Goal: Information Seeking & Learning: Compare options

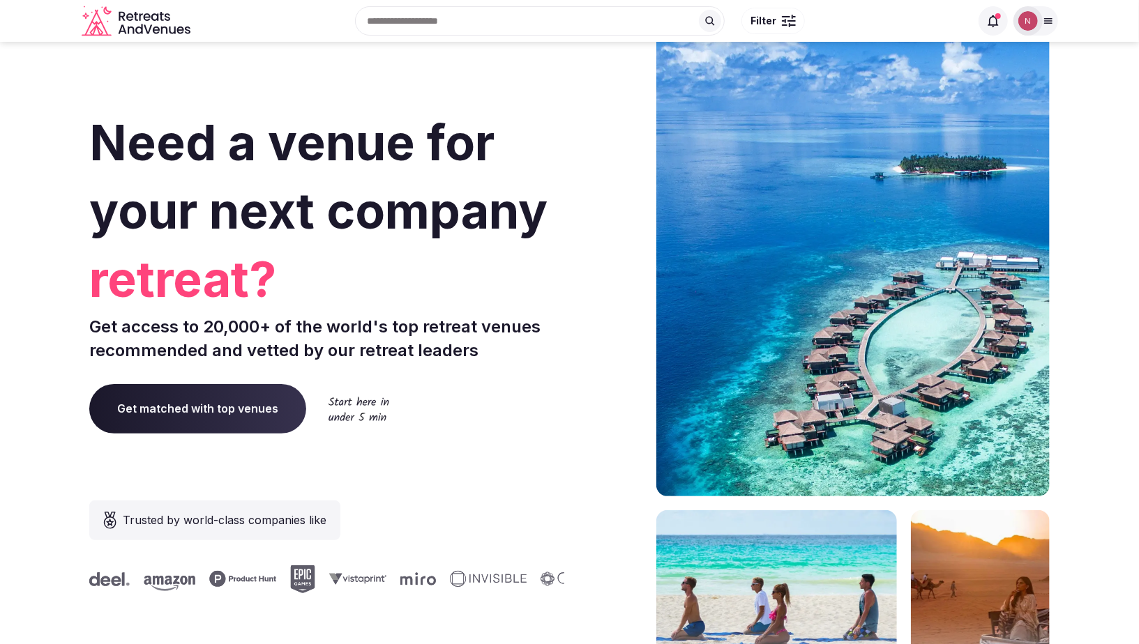
click at [1031, 21] on img at bounding box center [1028, 21] width 20 height 20
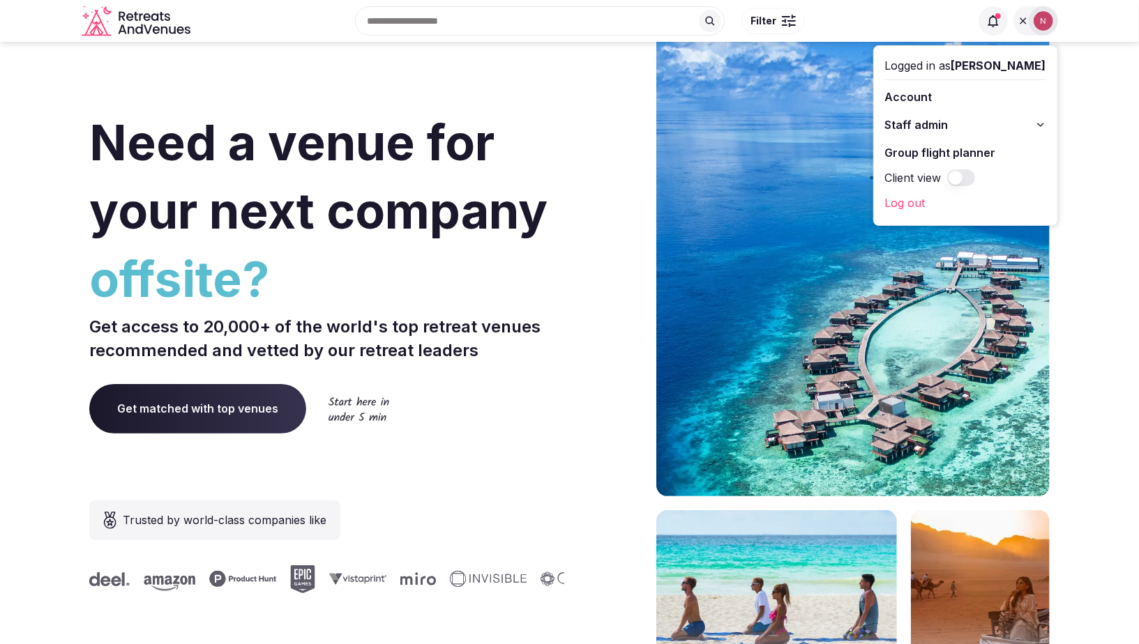
click at [900, 124] on span "Staff admin" at bounding box center [916, 124] width 63 height 17
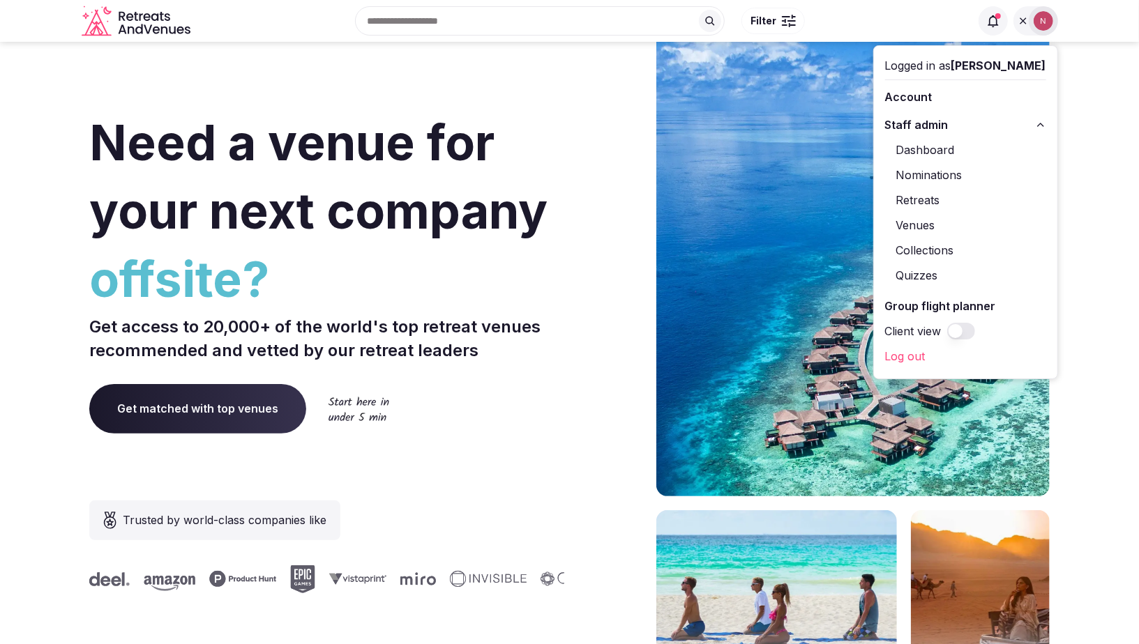
click at [934, 204] on link "Retreats" at bounding box center [965, 200] width 161 height 22
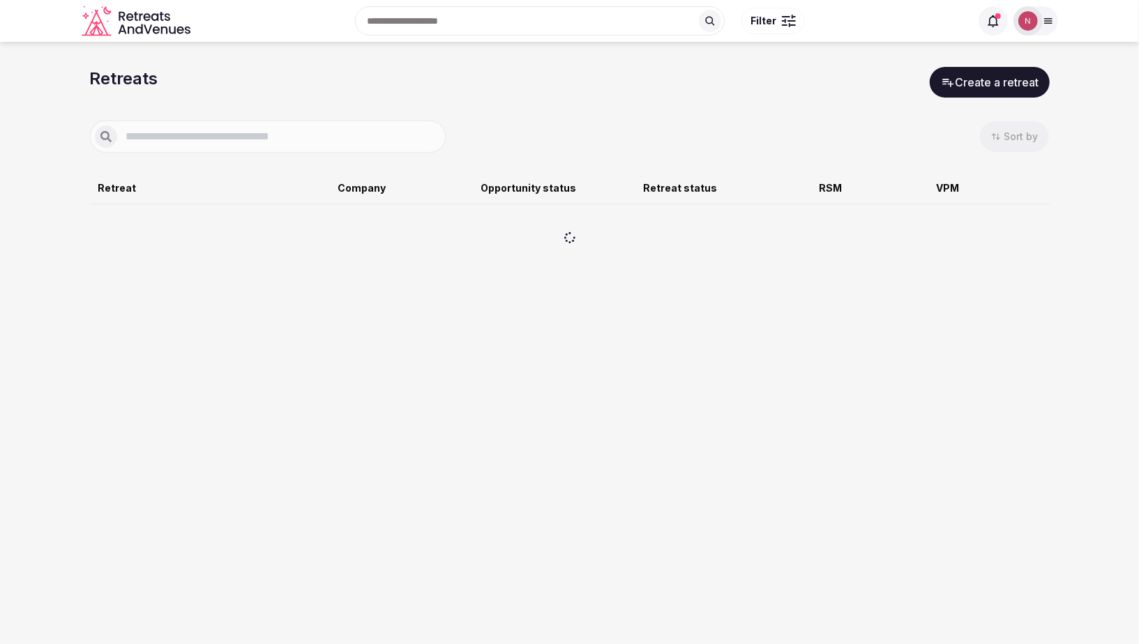
click at [186, 137] on input "text" at bounding box center [279, 136] width 324 height 17
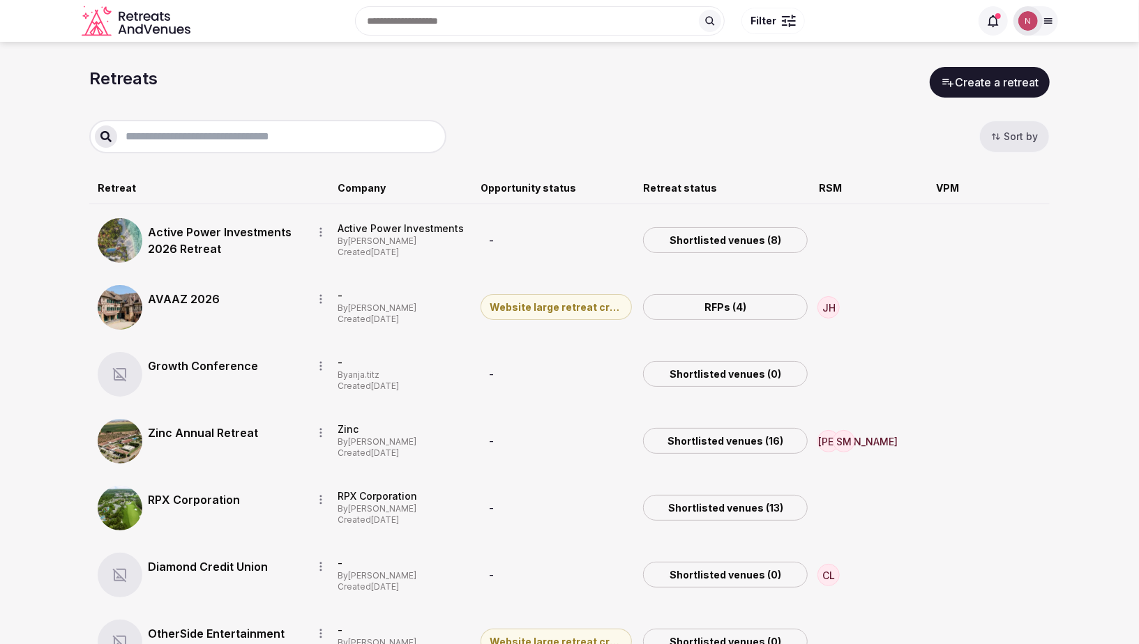
click at [162, 301] on link "AVAAZ 2026" at bounding box center [224, 299] width 153 height 17
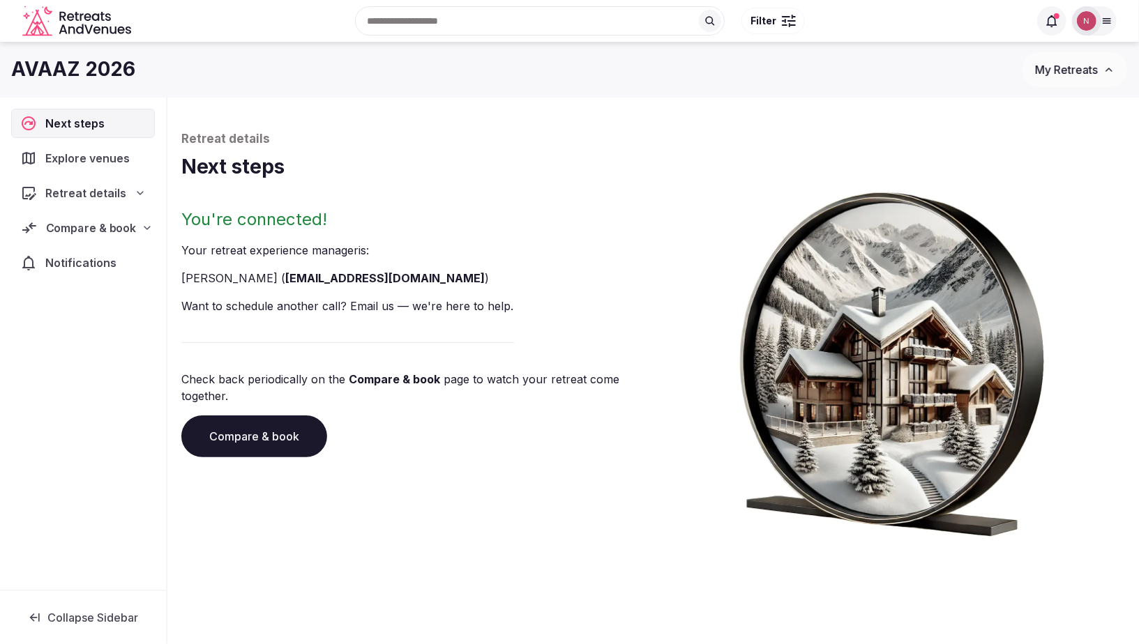
click at [63, 230] on span "Compare & book" at bounding box center [91, 228] width 91 height 17
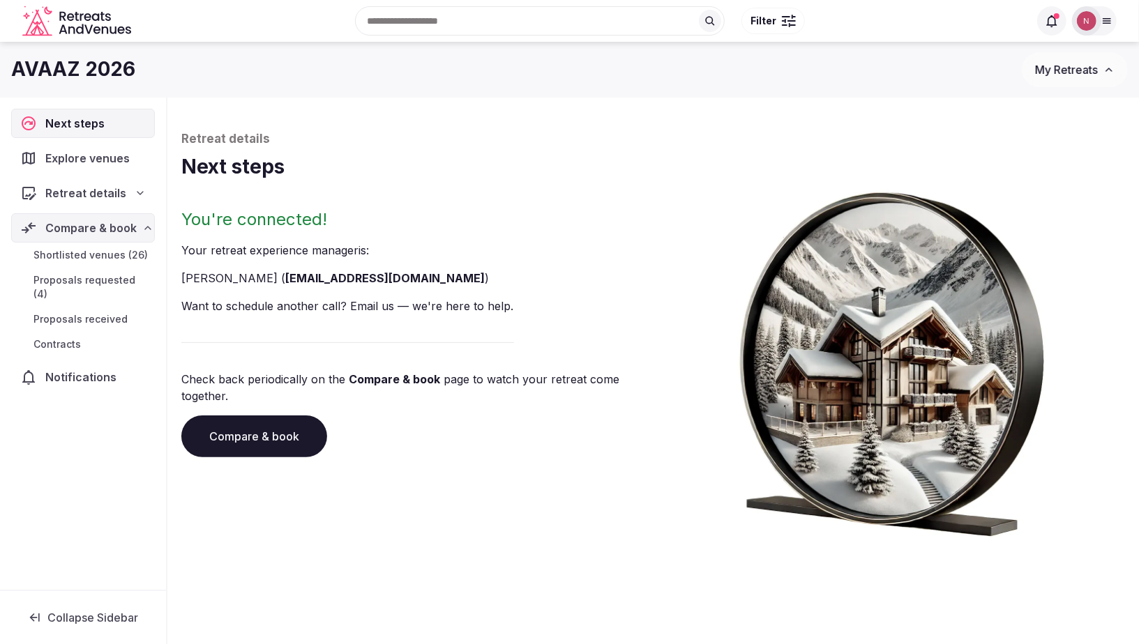
click at [68, 278] on span "Proposals requested (4)" at bounding box center [91, 287] width 116 height 28
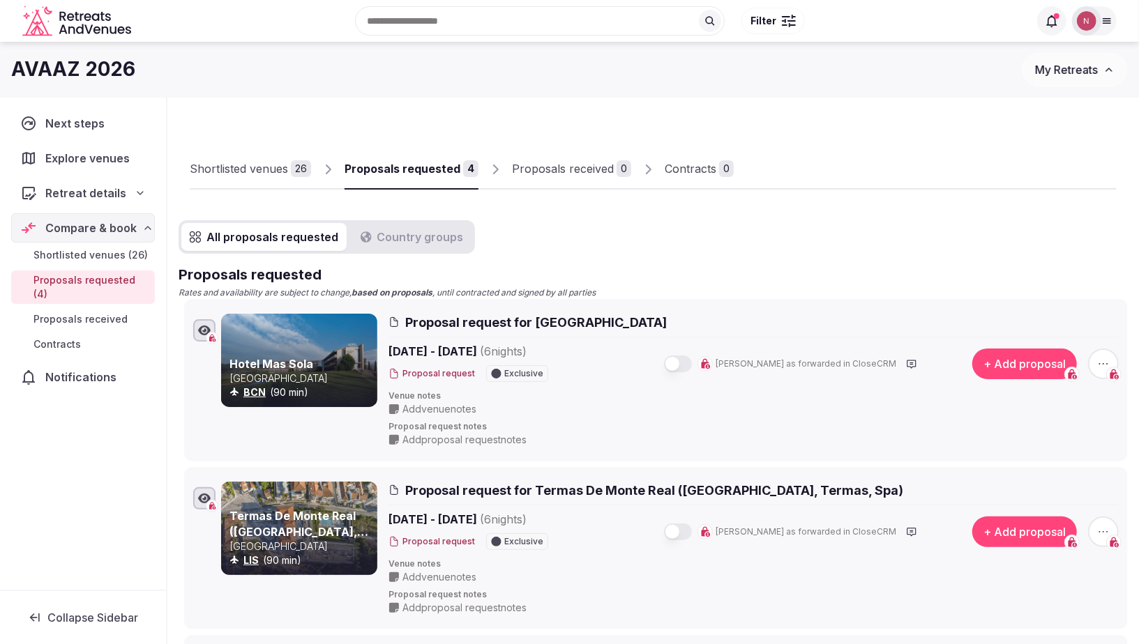
click at [81, 195] on span "Retreat details" at bounding box center [85, 193] width 81 height 17
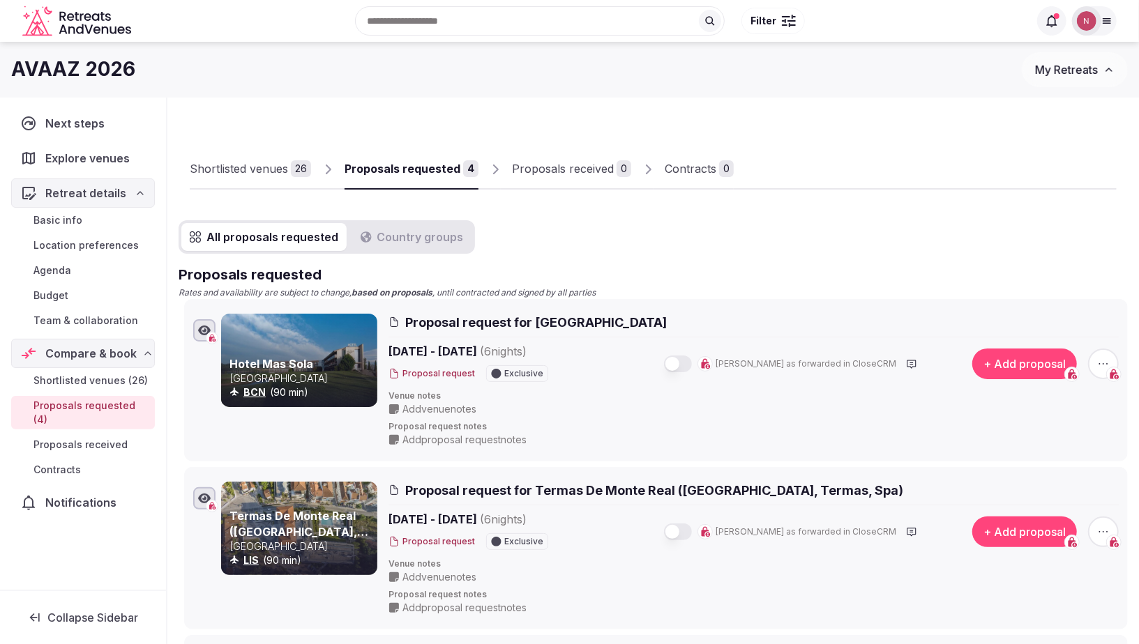
click at [59, 318] on span "Team & collaboration" at bounding box center [85, 321] width 105 height 14
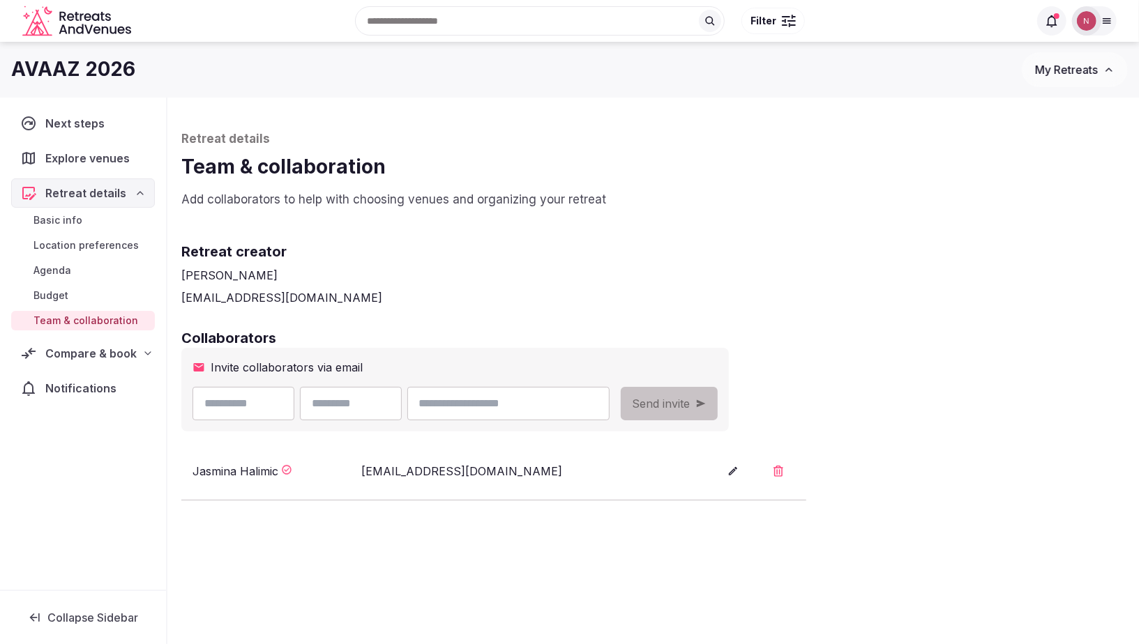
click at [281, 407] on input "text" at bounding box center [243, 403] width 102 height 33
type input "********"
click at [394, 404] on input "text" at bounding box center [351, 403] width 102 height 33
type input "****"
click at [492, 404] on input "email" at bounding box center [508, 403] width 202 height 33
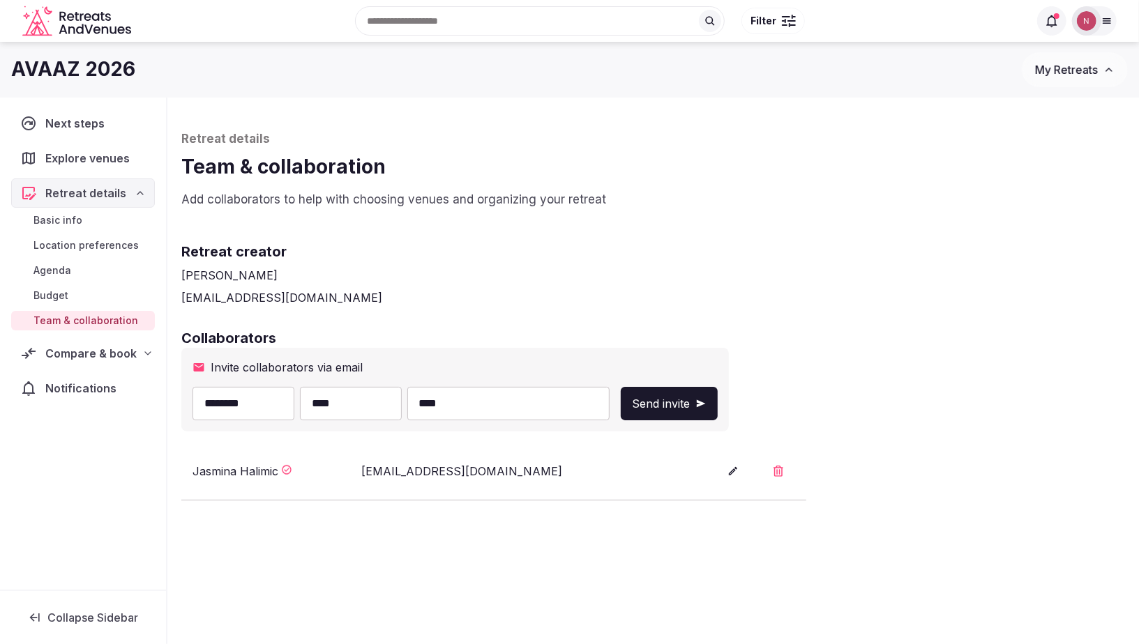
type input "**********"
click at [690, 409] on span "Send invite" at bounding box center [661, 403] width 58 height 17
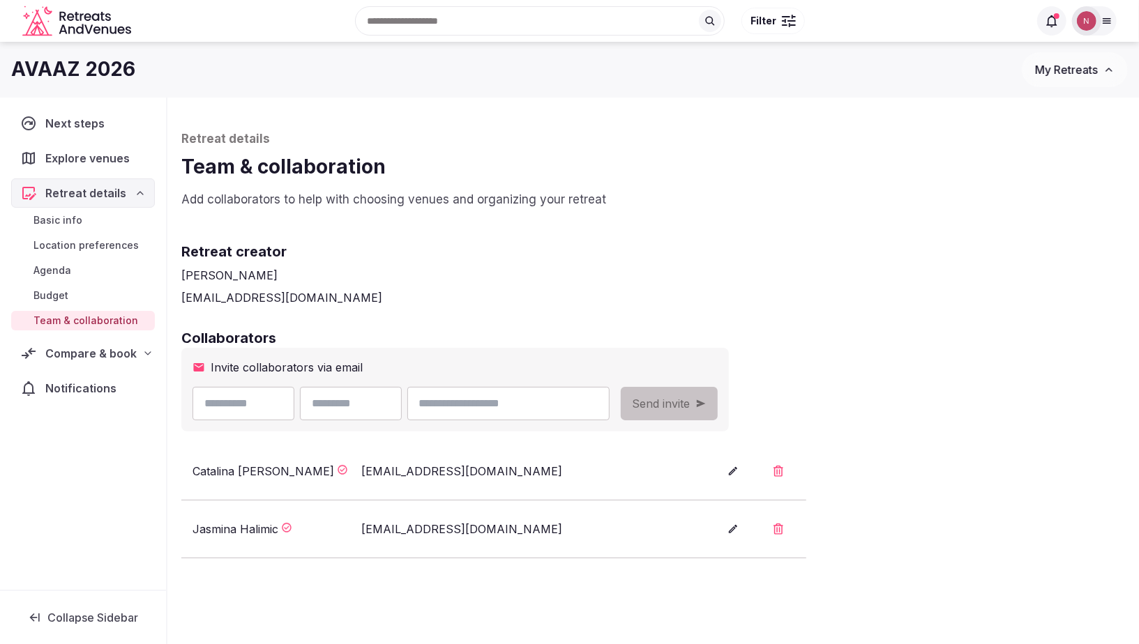
click at [70, 222] on span "Basic info" at bounding box center [57, 220] width 49 height 14
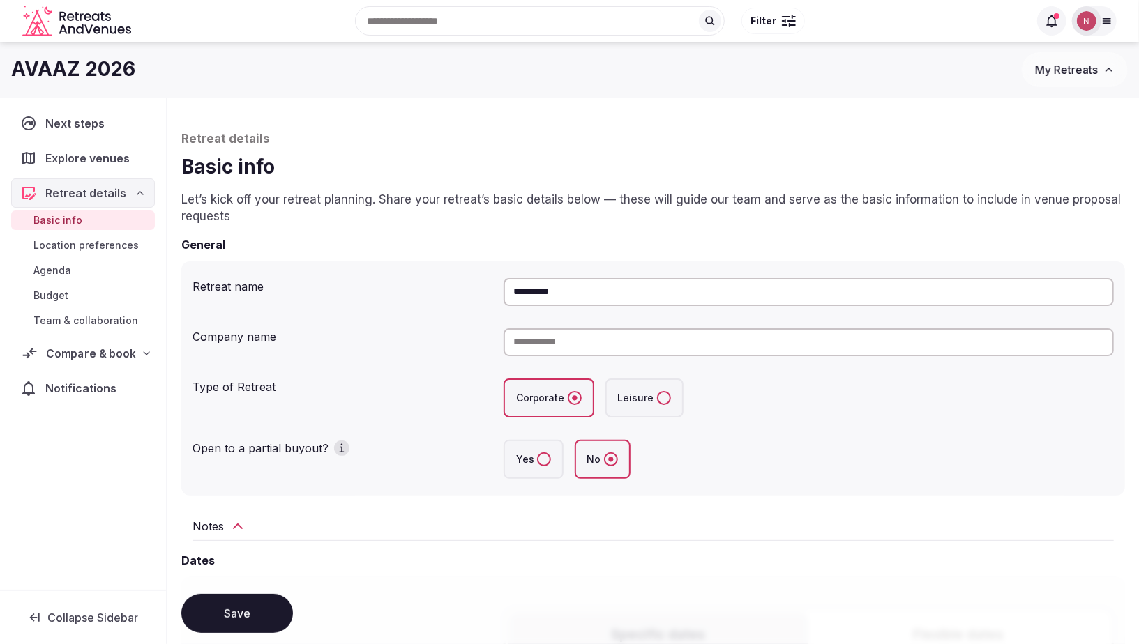
click at [90, 350] on span "Compare & book" at bounding box center [90, 353] width 89 height 17
click at [62, 375] on span "Shortlisted venues (26)" at bounding box center [90, 381] width 114 height 14
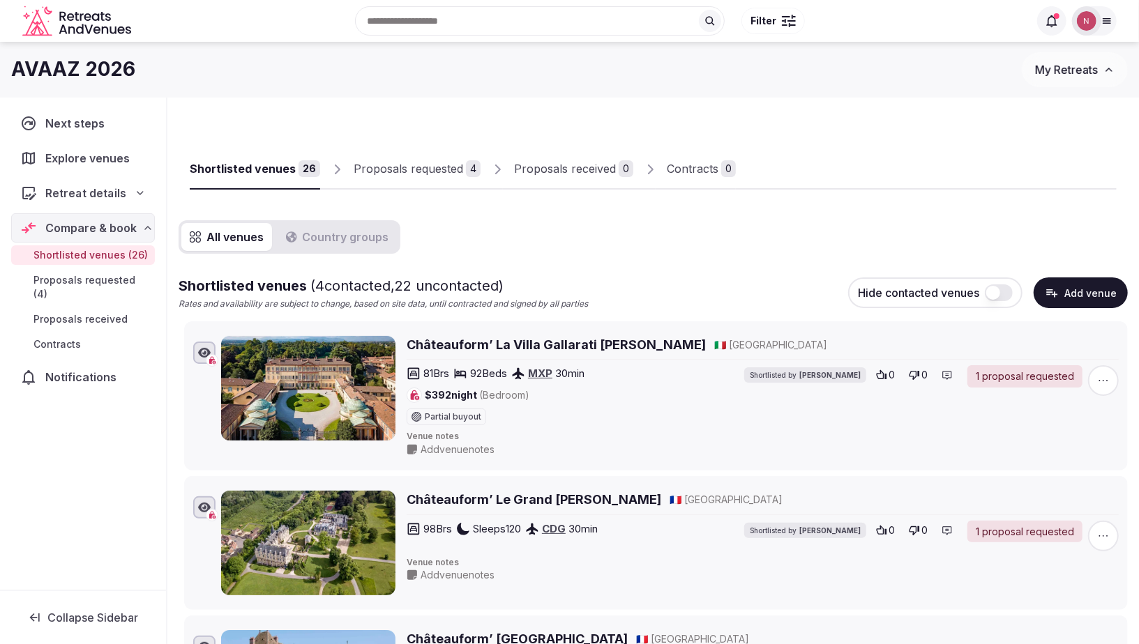
click at [68, 195] on span "Retreat details" at bounding box center [85, 193] width 81 height 17
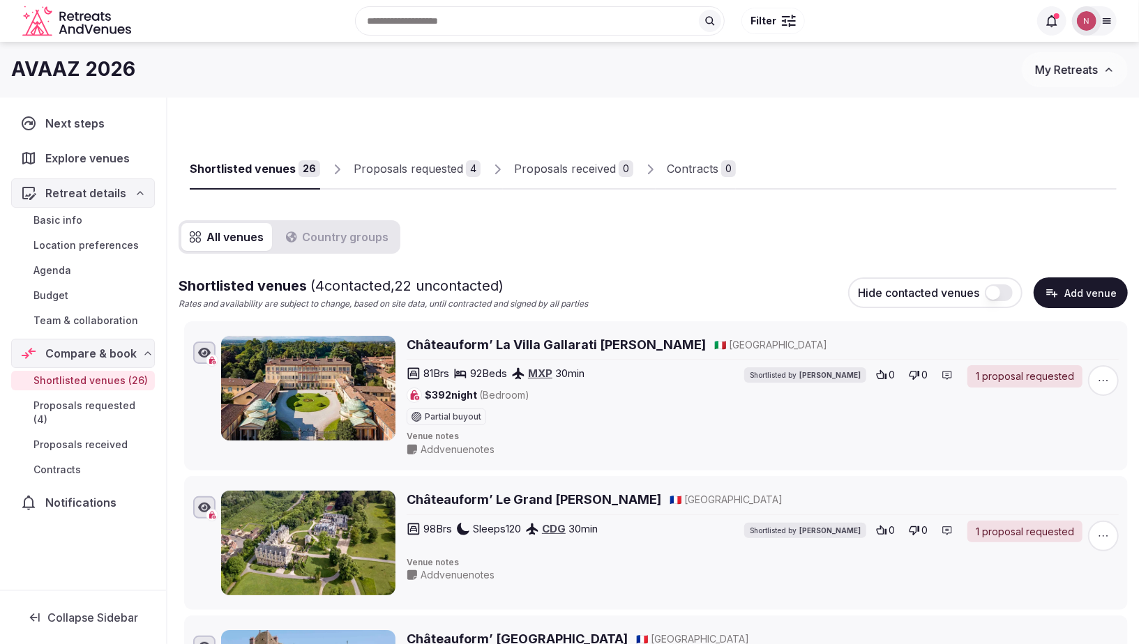
click at [50, 218] on span "Basic info" at bounding box center [57, 220] width 49 height 14
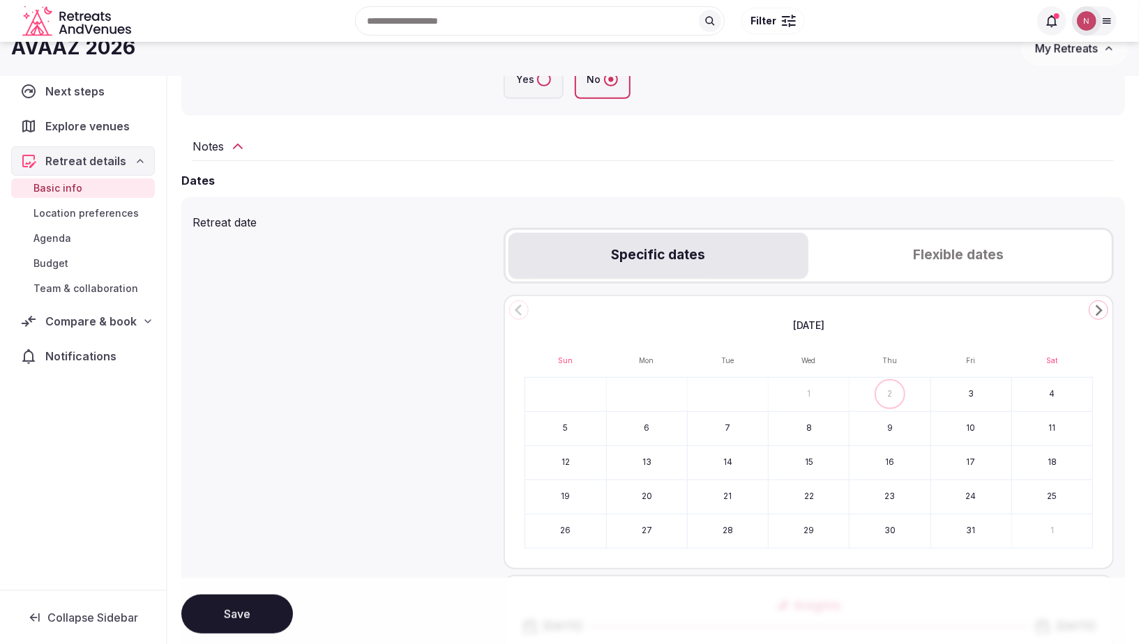
scroll to position [379, 0]
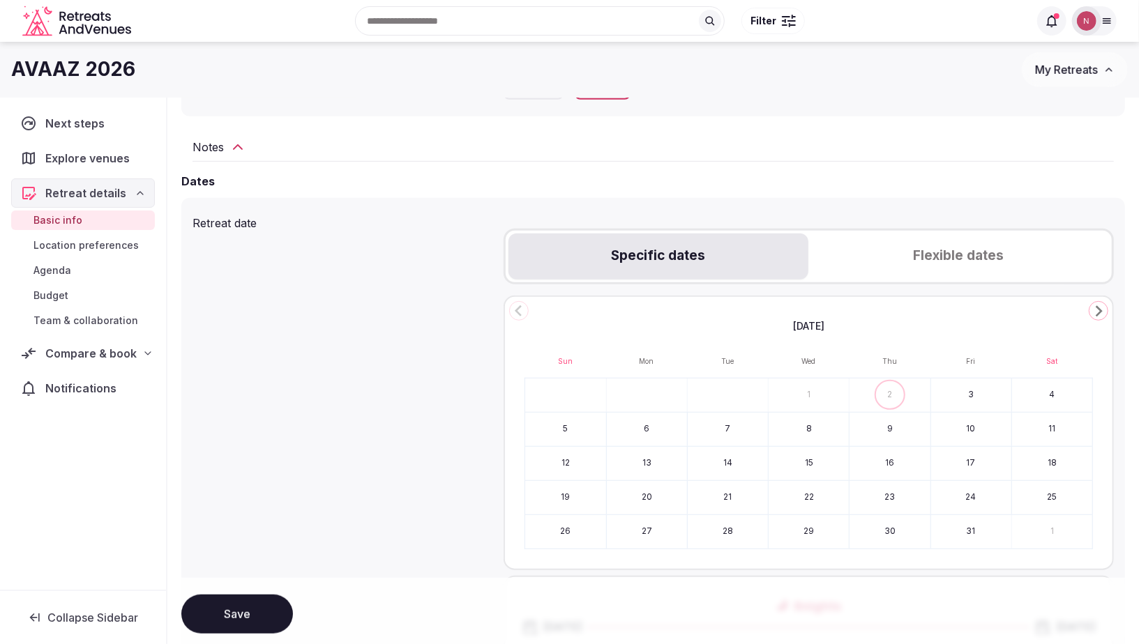
click at [234, 151] on icon at bounding box center [237, 147] width 17 height 17
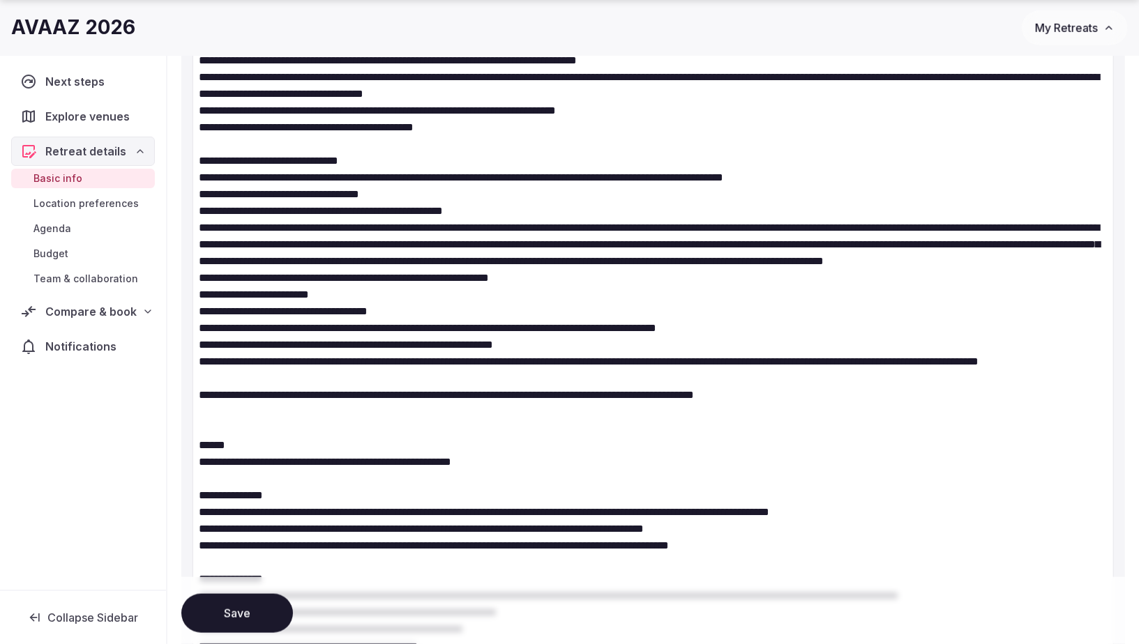
scroll to position [797, 0]
click at [214, 468] on textarea at bounding box center [652, 436] width 921 height 1384
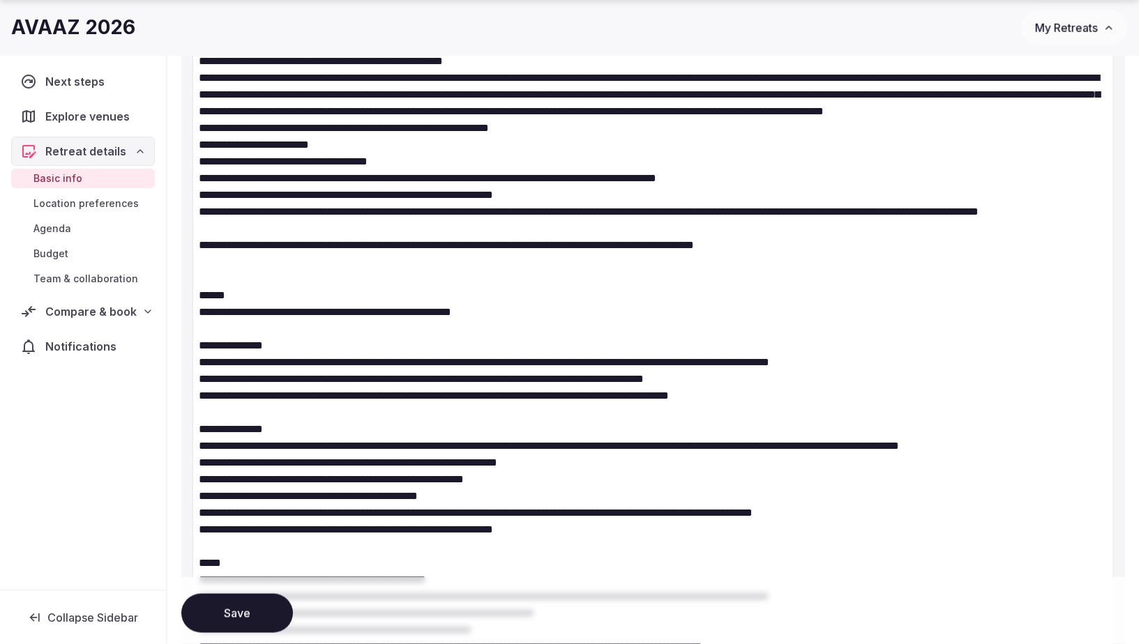
scroll to position [957, 0]
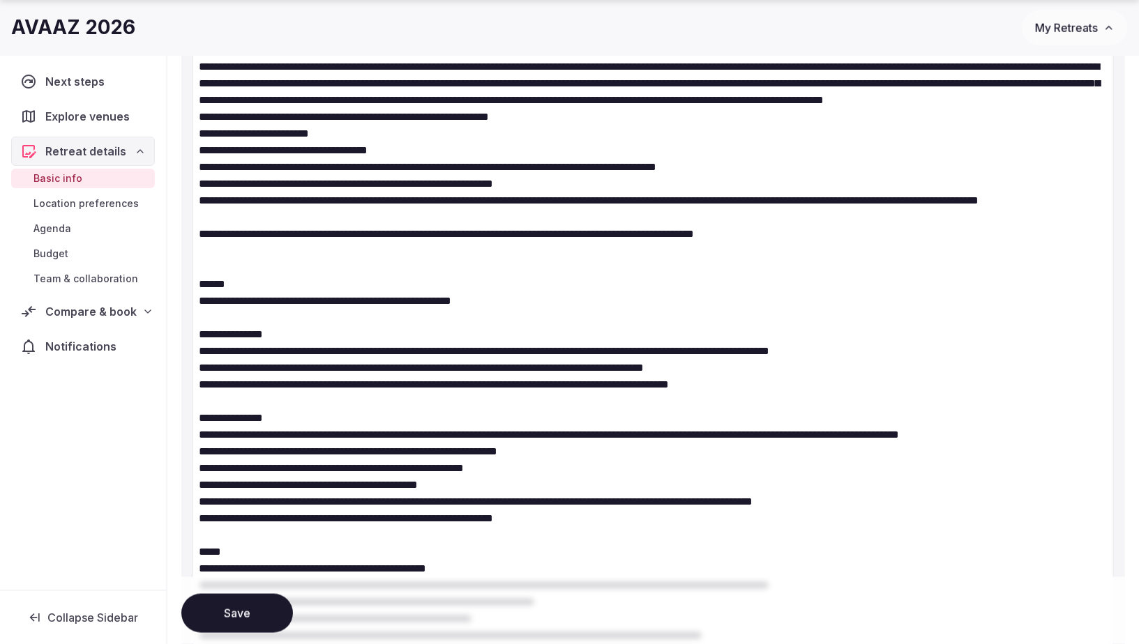
click at [212, 351] on textarea at bounding box center [652, 276] width 921 height 1384
click at [578, 351] on textarea at bounding box center [652, 276] width 921 height 1384
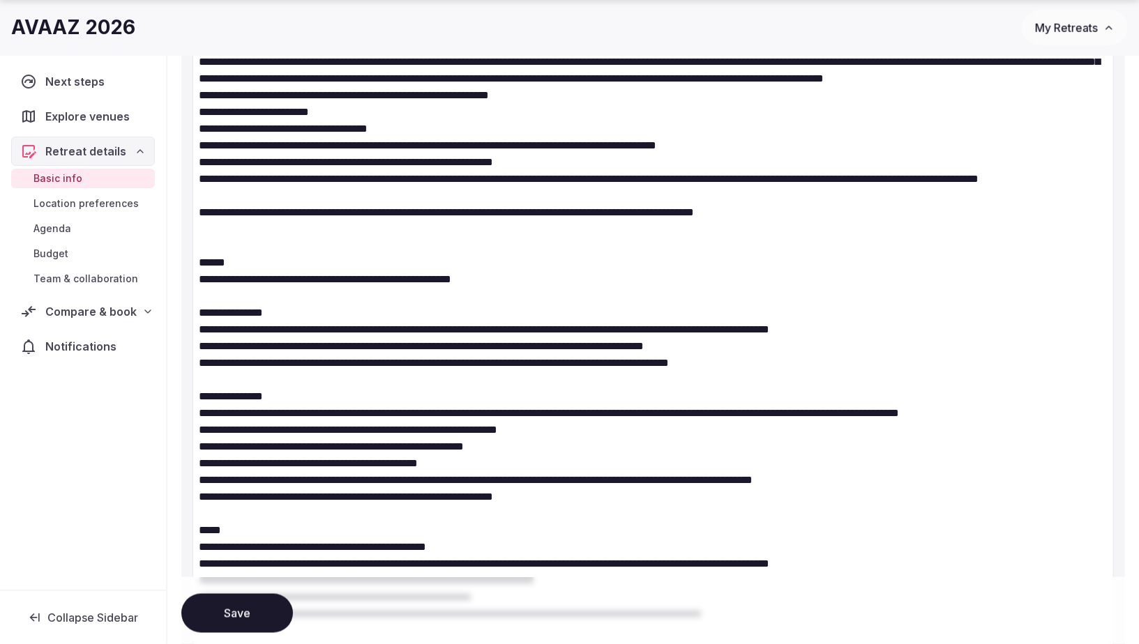
scroll to position [999, 0]
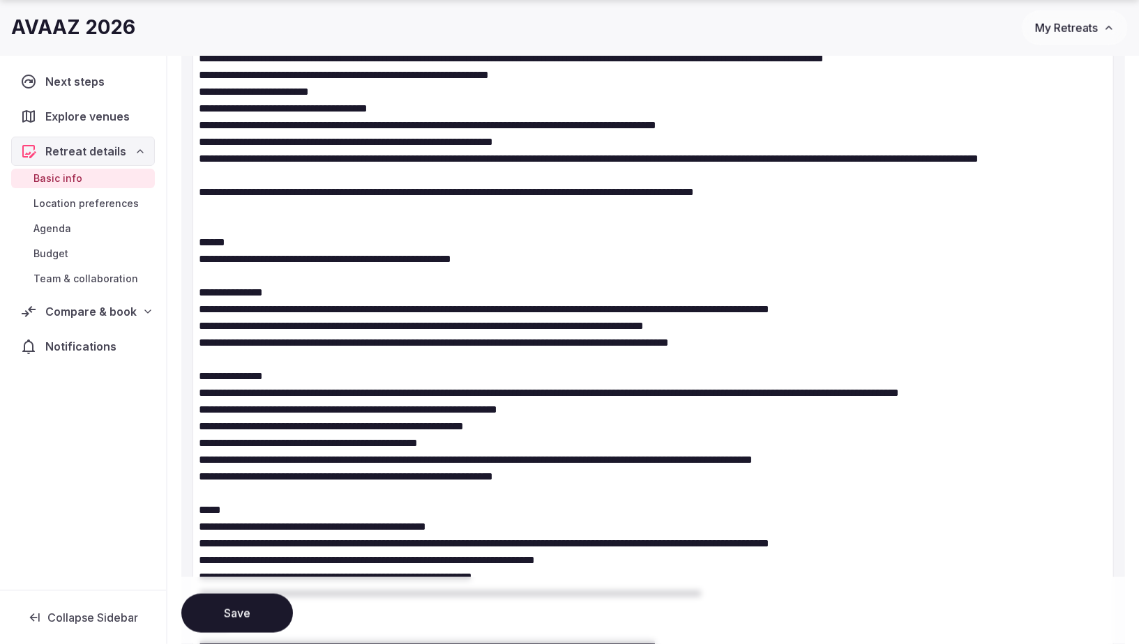
click at [222, 342] on textarea at bounding box center [652, 234] width 921 height 1384
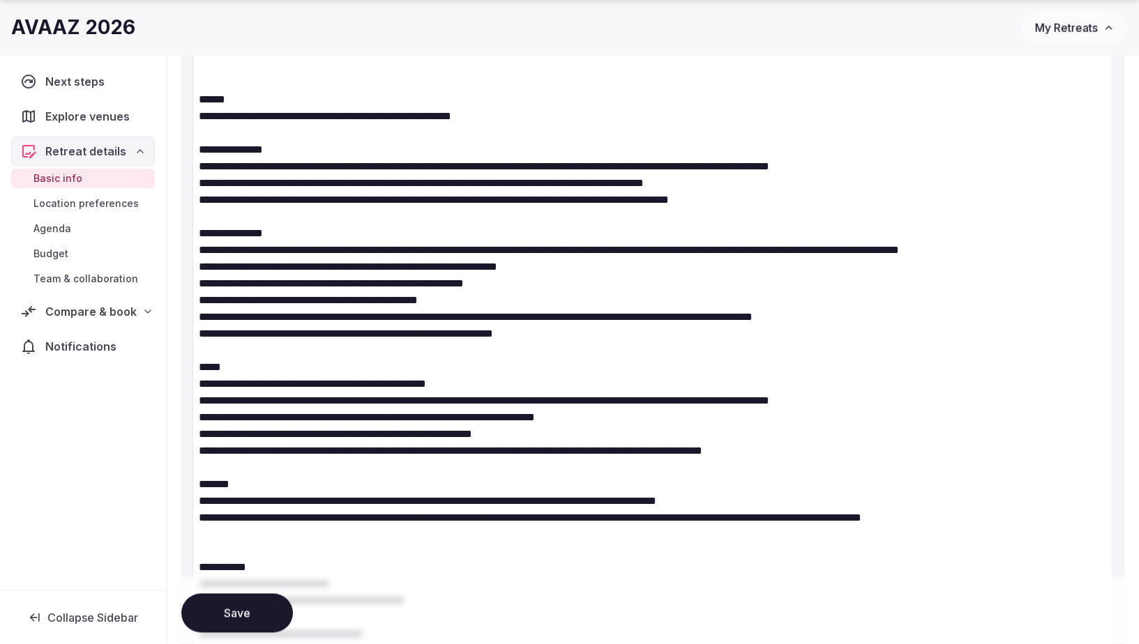
scroll to position [1143, 0]
click at [335, 217] on textarea at bounding box center [652, 90] width 921 height 1384
click at [199, 216] on textarea at bounding box center [652, 90] width 921 height 1384
click at [266, 259] on textarea at bounding box center [652, 90] width 921 height 1384
click at [197, 250] on textarea at bounding box center [652, 90] width 921 height 1384
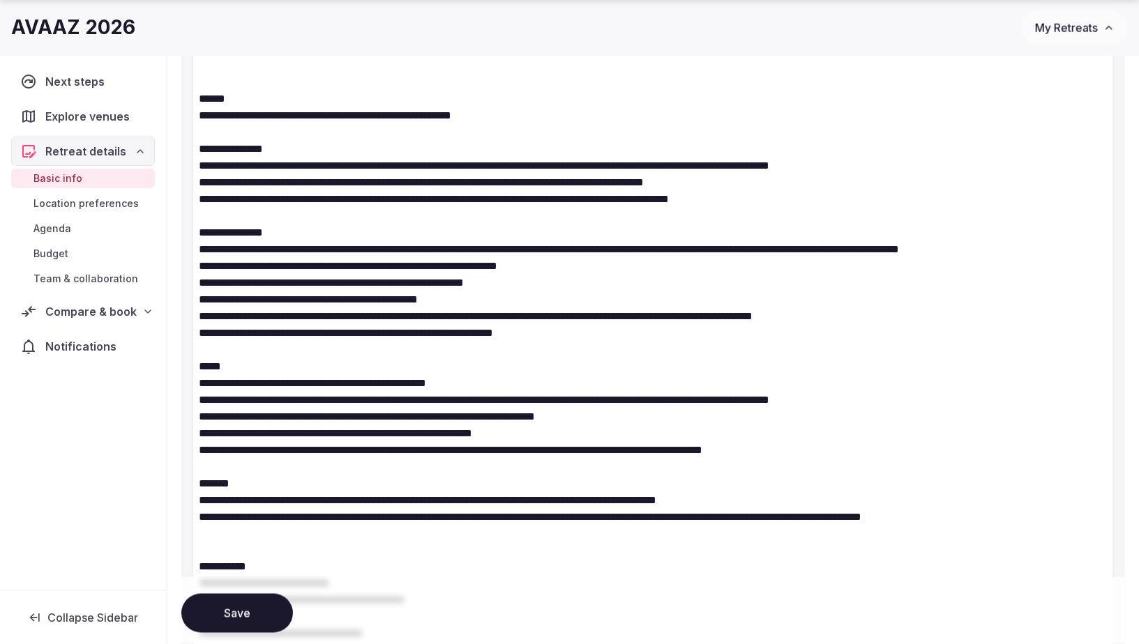
click at [198, 282] on textarea at bounding box center [652, 90] width 921 height 1384
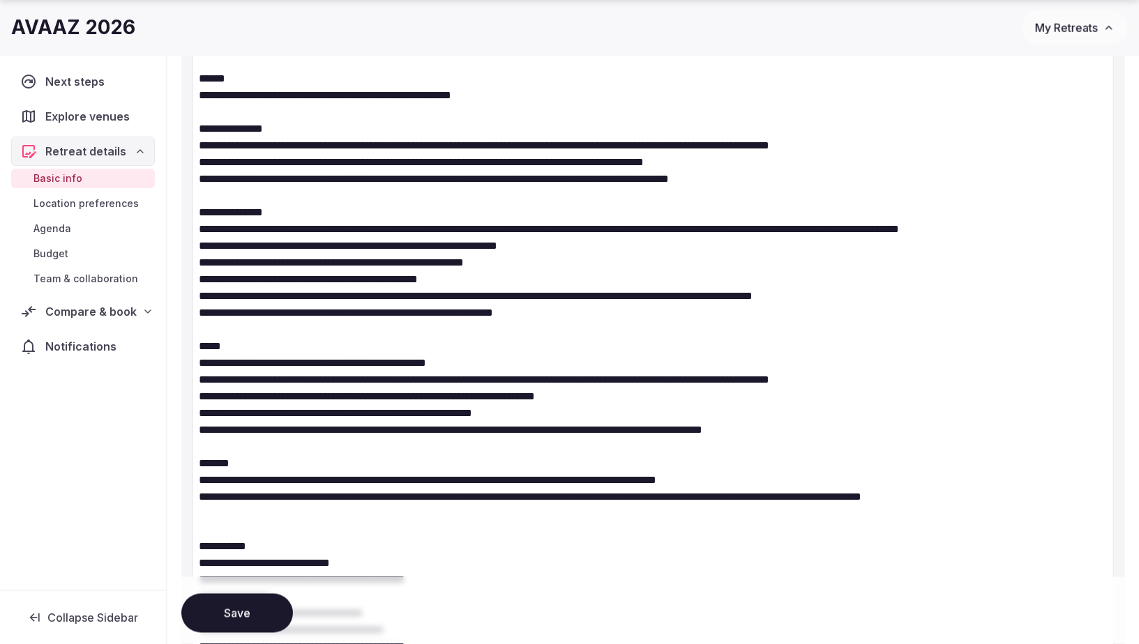
scroll to position [1172, 0]
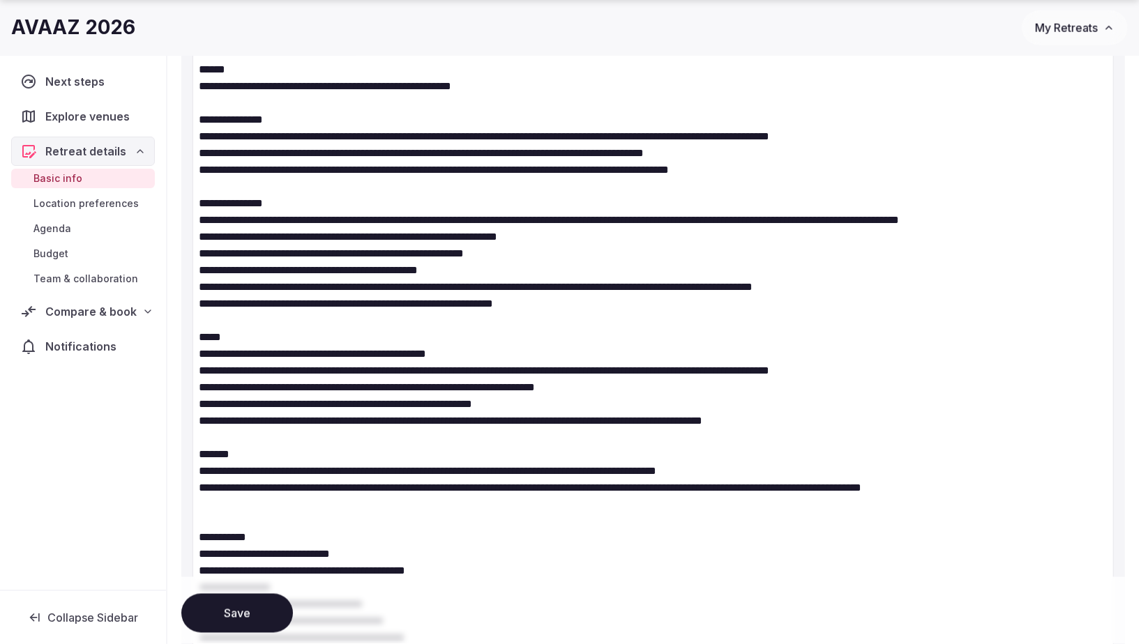
click at [210, 271] on textarea at bounding box center [652, 61] width 921 height 1384
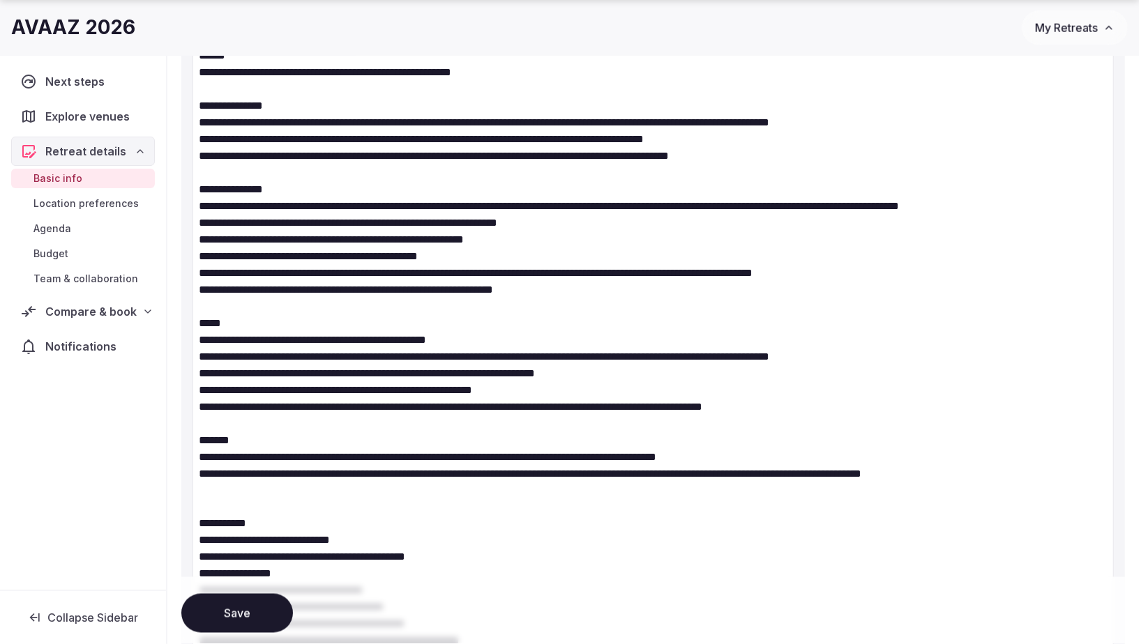
scroll to position [1187, 0]
click at [515, 257] on textarea at bounding box center [652, 46] width 921 height 1384
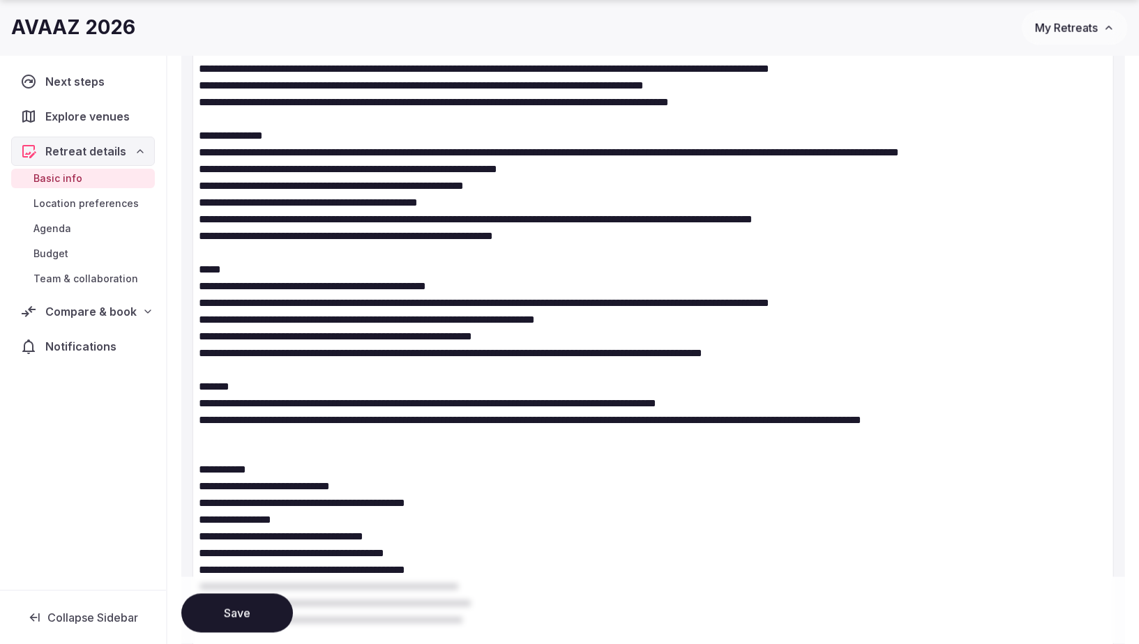
scroll to position [1241, 0]
drag, startPoint x: 199, startPoint y: 201, endPoint x: 600, endPoint y: 209, distance: 401.1
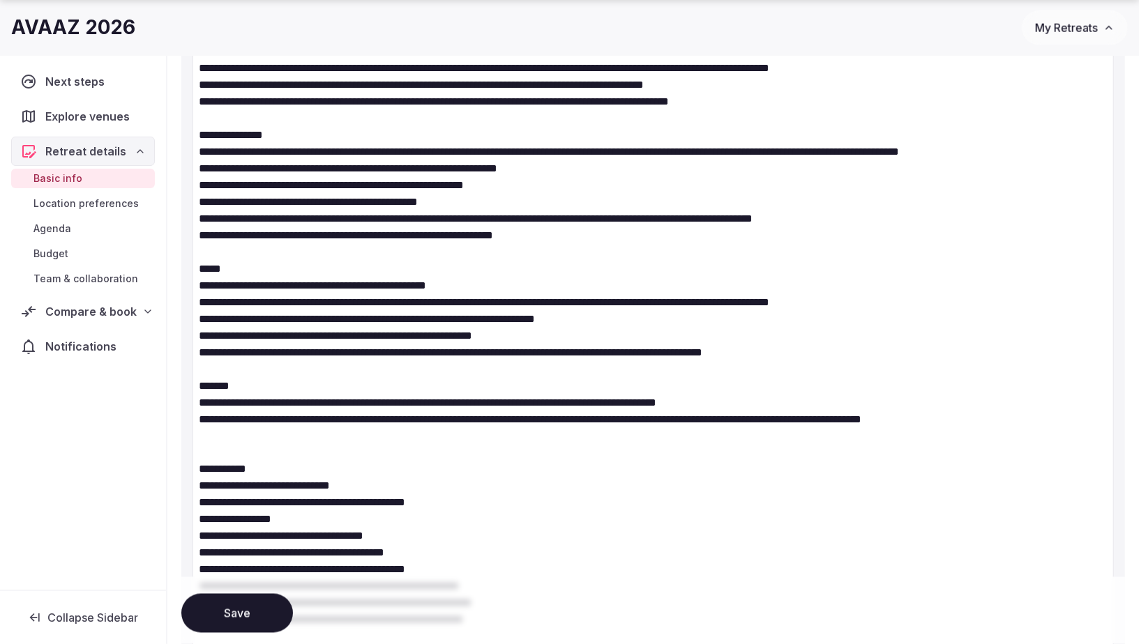
drag, startPoint x: 909, startPoint y: 197, endPoint x: 1103, endPoint y: 204, distance: 193.3
drag, startPoint x: 499, startPoint y: 255, endPoint x: 186, endPoint y: 247, distance: 313.2
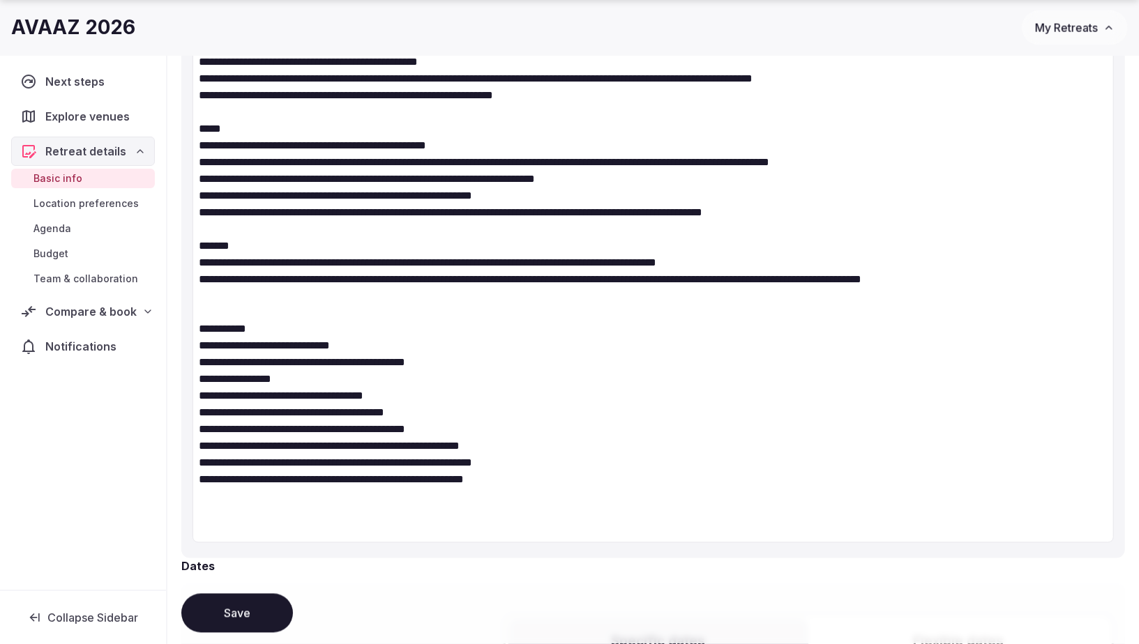
scroll to position [1381, 0]
drag, startPoint x: 931, startPoint y: 128, endPoint x: 736, endPoint y: 125, distance: 194.6
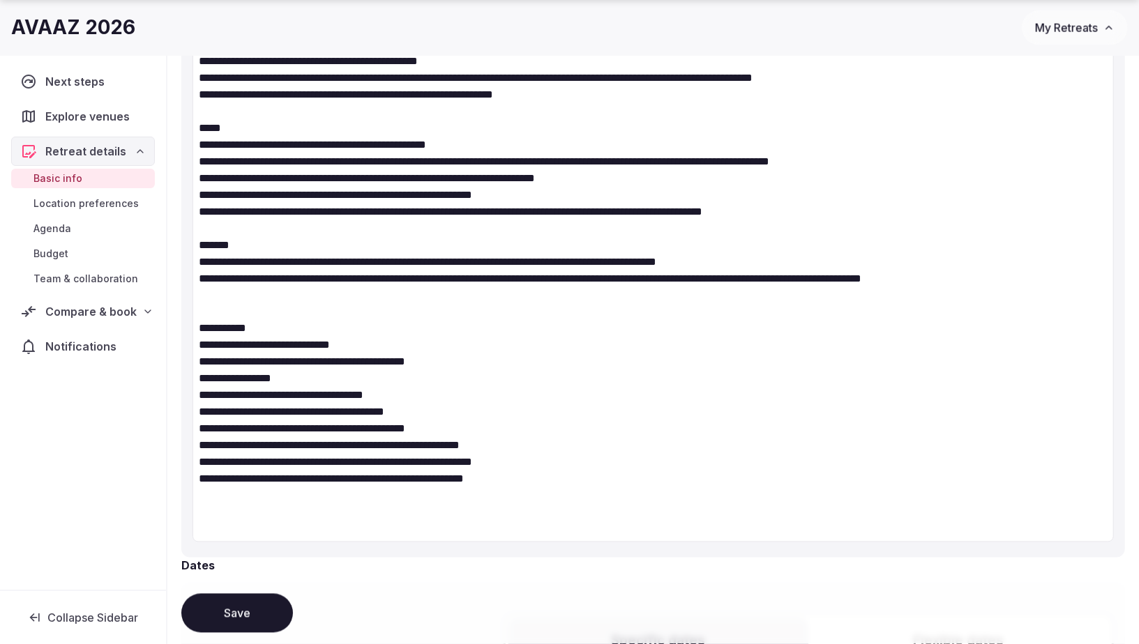
drag, startPoint x: 607, startPoint y: 147, endPoint x: 170, endPoint y: 144, distance: 436.6
click at [170, 144] on div "**********" at bounding box center [652, 375] width 971 height 3318
drag, startPoint x: 510, startPoint y: 141, endPoint x: 538, endPoint y: 143, distance: 28.0
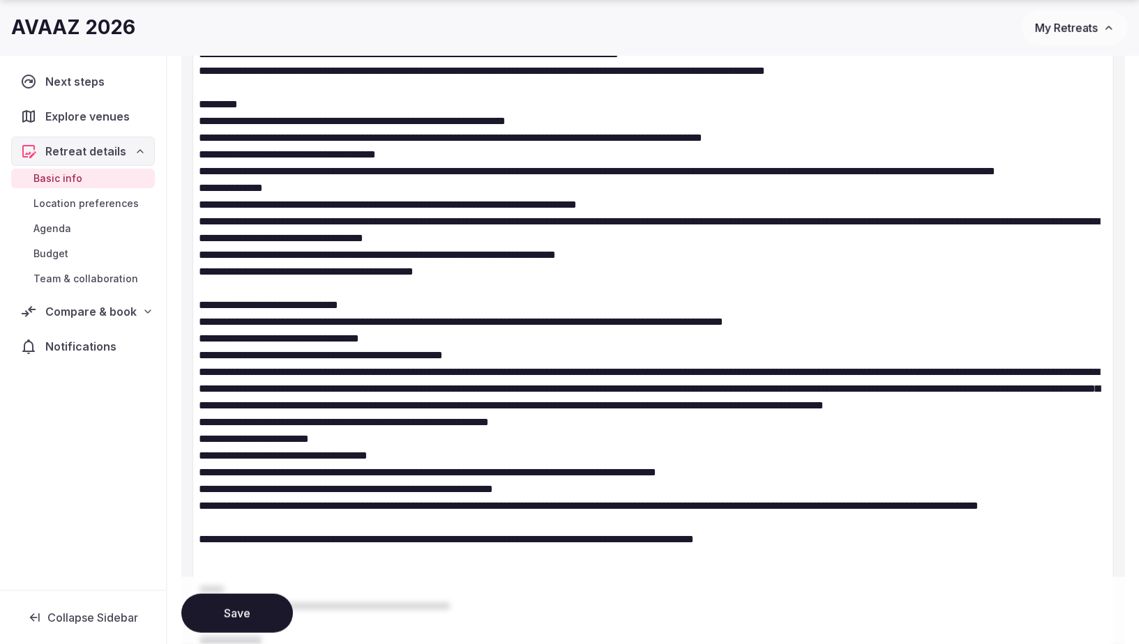
scroll to position [654, 0]
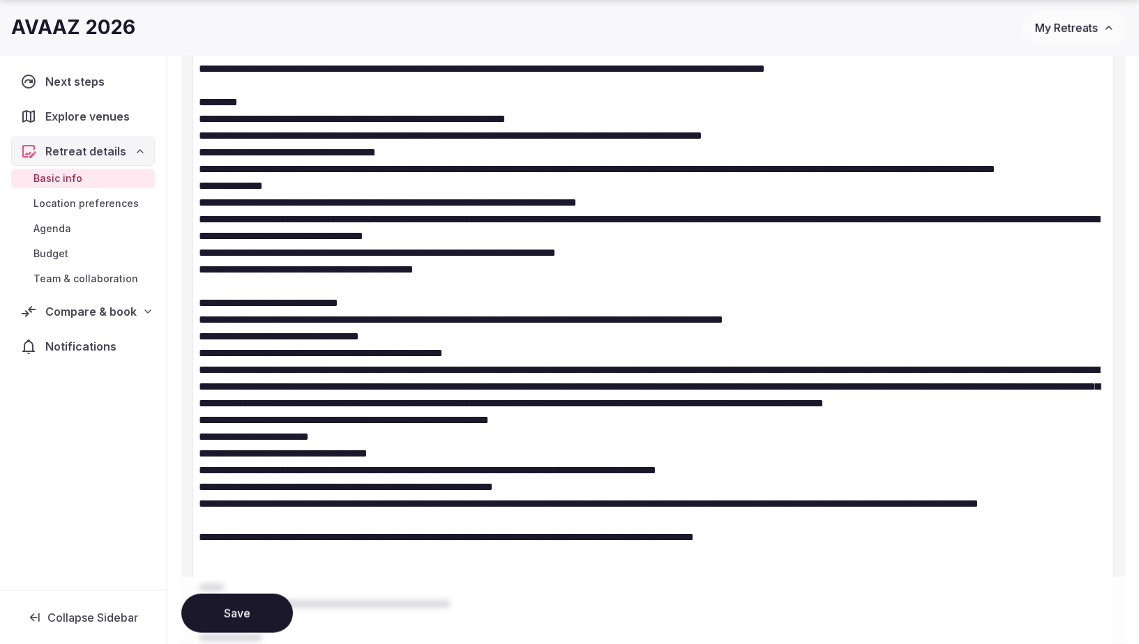
click at [418, 334] on textarea at bounding box center [652, 579] width 921 height 1384
click at [198, 334] on textarea at bounding box center [652, 579] width 921 height 1384
drag, startPoint x: 853, startPoint y: 333, endPoint x: 160, endPoint y: 311, distance: 692.8
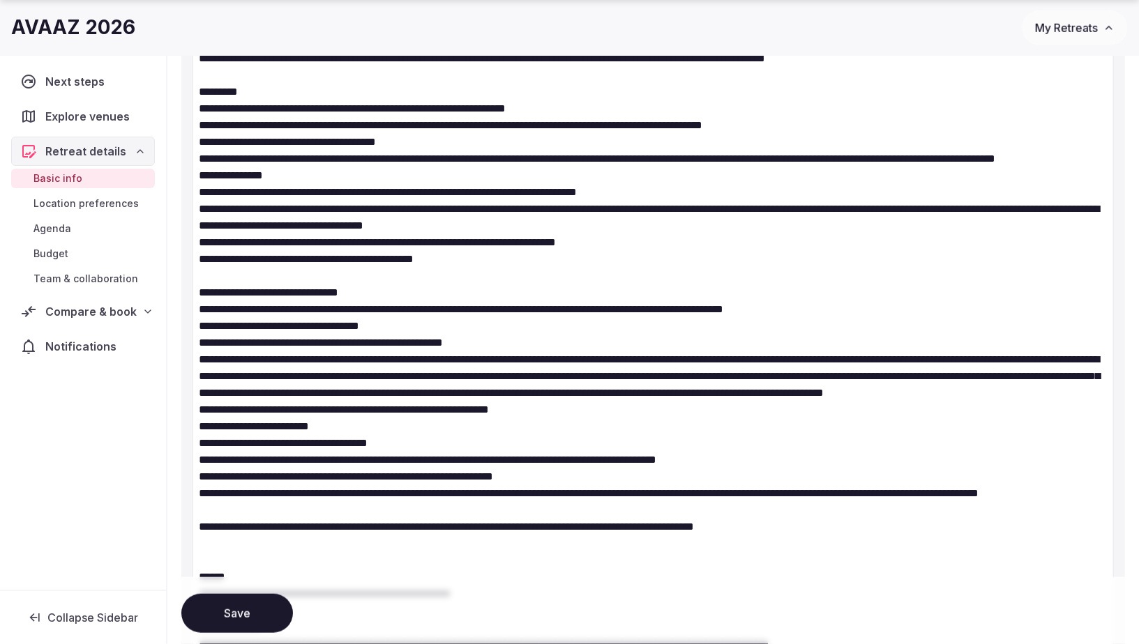
scroll to position [679, 0]
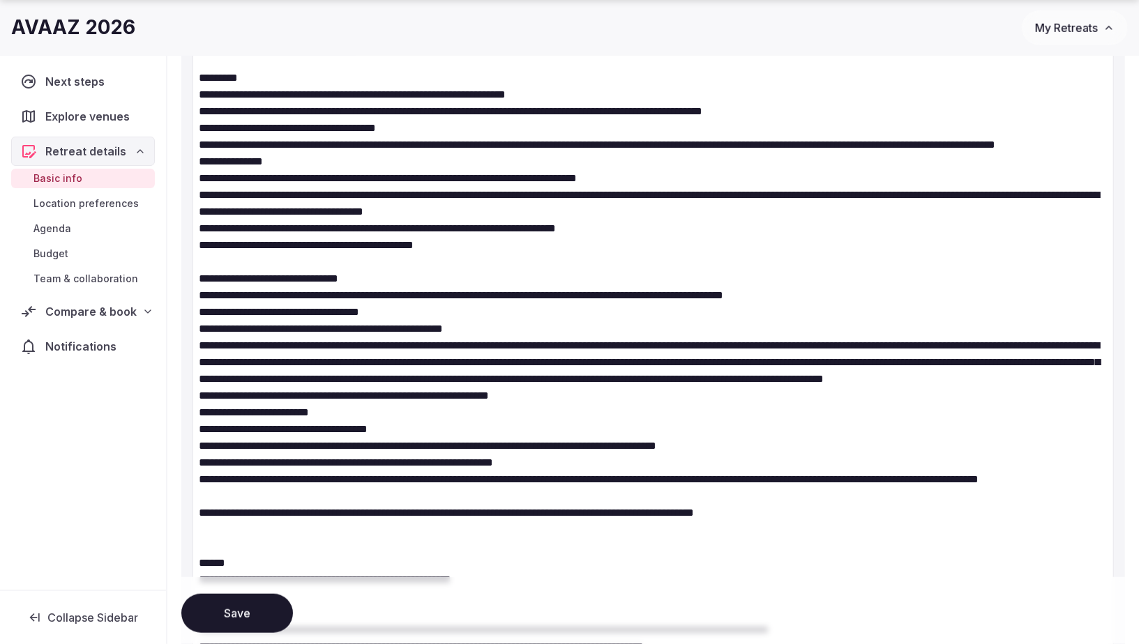
click at [206, 328] on textarea at bounding box center [652, 555] width 921 height 1384
click at [197, 310] on textarea at bounding box center [652, 555] width 921 height 1384
drag, startPoint x: 197, startPoint y: 310, endPoint x: 886, endPoint y: 324, distance: 689.1
click at [886, 324] on textarea at bounding box center [652, 555] width 921 height 1384
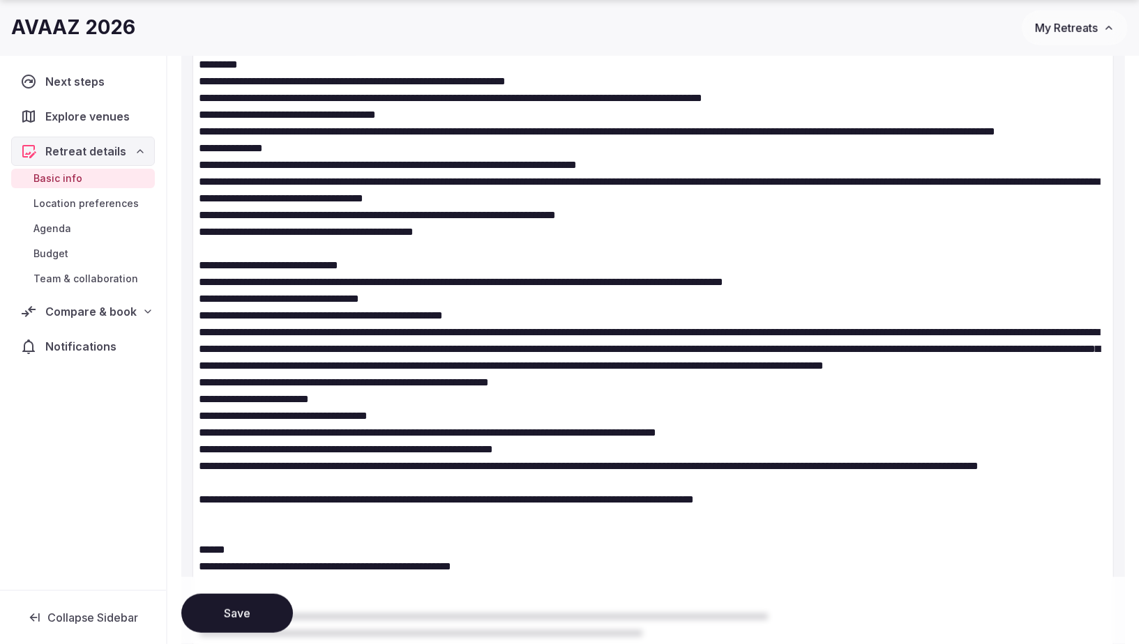
scroll to position [713, 0]
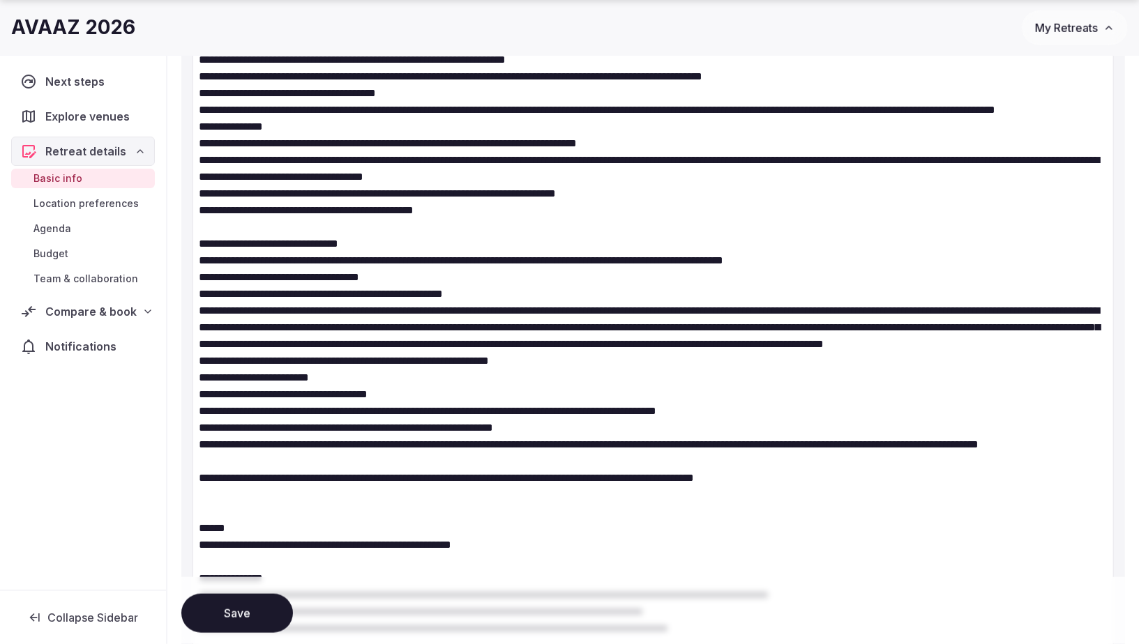
drag, startPoint x: 708, startPoint y: 303, endPoint x: 772, endPoint y: 295, distance: 64.7
click at [708, 303] on textarea at bounding box center [652, 520] width 921 height 1384
drag, startPoint x: 846, startPoint y: 275, endPoint x: 192, endPoint y: 268, distance: 654.2
click at [192, 268] on textarea at bounding box center [652, 520] width 921 height 1384
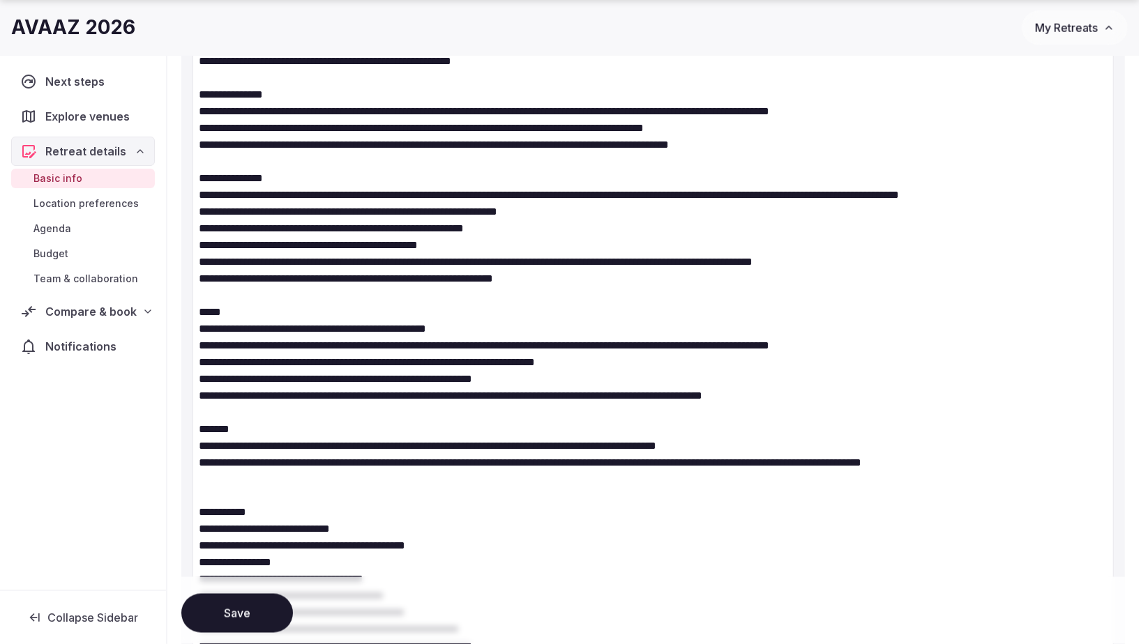
scroll to position [1203, 0]
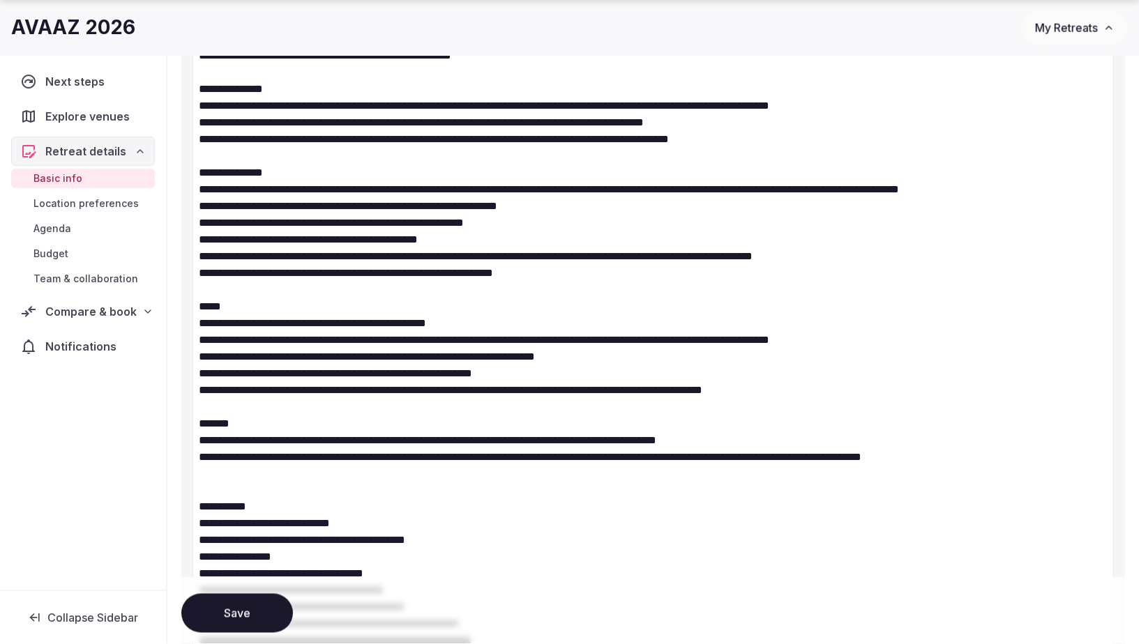
click at [266, 116] on textarea at bounding box center [652, 30] width 921 height 1384
paste textarea "**********"
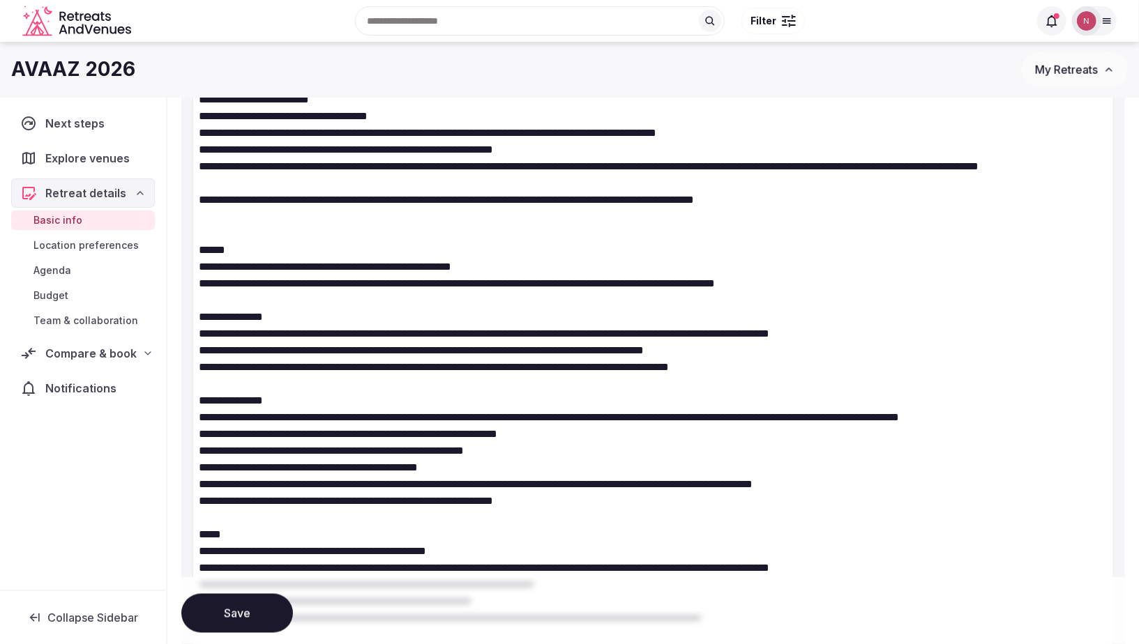
scroll to position [898, 0]
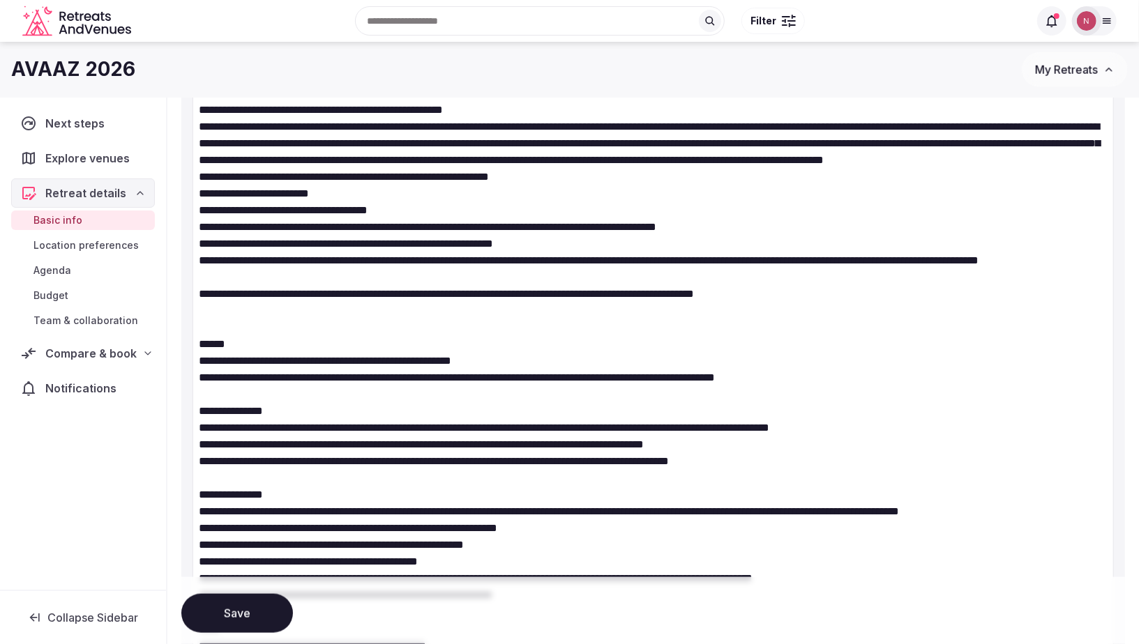
drag, startPoint x: 282, startPoint y: 310, endPoint x: 181, endPoint y: 287, distance: 103.7
click at [181, 287] on div "Notes" at bounding box center [653, 334] width 944 height 1450
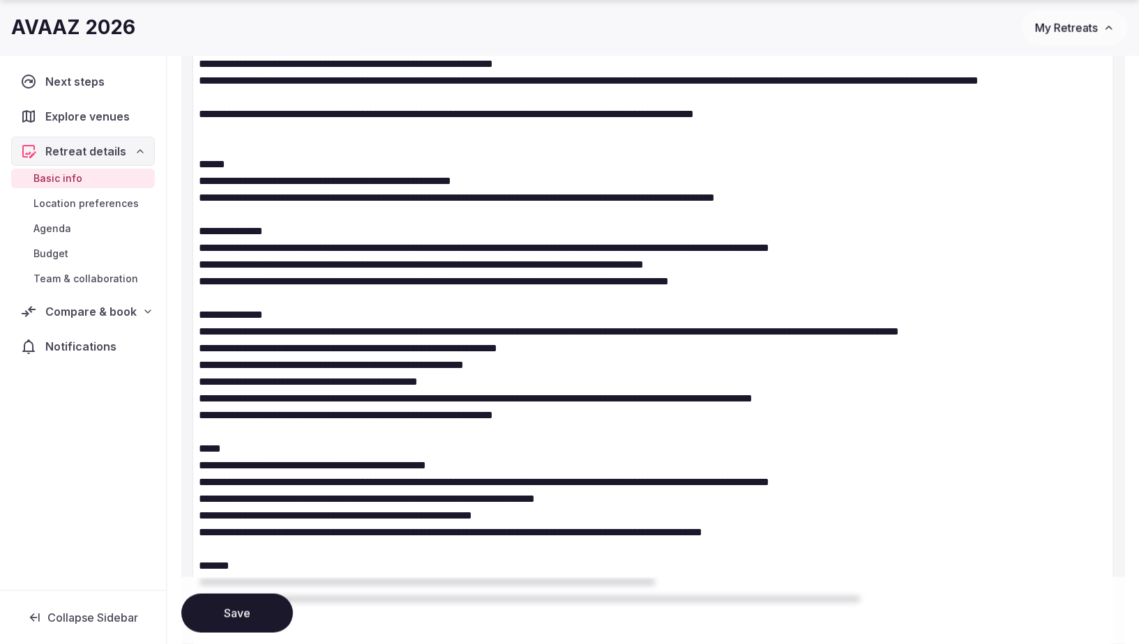
scroll to position [1077, 0]
click at [218, 480] on textarea at bounding box center [652, 164] width 921 height 1400
paste textarea "**********"
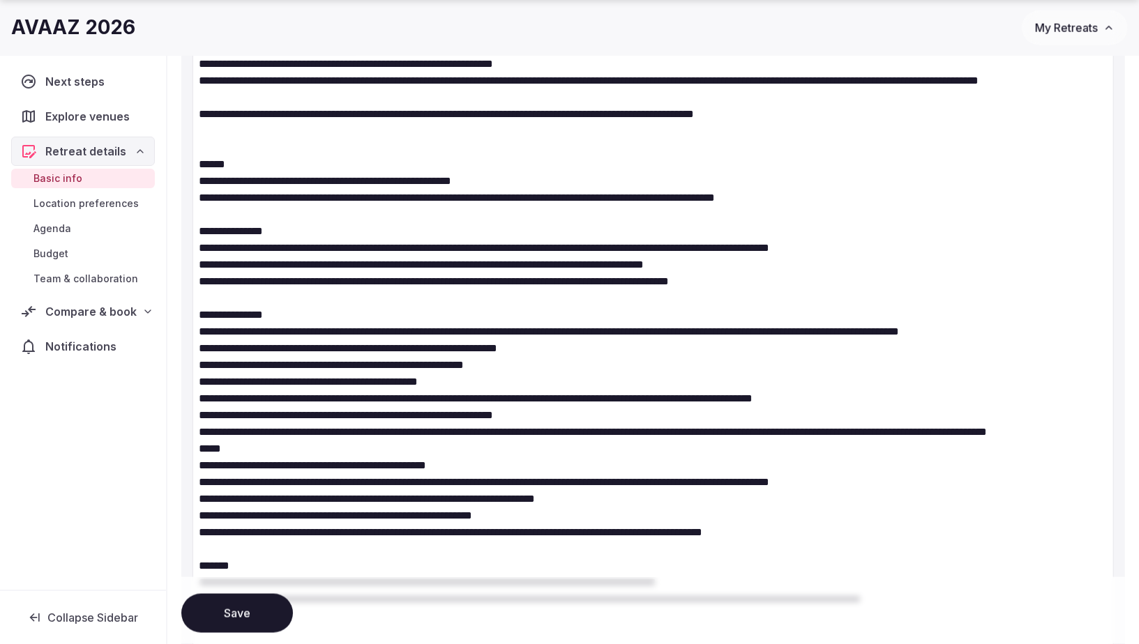
click at [212, 482] on textarea at bounding box center [652, 172] width 921 height 1417
click at [301, 501] on textarea at bounding box center [652, 172] width 921 height 1417
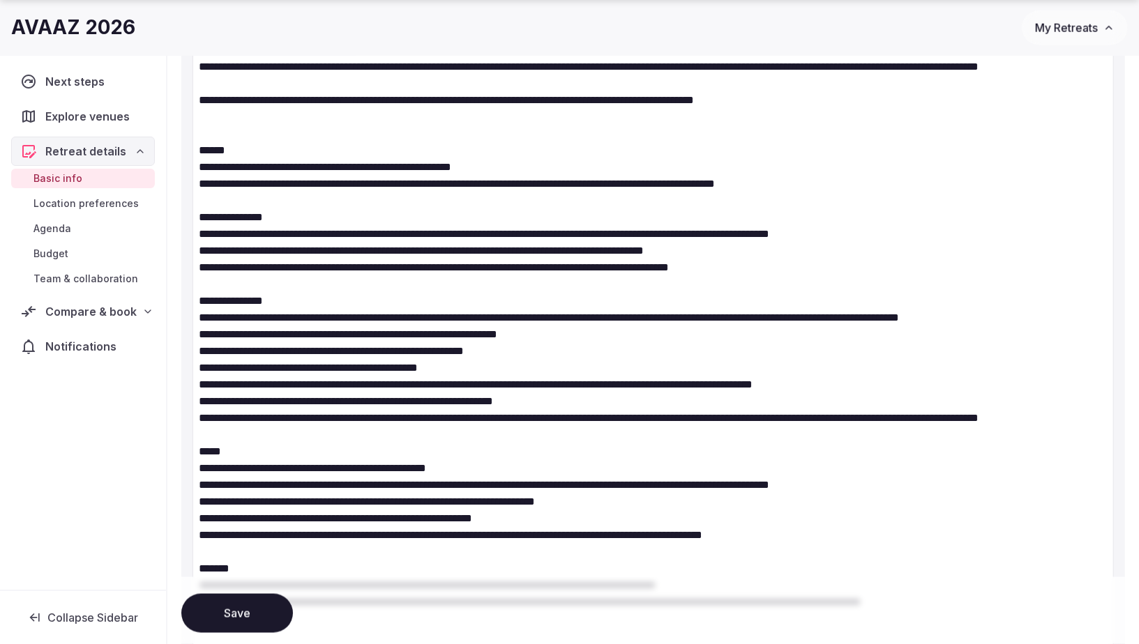
scroll to position [1116, 0]
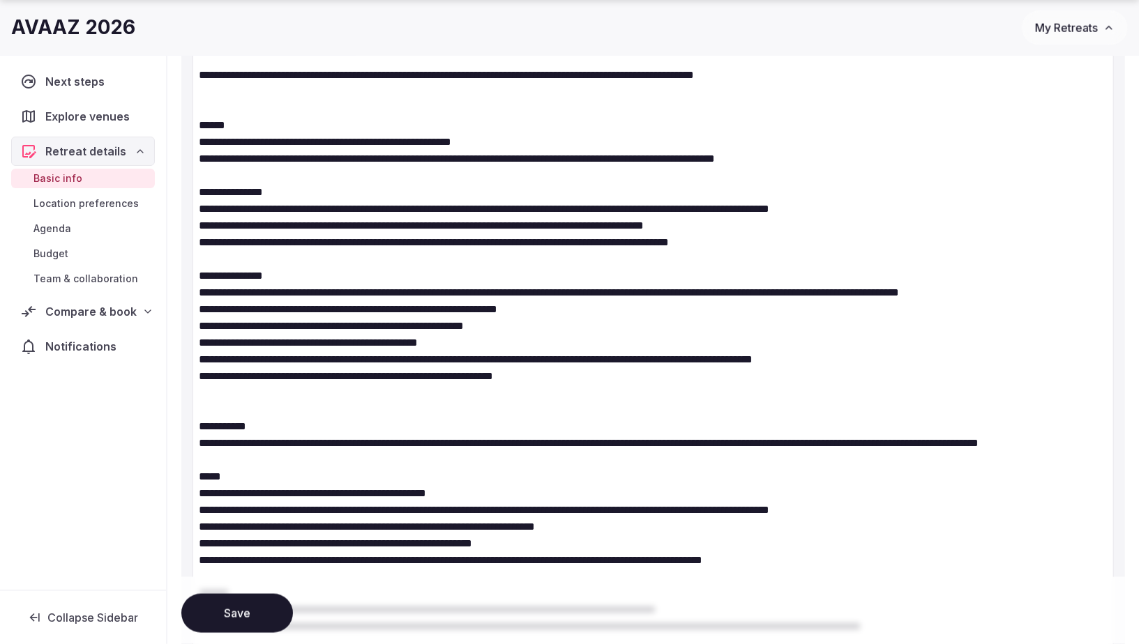
click at [269, 462] on textarea at bounding box center [652, 167] width 921 height 1484
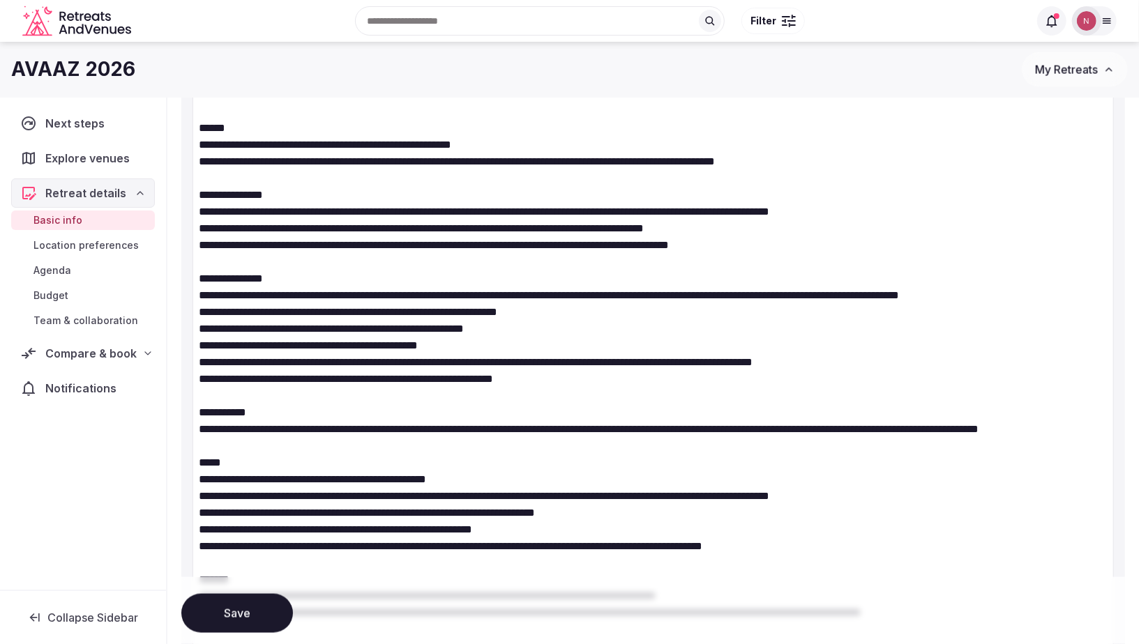
scroll to position [1113, 0]
drag, startPoint x: 204, startPoint y: 153, endPoint x: 273, endPoint y: 395, distance: 251.0
click at [273, 395] on textarea at bounding box center [652, 161] width 921 height 1467
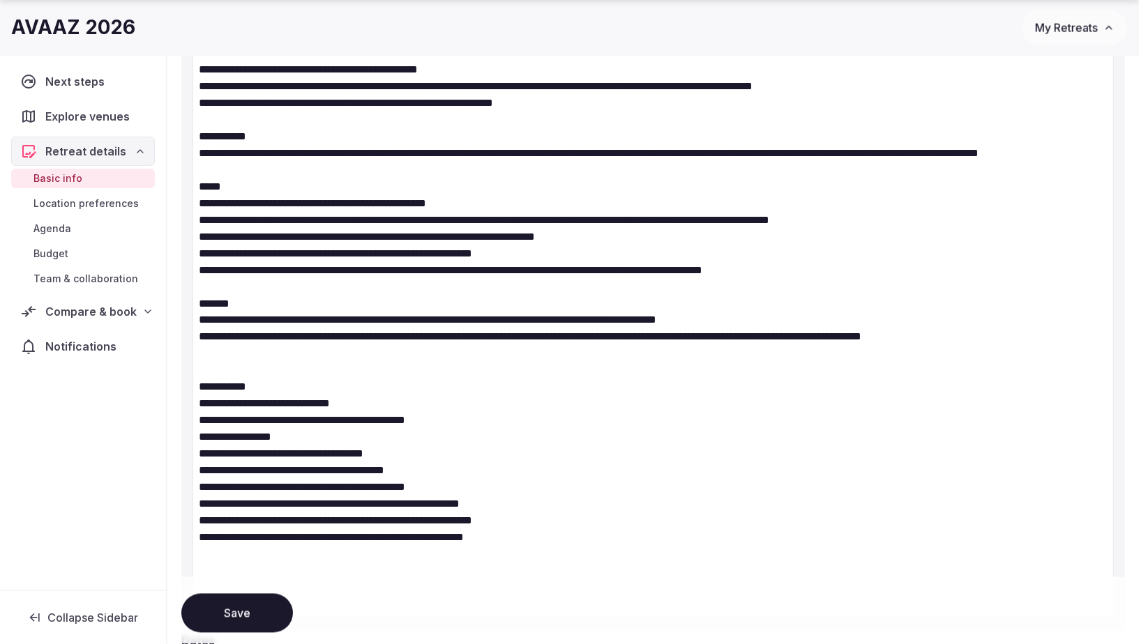
scroll to position [1554, 0]
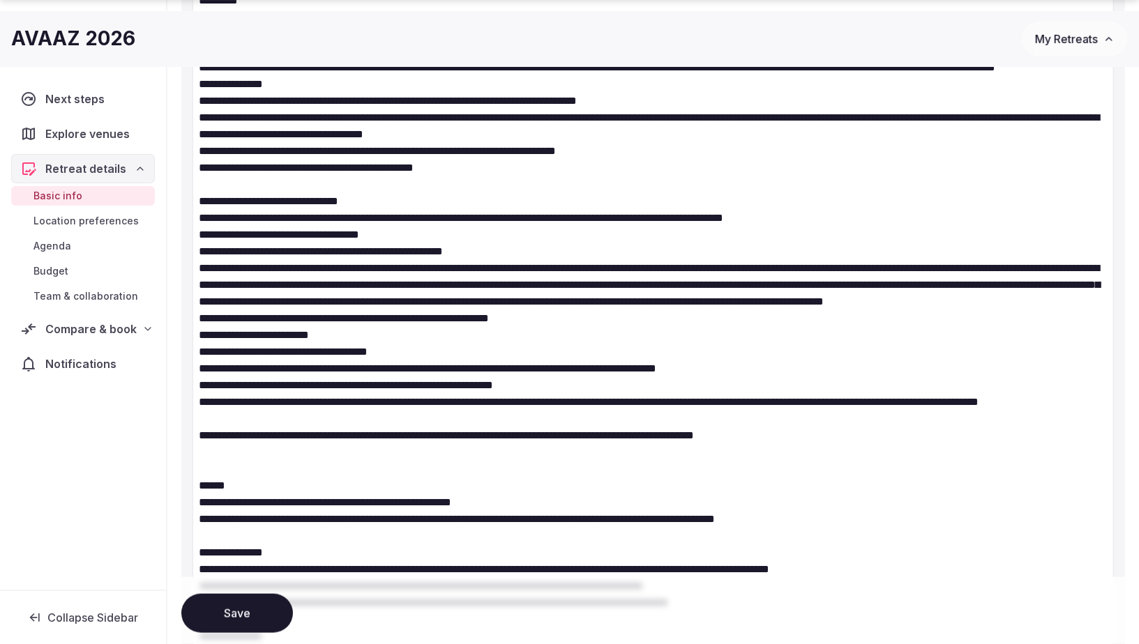
scroll to position [757, 0]
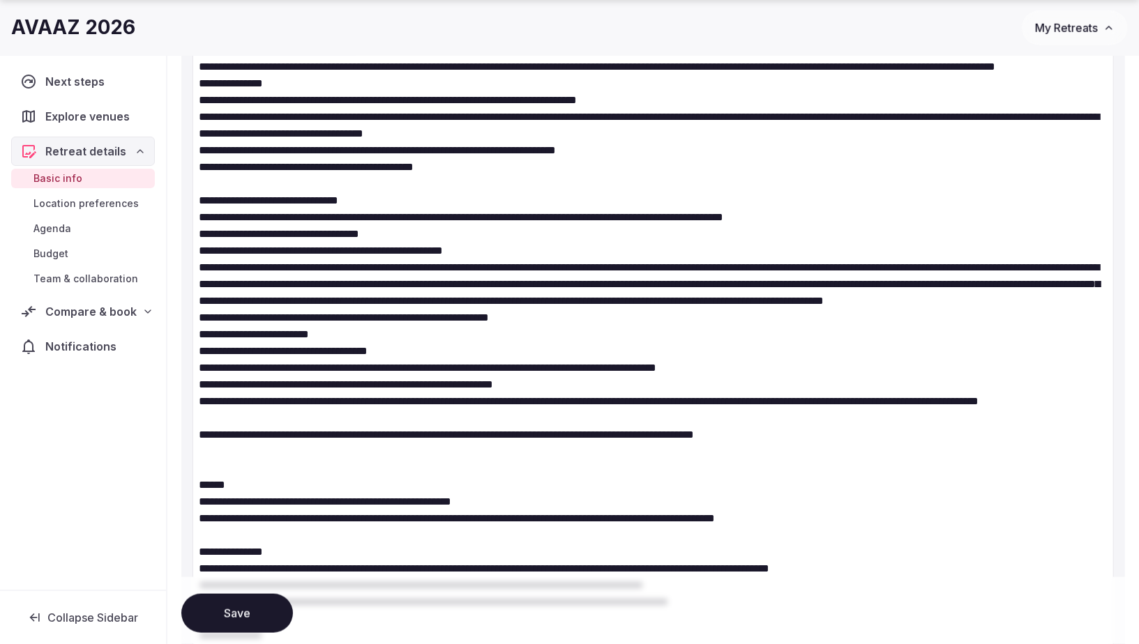
click at [207, 511] on textarea at bounding box center [652, 435] width 921 height 1300
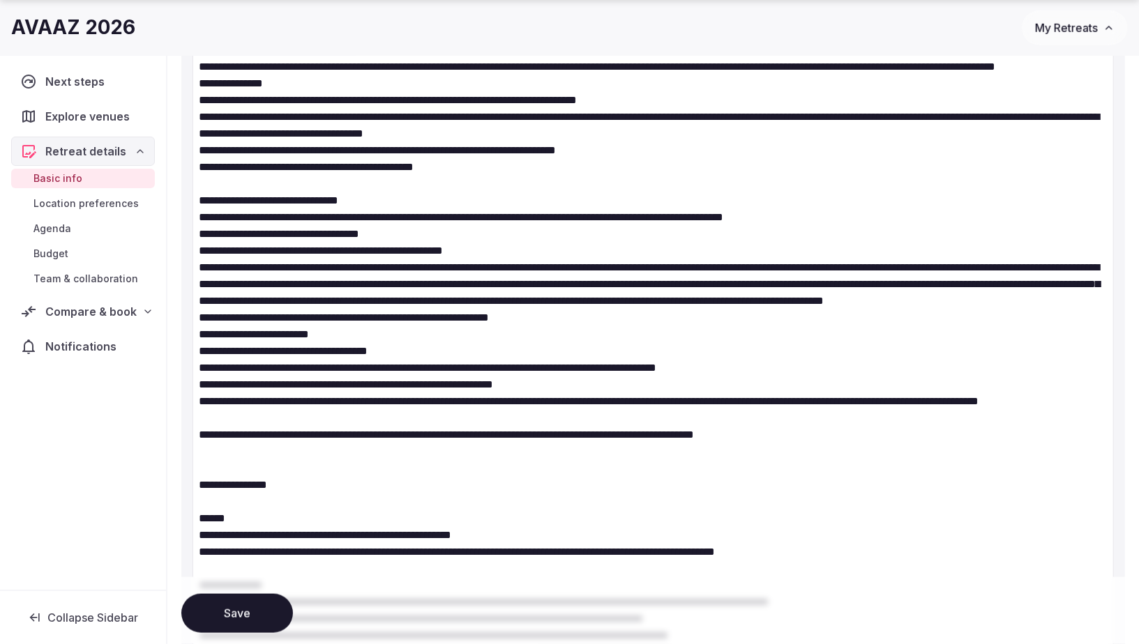
paste textarea "**********"
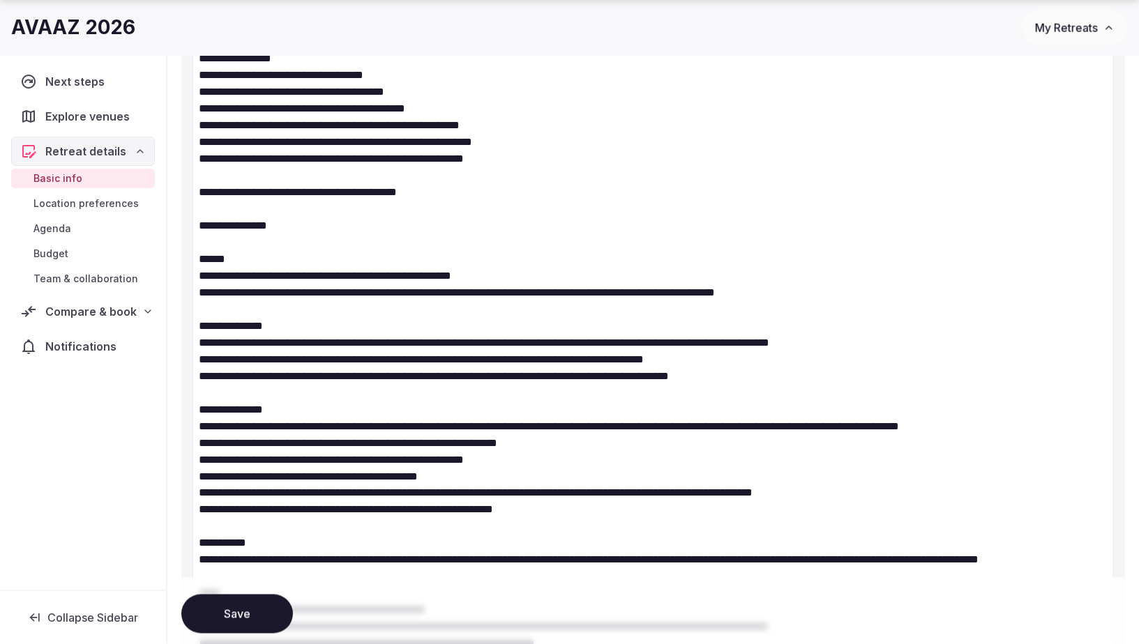
scroll to position [1217, 0]
click at [229, 621] on button "Save" at bounding box center [237, 613] width 112 height 39
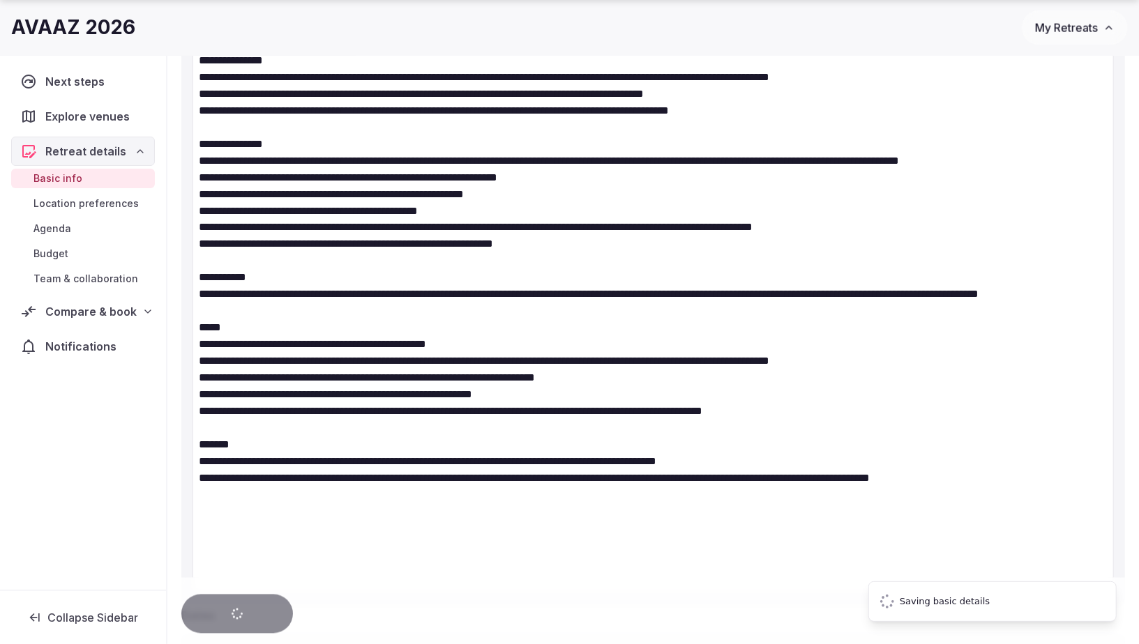
scroll to position [1542, 0]
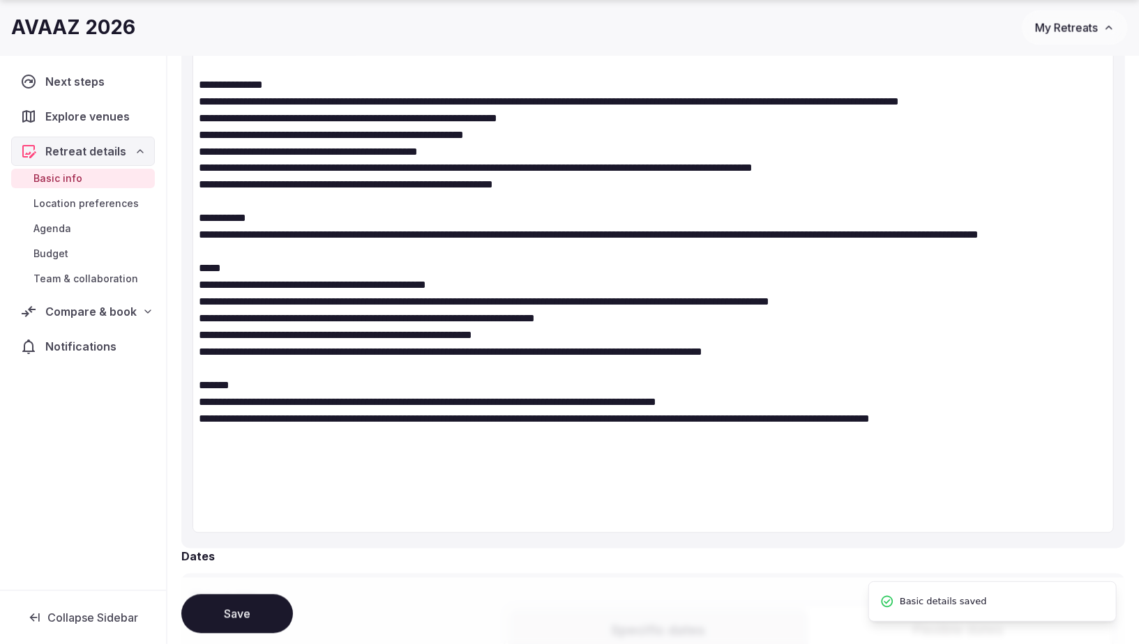
drag, startPoint x: 930, startPoint y: 372, endPoint x: 173, endPoint y: 369, distance: 757.4
click at [173, 369] on div "**********" at bounding box center [652, 290] width 971 height 3469
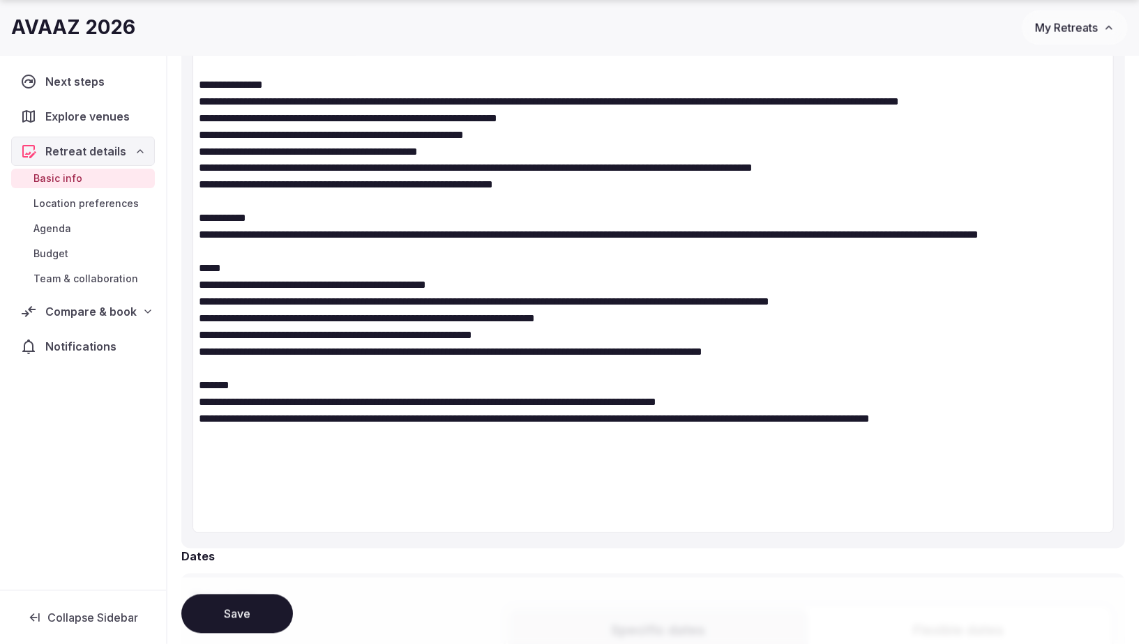
drag, startPoint x: 935, startPoint y: 364, endPoint x: 404, endPoint y: 367, distance: 531.4
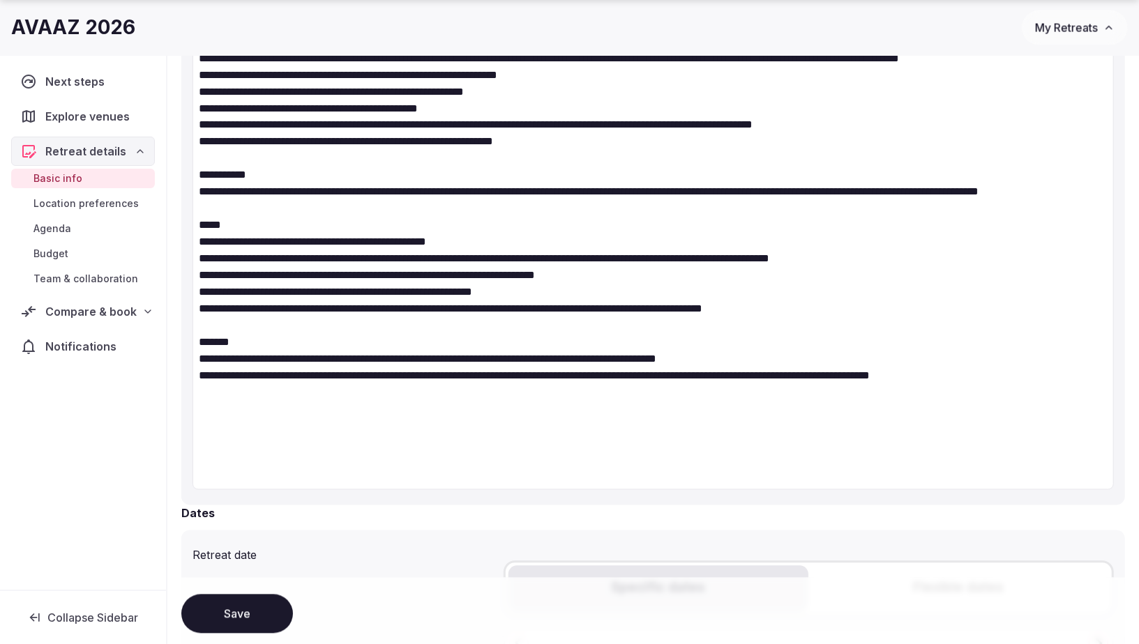
scroll to position [1620, 0]
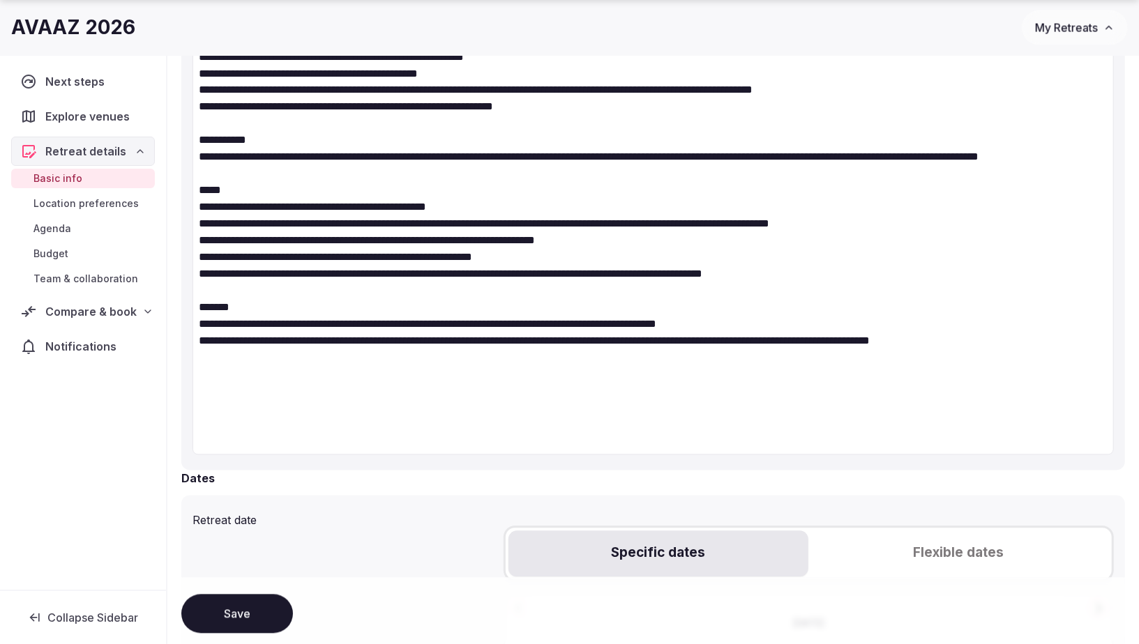
drag, startPoint x: 453, startPoint y: 390, endPoint x: 478, endPoint y: 391, distance: 24.4
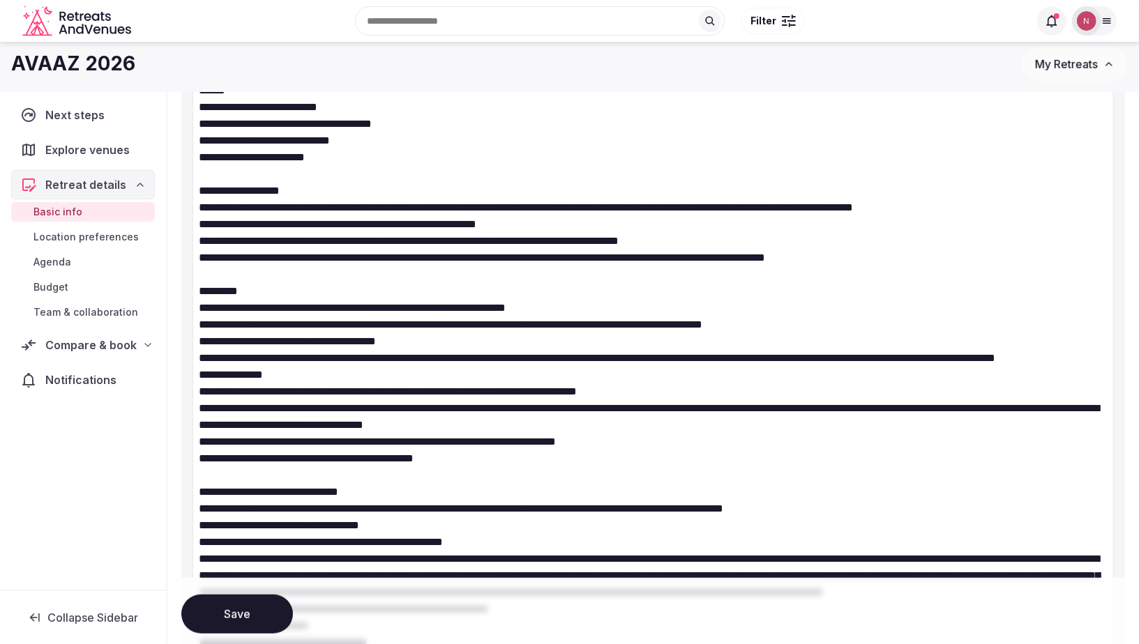
scroll to position [455, 0]
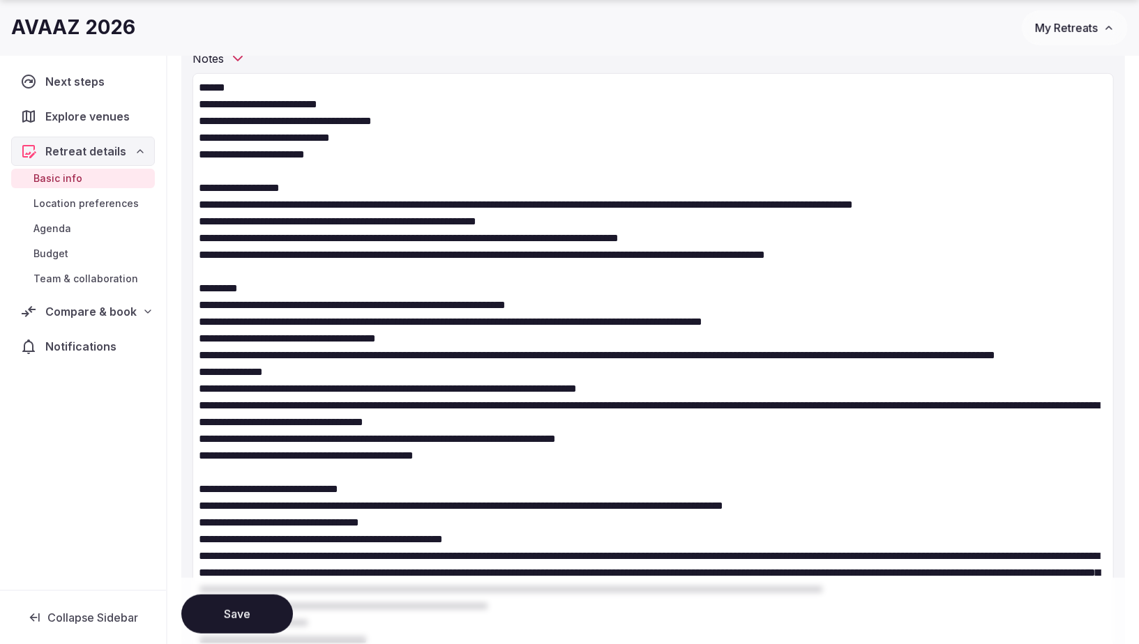
scroll to position [469, 0]
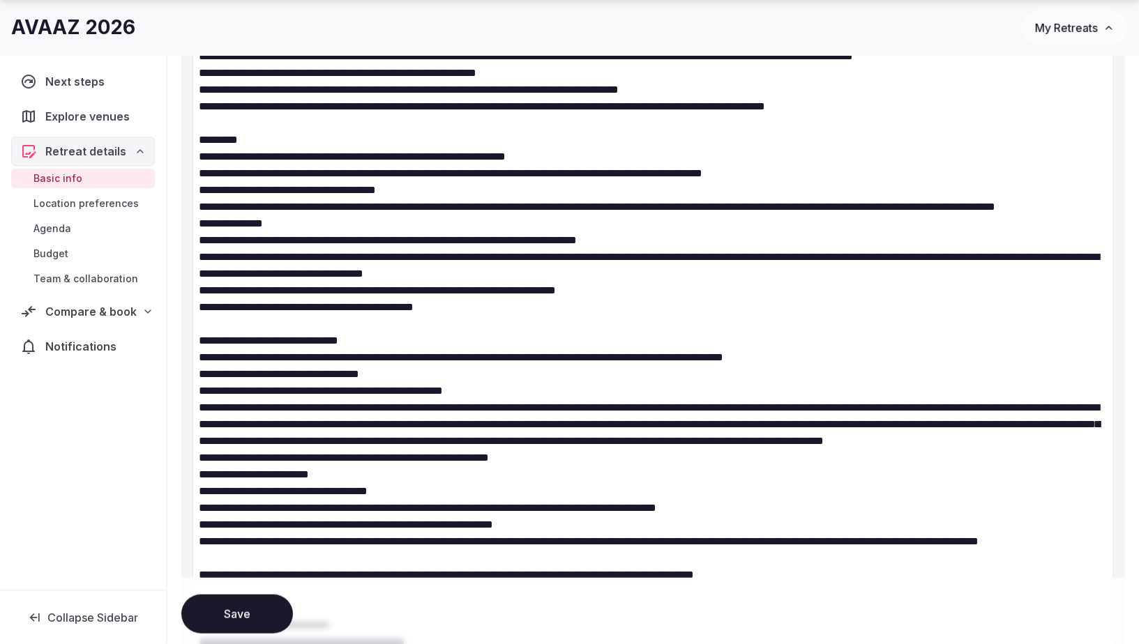
scroll to position [697, 0]
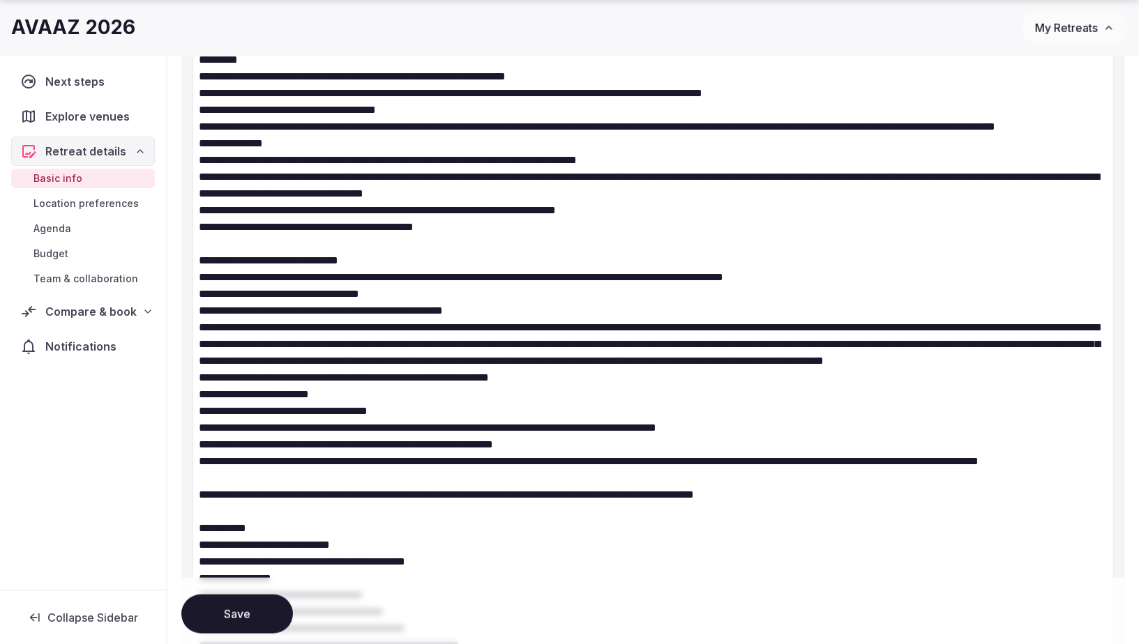
click at [196, 293] on textarea at bounding box center [652, 611] width 921 height 1534
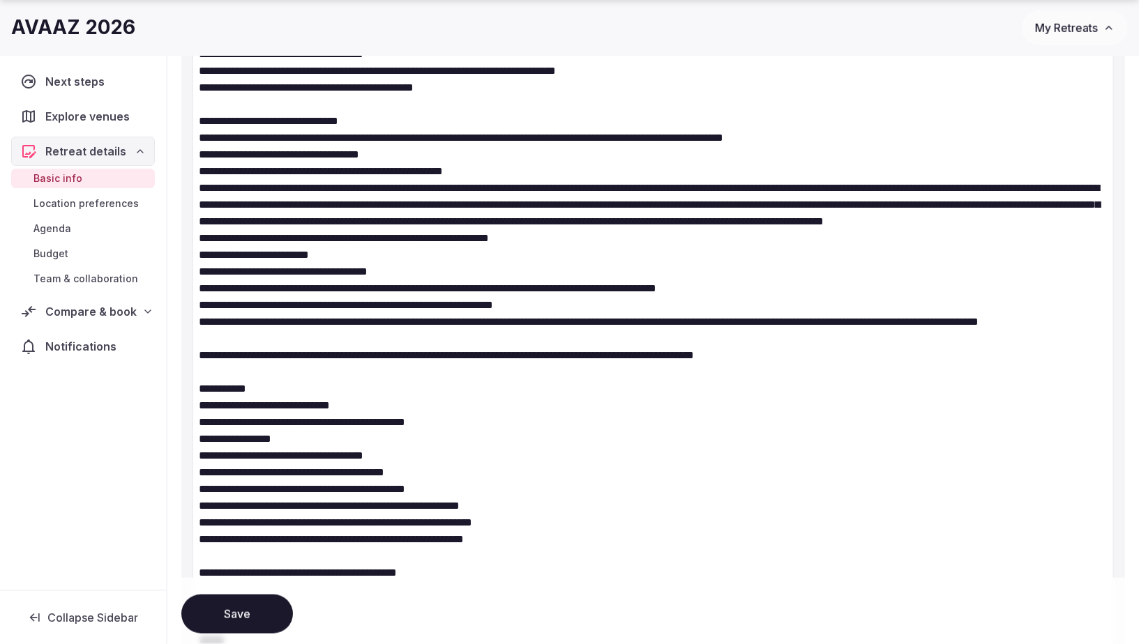
scroll to position [846, 0]
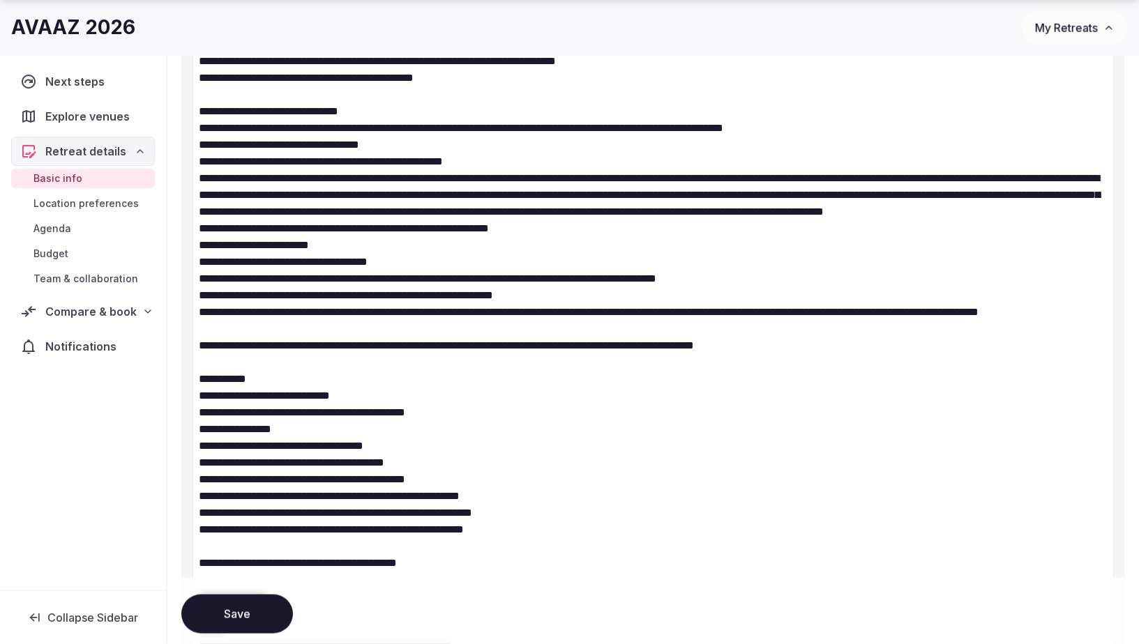
click at [264, 379] on textarea at bounding box center [652, 462] width 921 height 1534
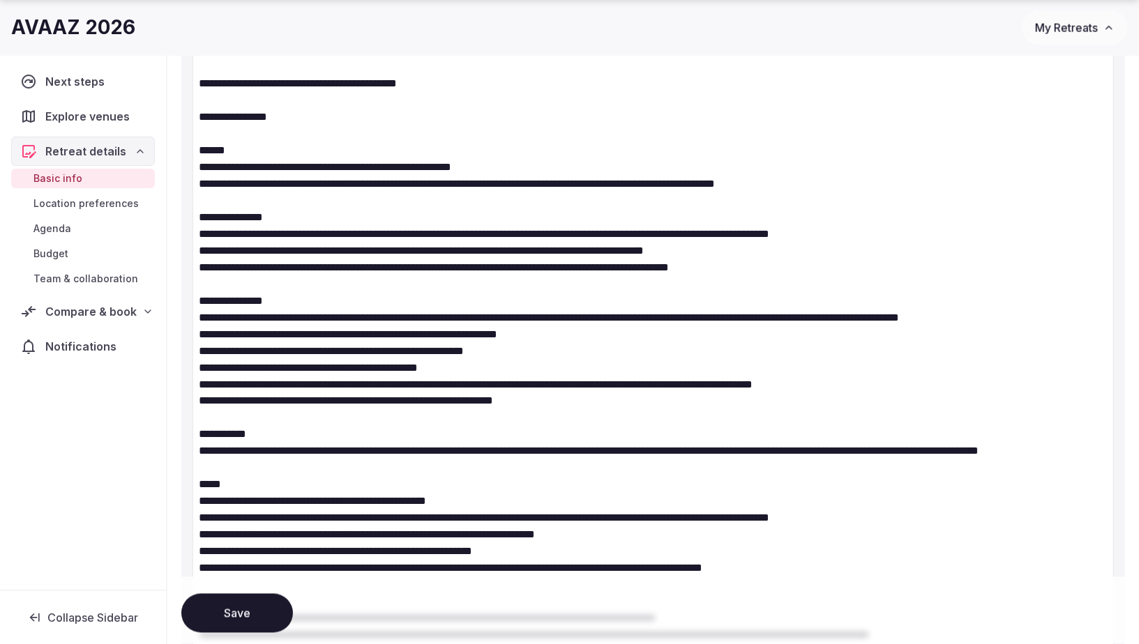
scroll to position [1322, 0]
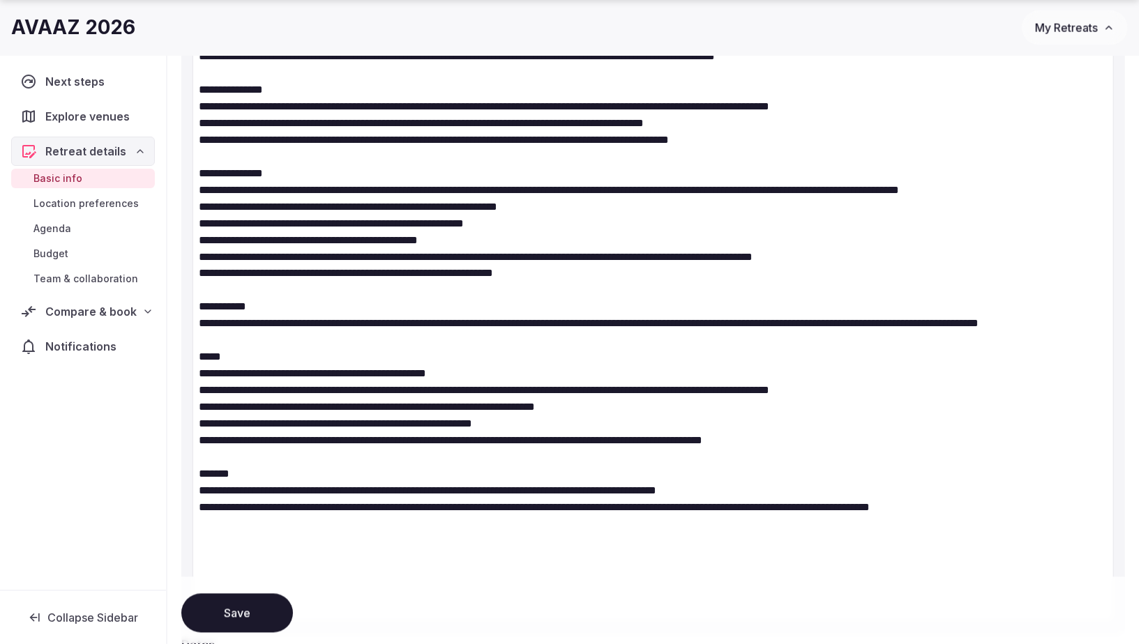
scroll to position [1494, 0]
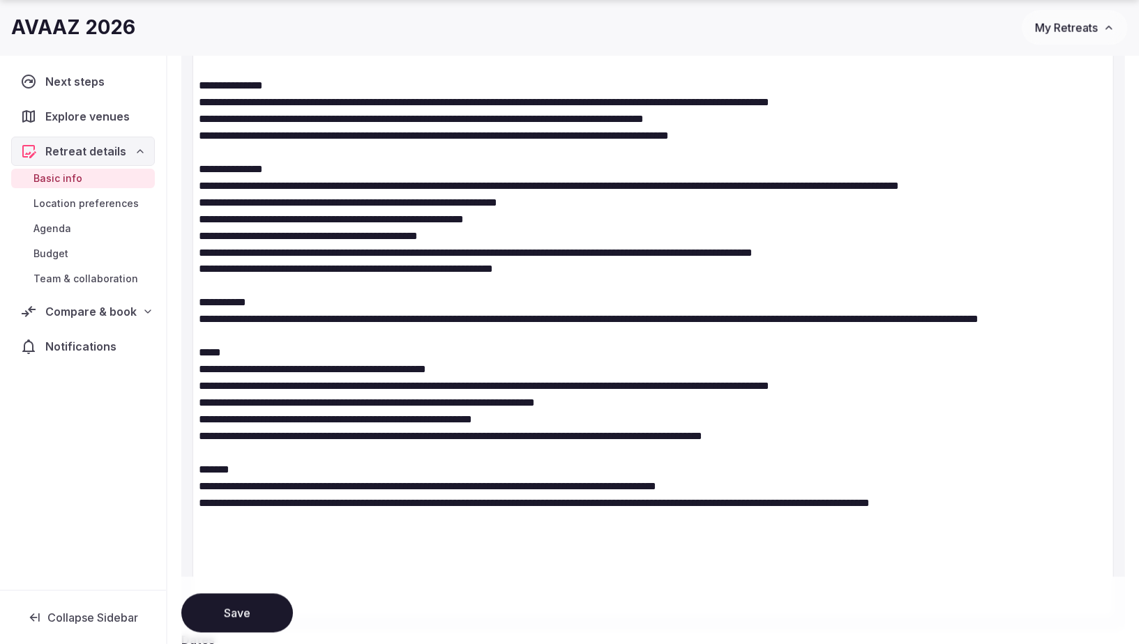
scroll to position [1465, 0]
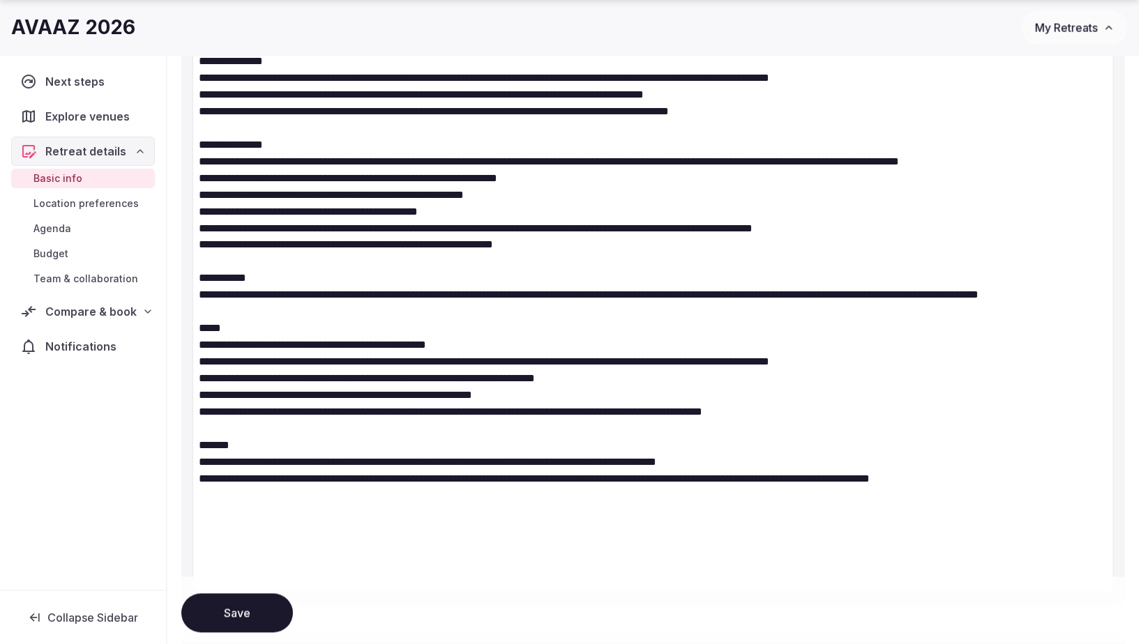
drag, startPoint x: 197, startPoint y: 315, endPoint x: 315, endPoint y: 367, distance: 129.3
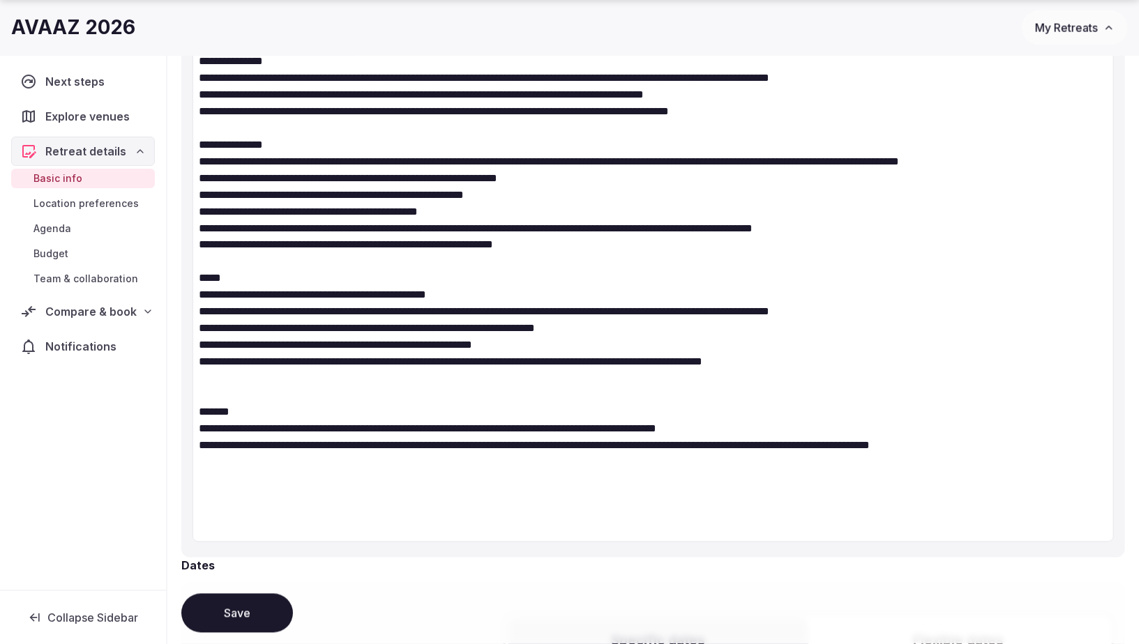
paste textarea "**********"
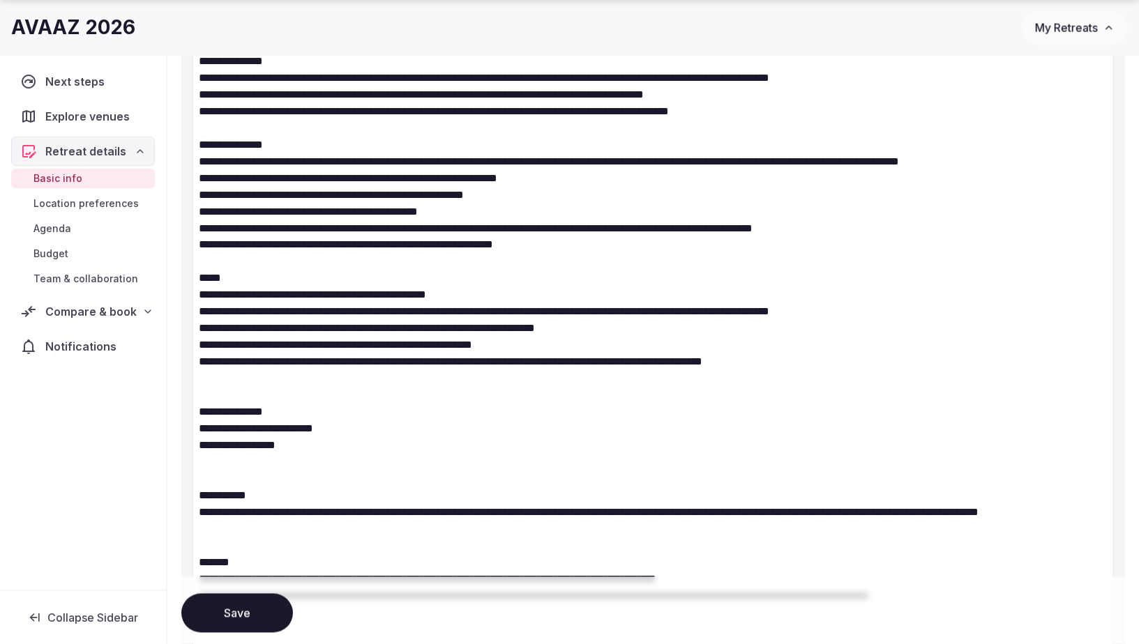
drag, startPoint x: 314, startPoint y: 460, endPoint x: 198, endPoint y: 455, distance: 115.8
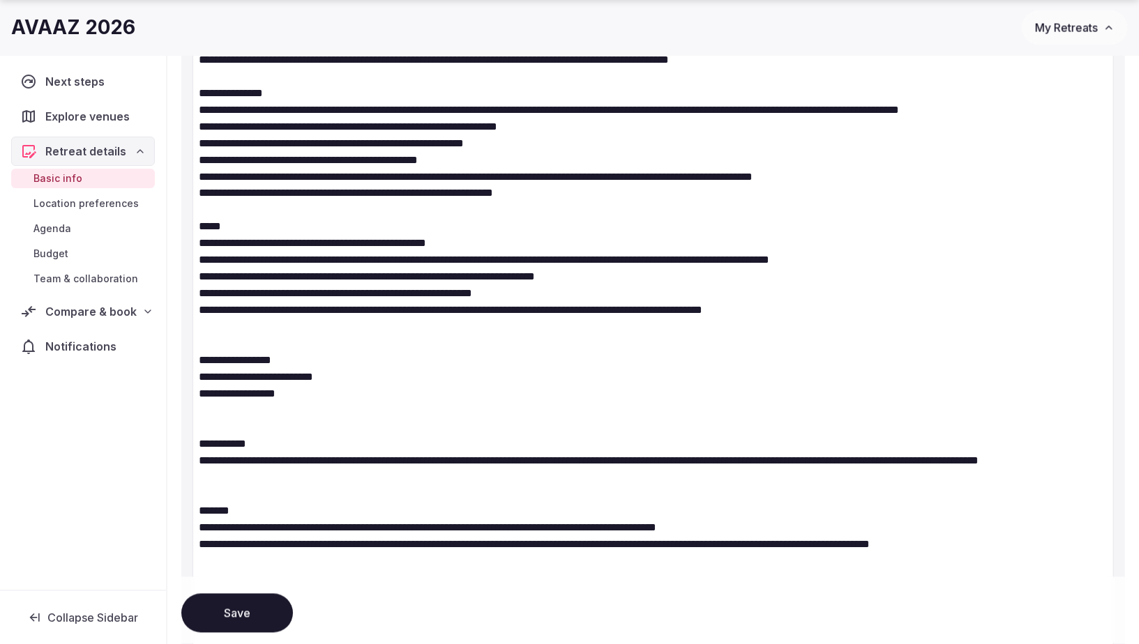
scroll to position [1594, 0]
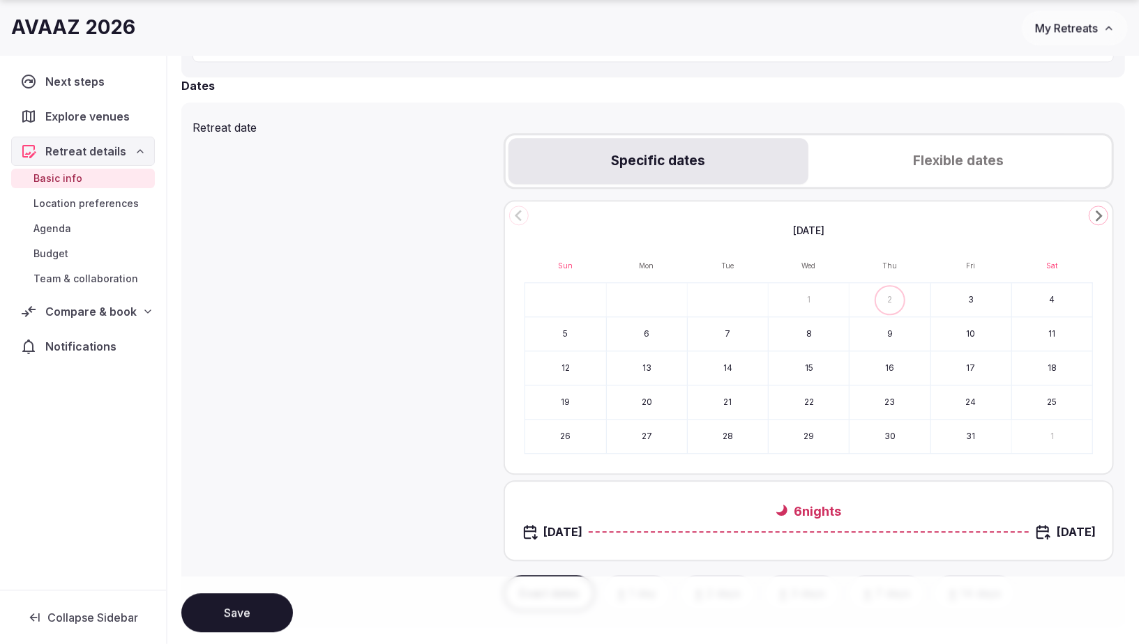
scroll to position [2331, 0]
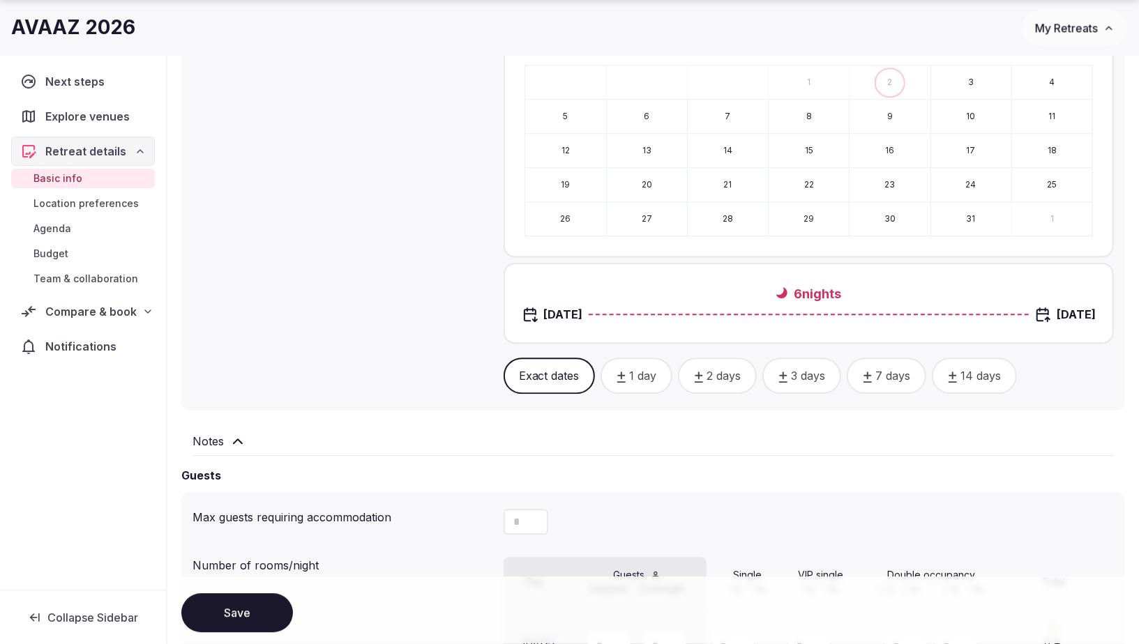
click at [227, 612] on button "Save" at bounding box center [237, 613] width 112 height 39
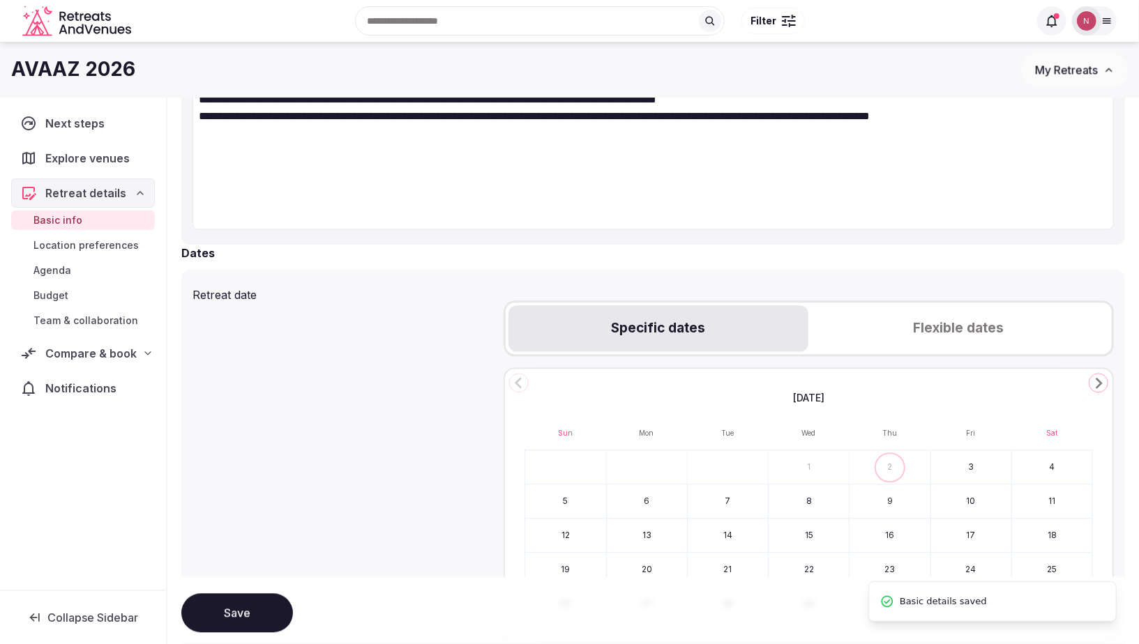
scroll to position [1521, 0]
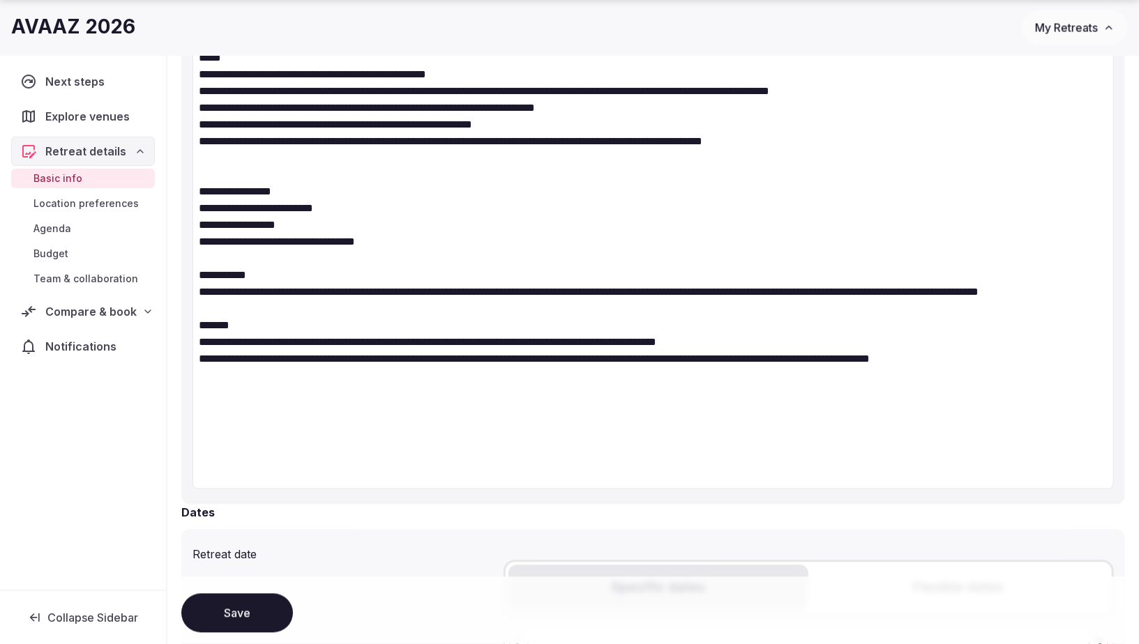
scroll to position [1478, 0]
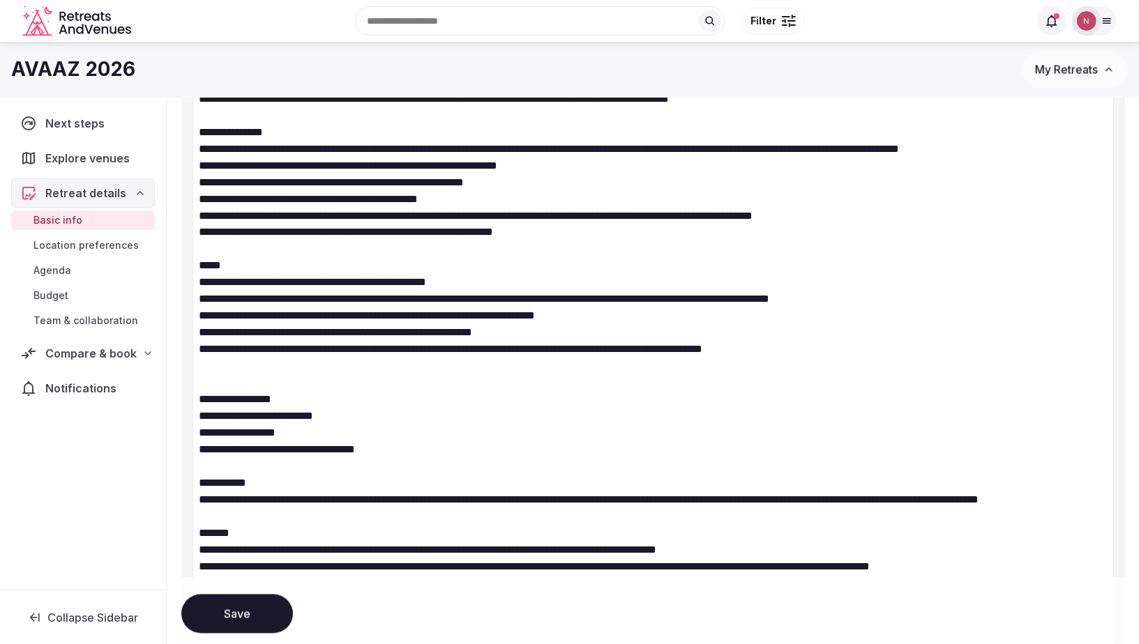
type textarea "**********"
click at [219, 617] on button "Save" at bounding box center [237, 613] width 112 height 39
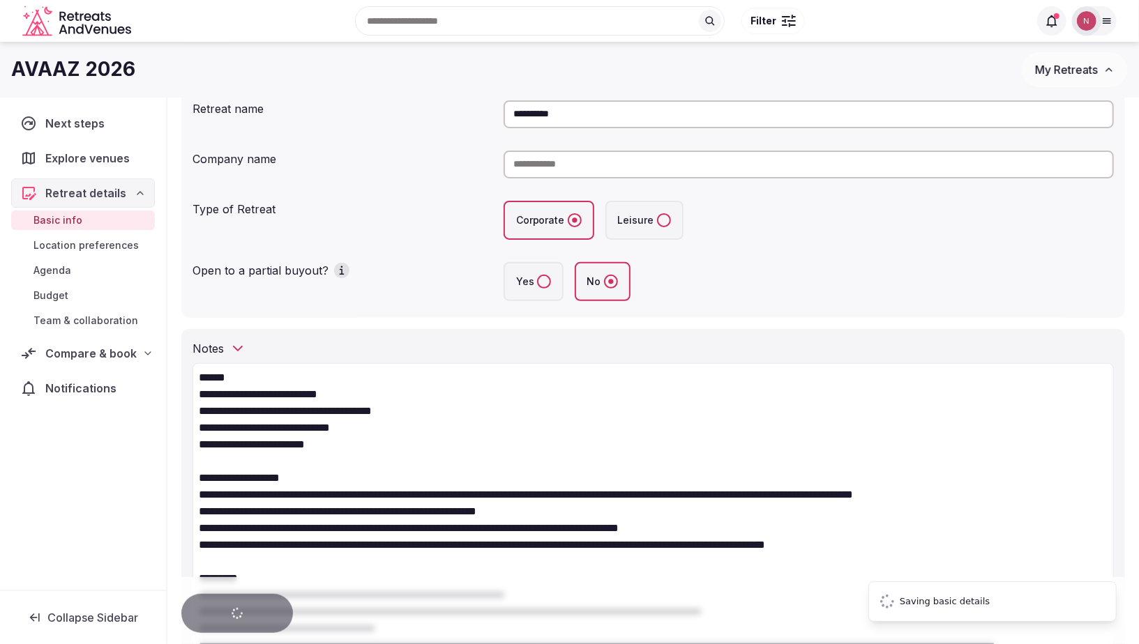
scroll to position [0, 0]
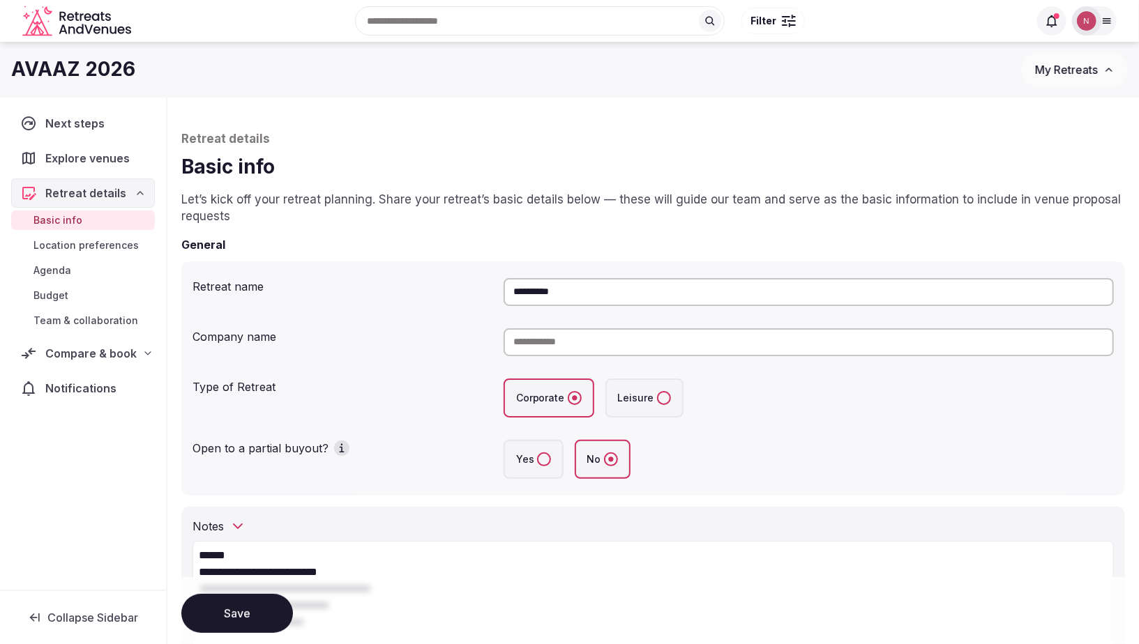
click at [118, 351] on span "Compare & book" at bounding box center [90, 353] width 91 height 17
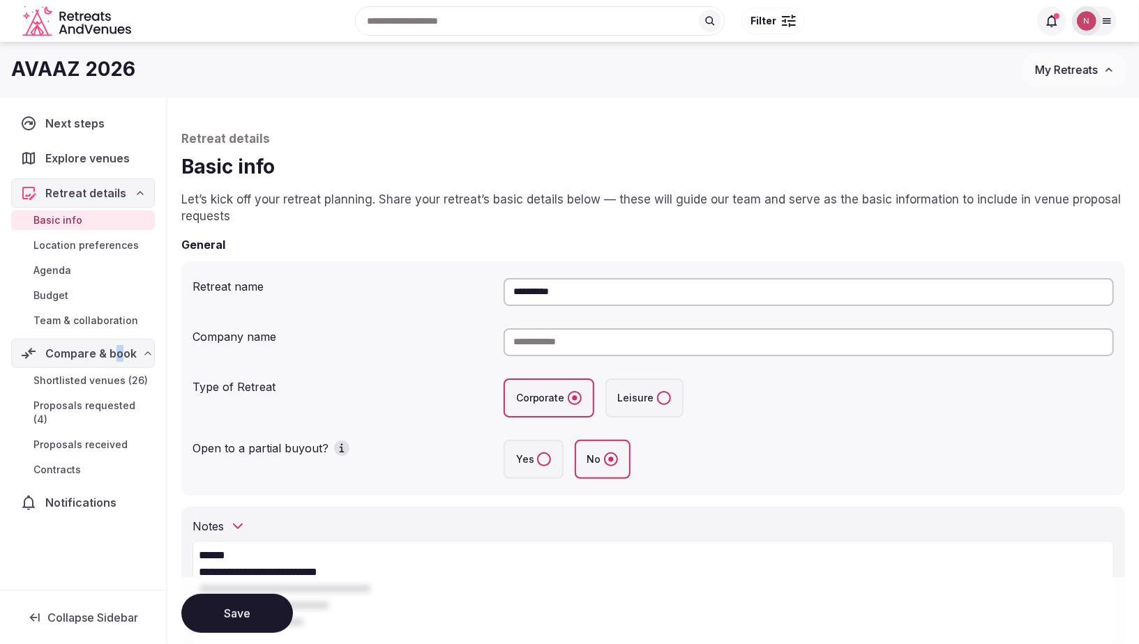
click at [89, 399] on span "Proposals requested (4)" at bounding box center [91, 413] width 116 height 28
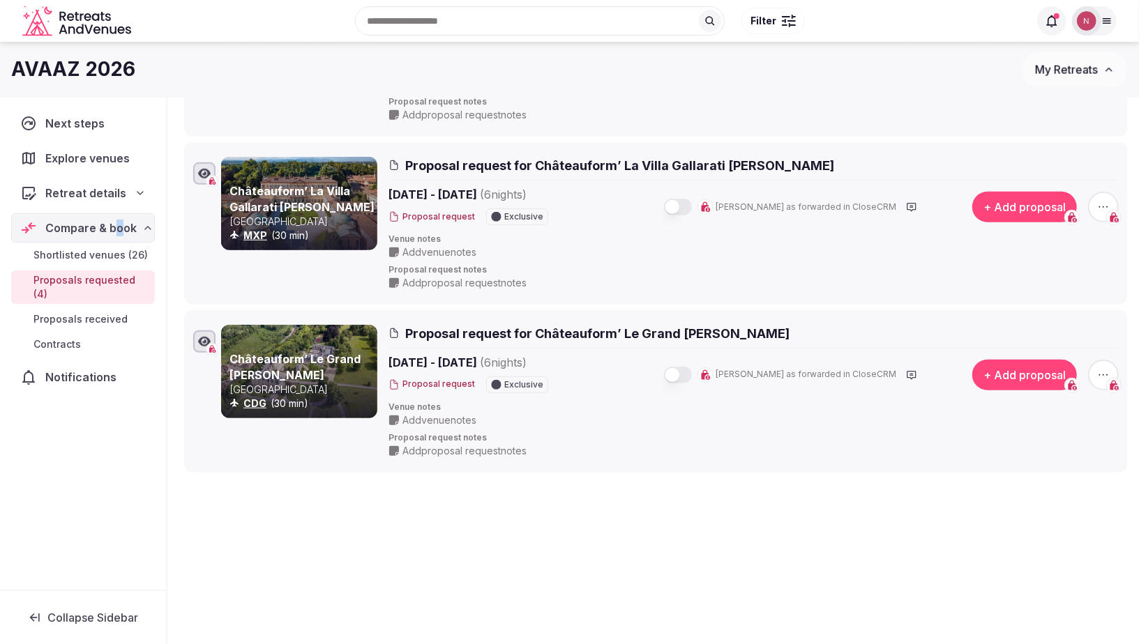
scroll to position [465, 0]
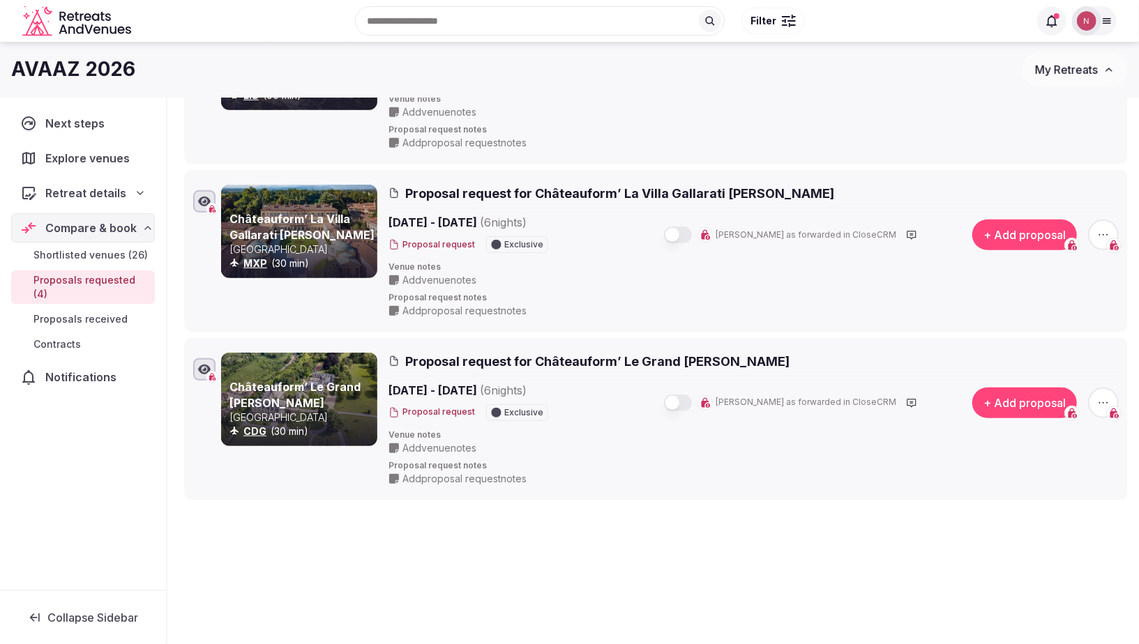
click at [1050, 24] on icon at bounding box center [1052, 21] width 14 height 14
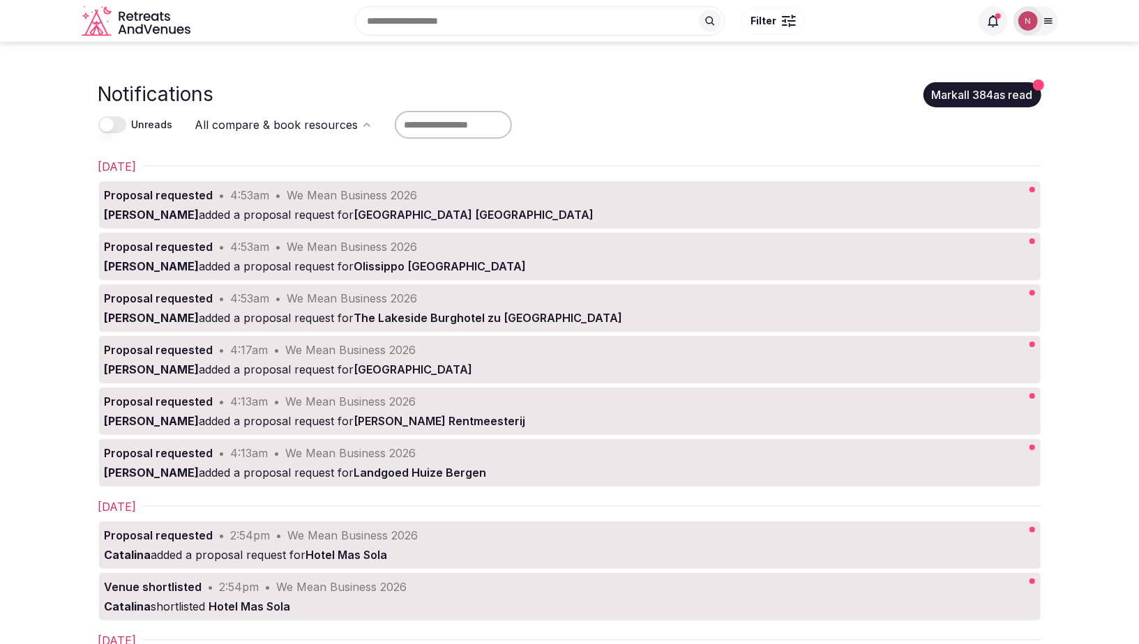
click at [1022, 14] on img at bounding box center [1028, 21] width 20 height 20
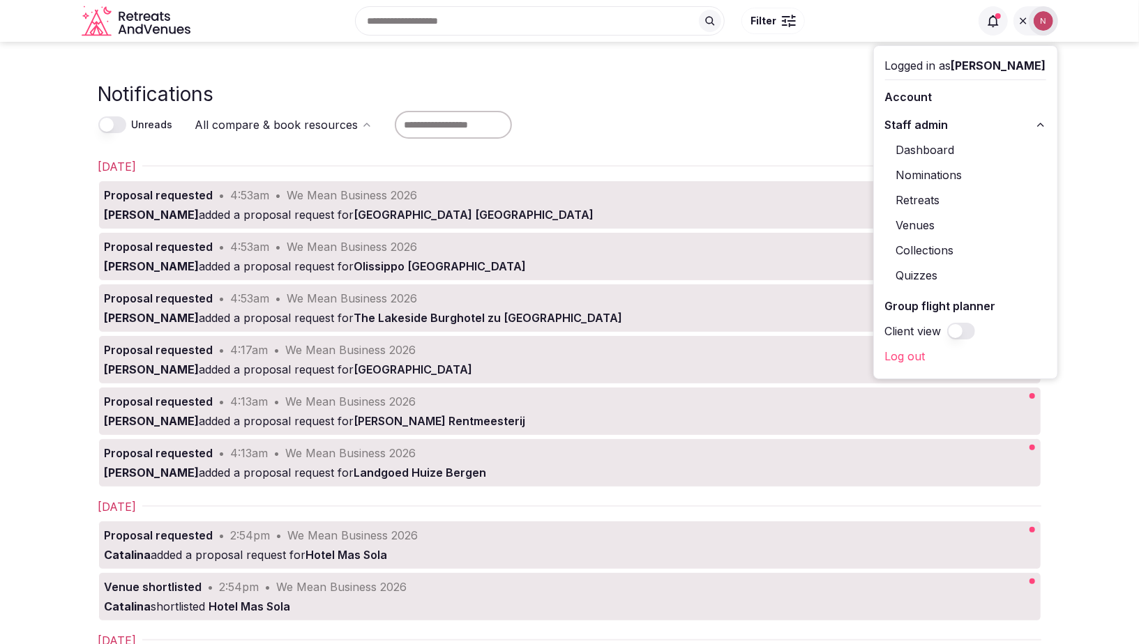
click at [930, 194] on link "Retreats" at bounding box center [965, 200] width 161 height 22
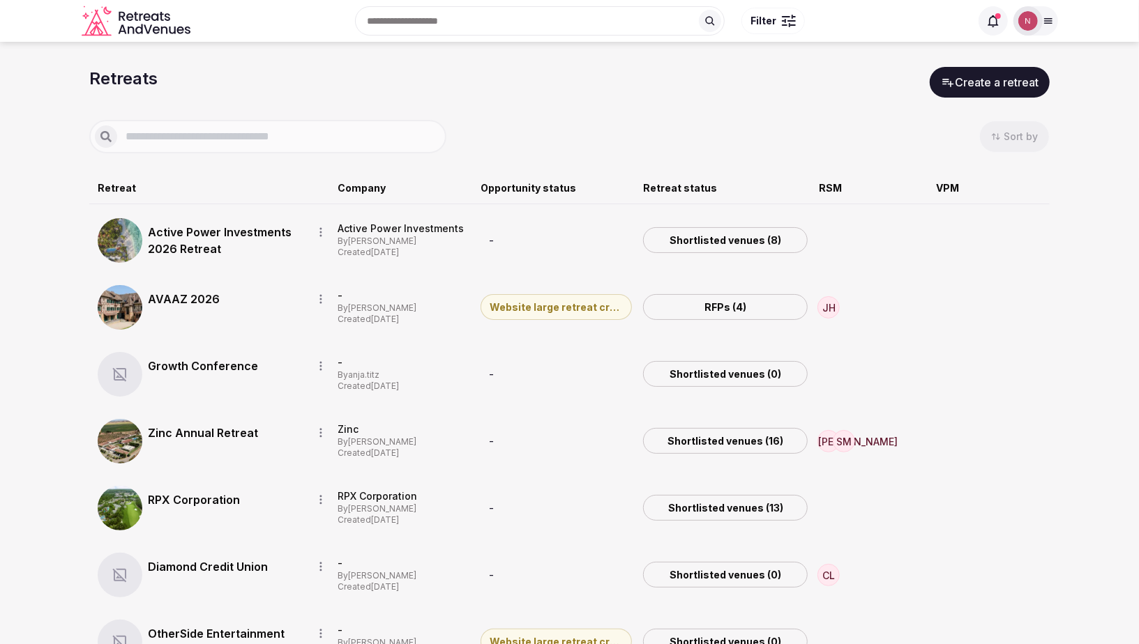
click at [163, 303] on link "AVAAZ 2026" at bounding box center [224, 299] width 153 height 17
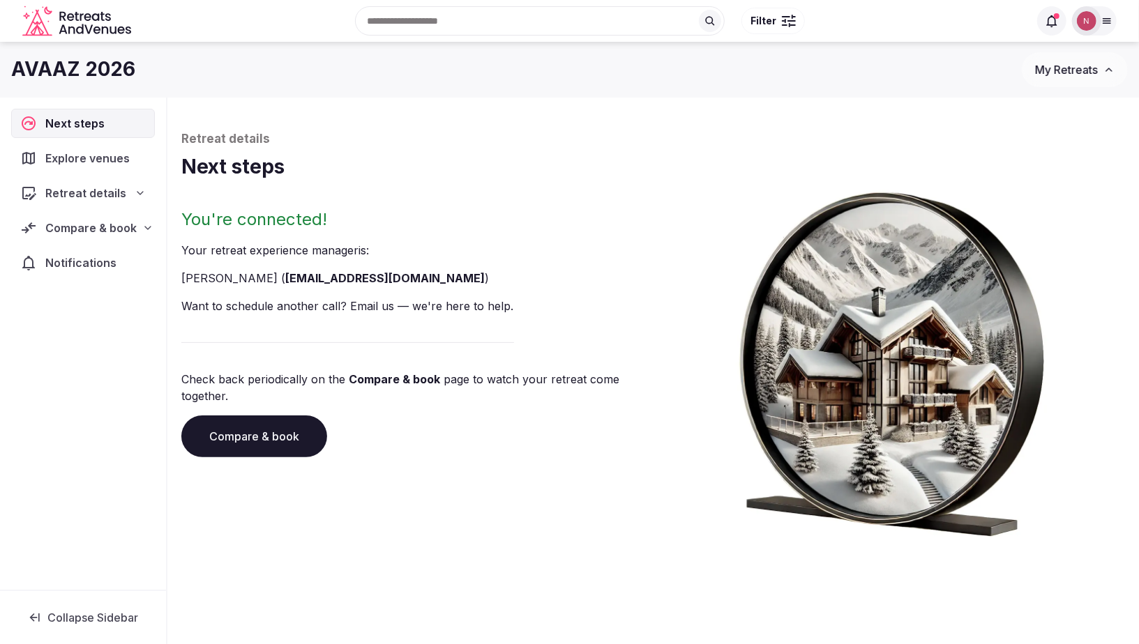
click at [66, 220] on span "Compare & book" at bounding box center [90, 228] width 91 height 17
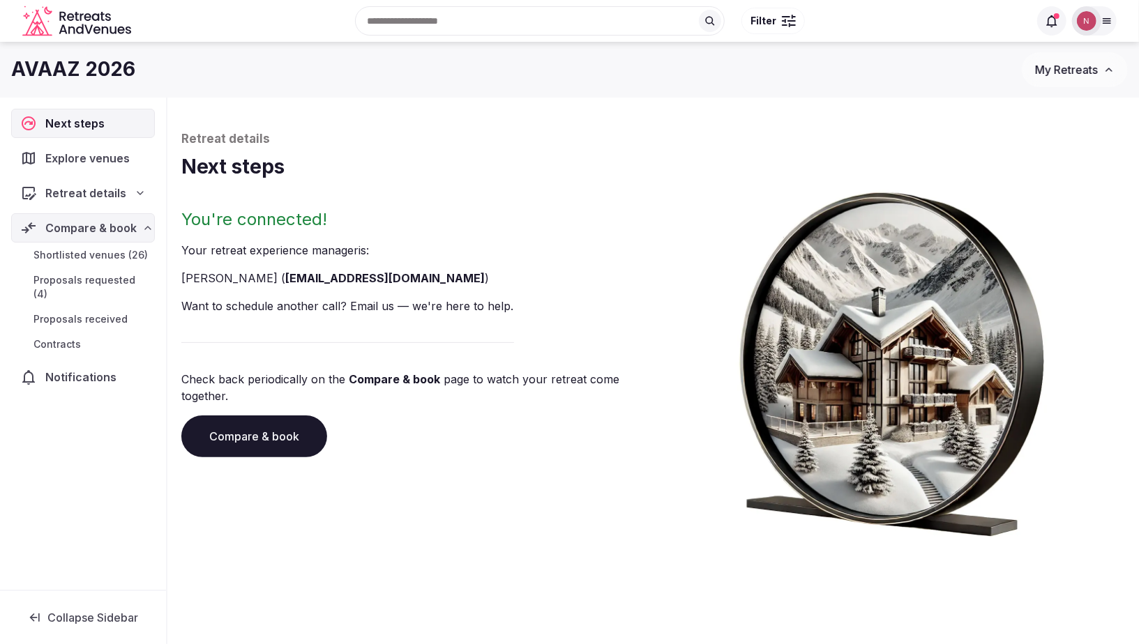
click at [64, 282] on span "Proposals requested (4)" at bounding box center [91, 287] width 116 height 28
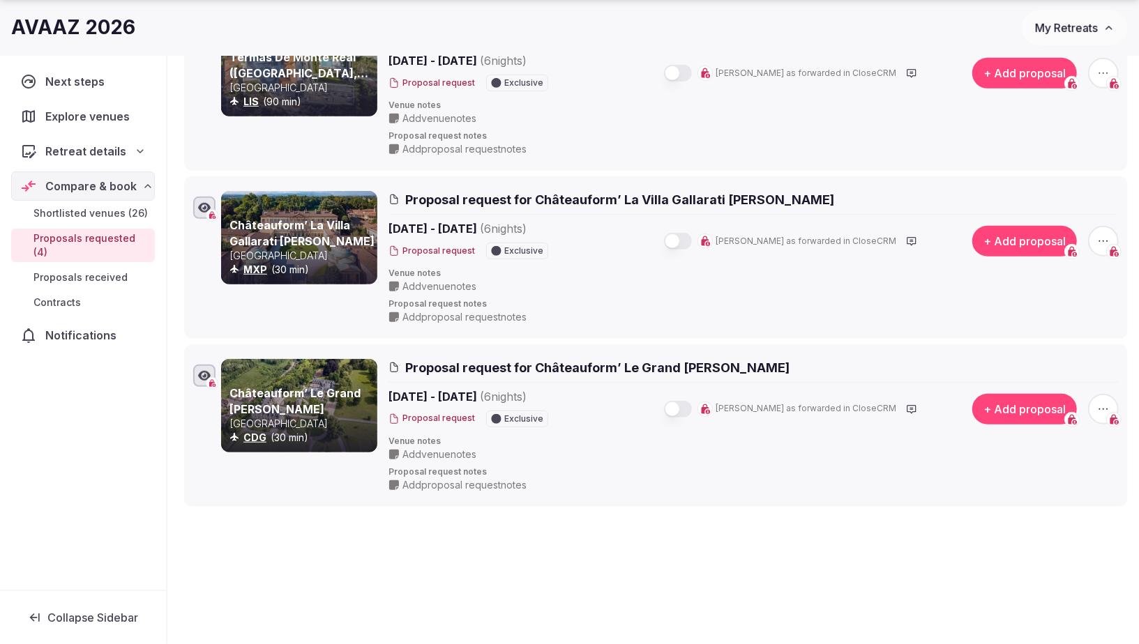
scroll to position [517, 0]
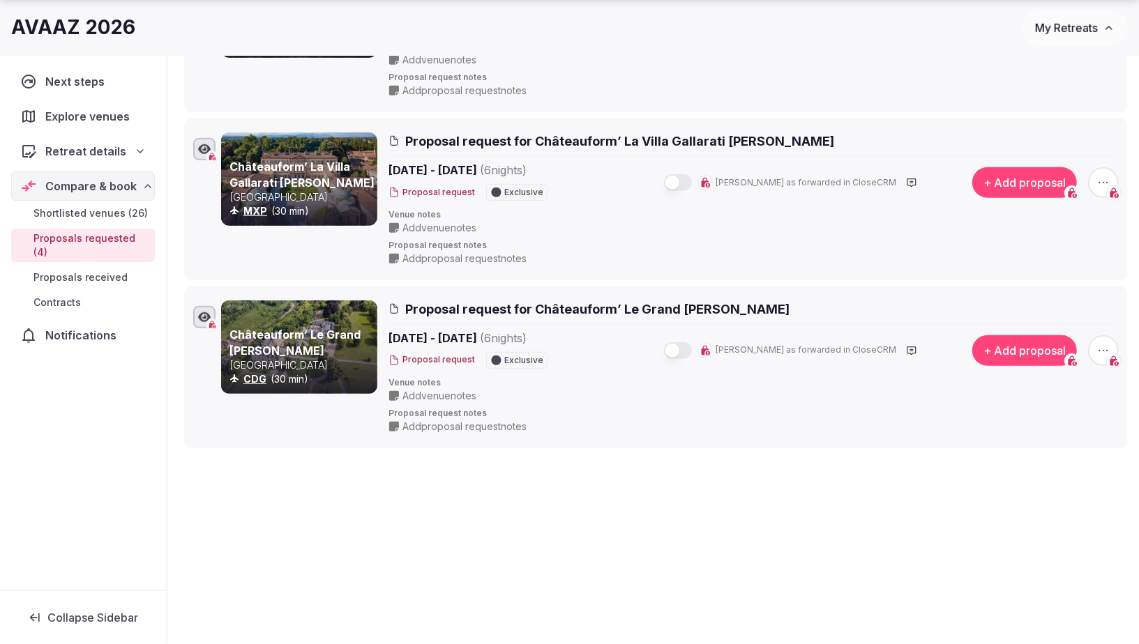
click at [560, 134] on span "Proposal request for Châteauform’ La Villa Gallarati Scotti" at bounding box center [619, 141] width 429 height 17
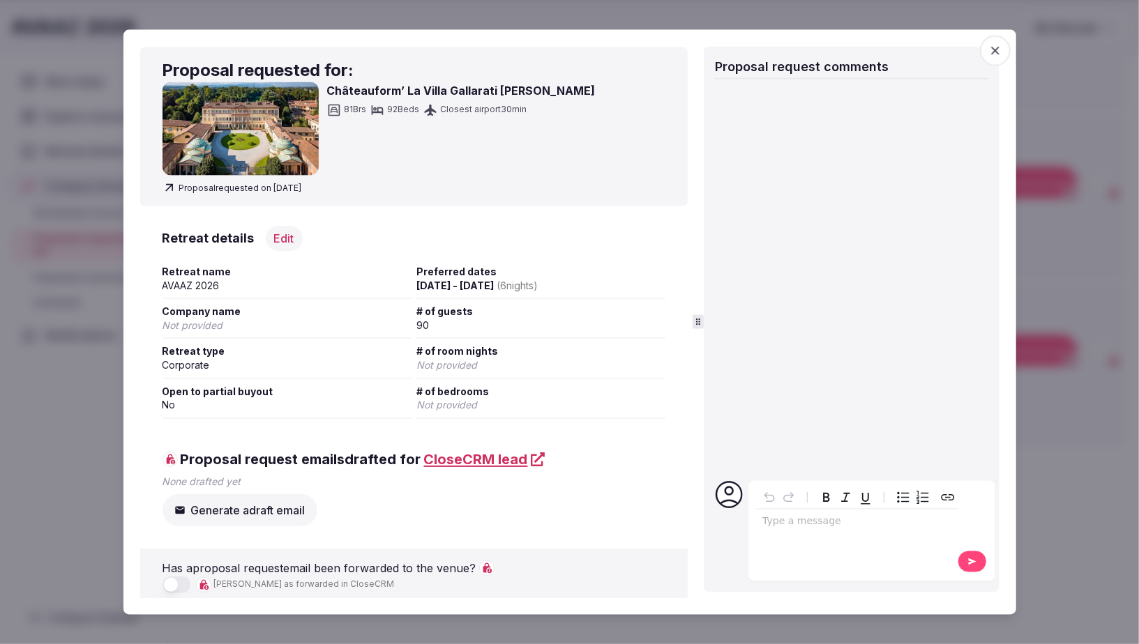
scroll to position [6, 0]
click at [255, 133] on img at bounding box center [240, 127] width 156 height 93
click at [448, 89] on h3 "Châteauform’ La Villa Gallarati Scotti" at bounding box center [461, 89] width 268 height 17
click at [999, 49] on icon "button" at bounding box center [995, 51] width 14 height 14
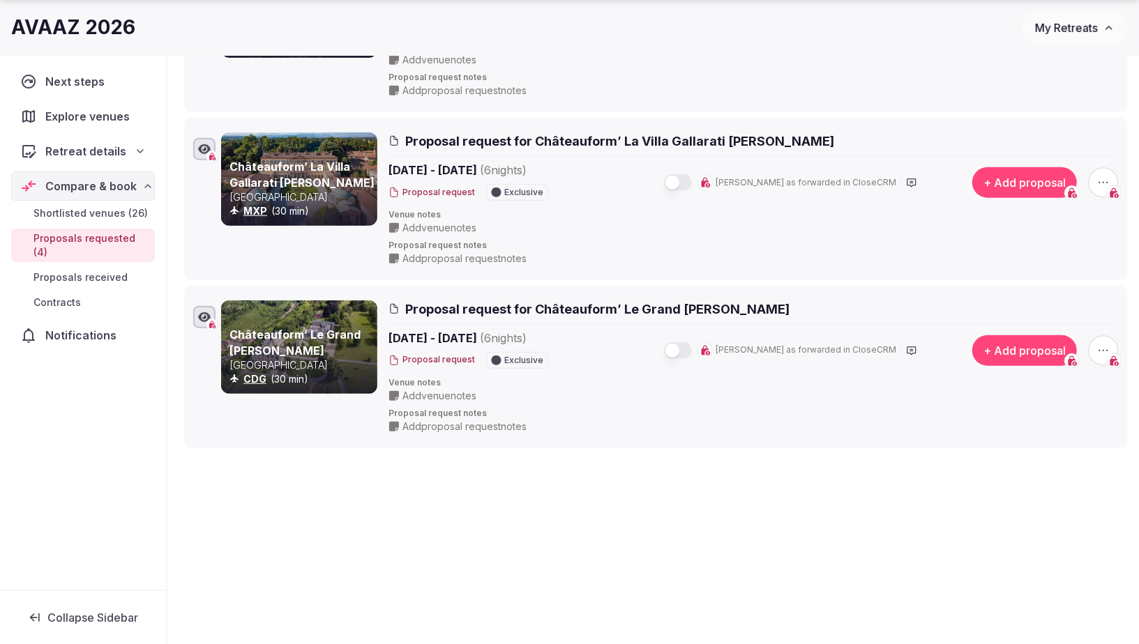
click at [296, 345] on h3 "Châteauform’ Le Grand Mello" at bounding box center [301, 342] width 145 height 31
click at [274, 331] on link "Châteauform’ Le Grand Mello" at bounding box center [294, 342] width 131 height 29
click at [292, 166] on link "Châteauform’ La Villa Gallarati Scotti" at bounding box center [301, 174] width 145 height 29
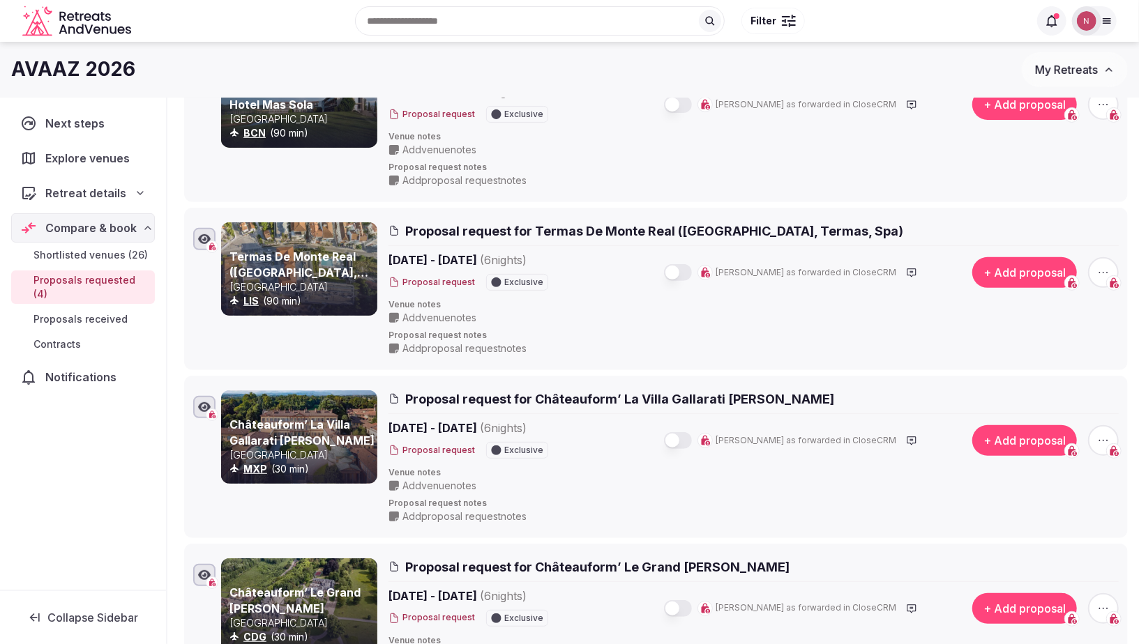
scroll to position [206, 0]
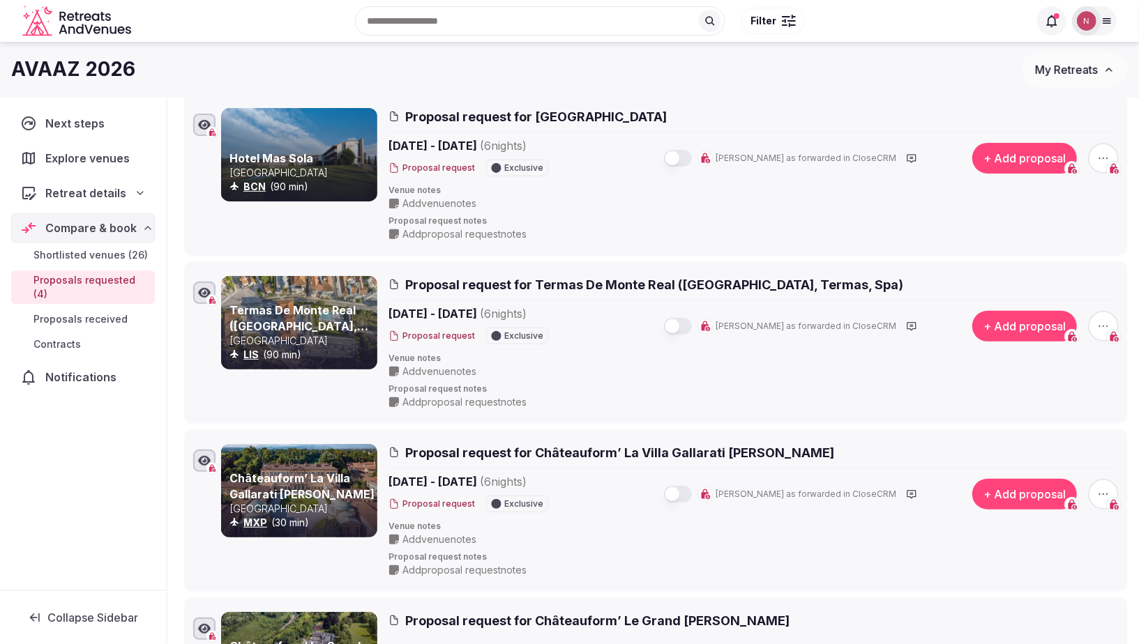
click at [546, 285] on span "Proposal request for Termas De Monte Real (Monte Real Hotel, Termas, Spa)" at bounding box center [654, 284] width 498 height 17
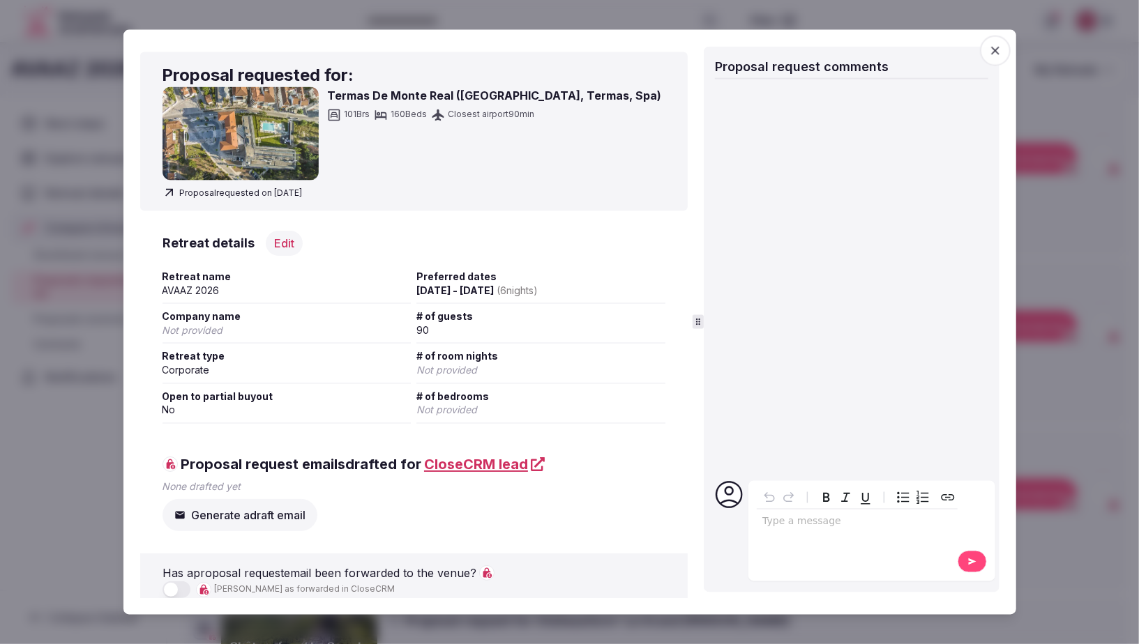
click at [987, 45] on span "button" at bounding box center [995, 51] width 31 height 31
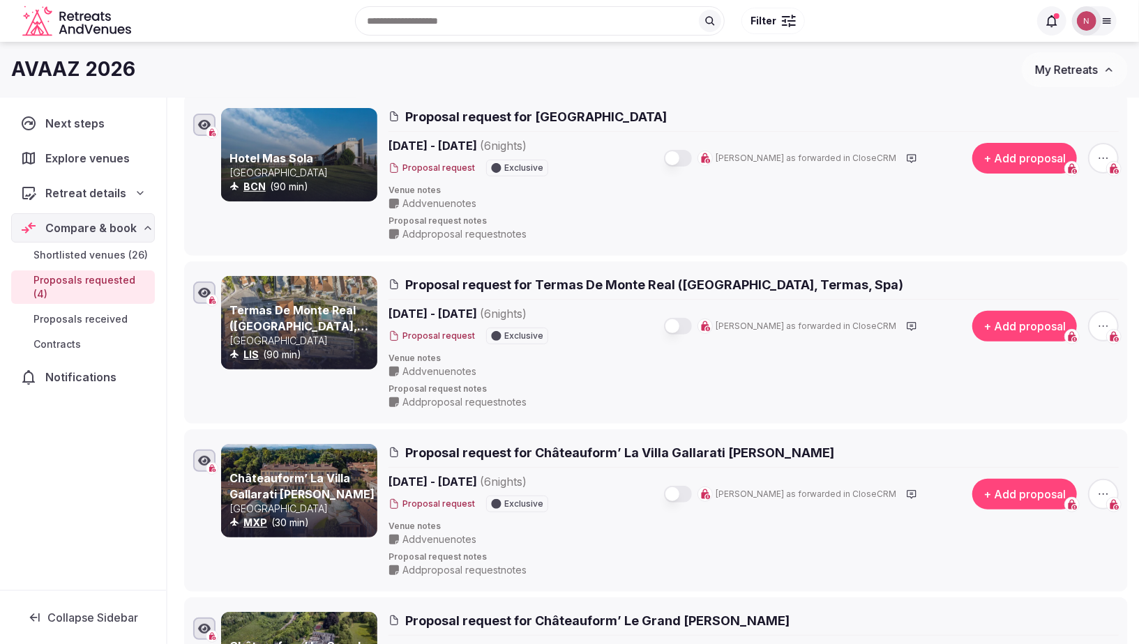
click at [308, 322] on link "Termas De Monte Real (Monte Real Hotel, Termas, Spa)" at bounding box center [298, 325] width 139 height 45
click at [296, 149] on div at bounding box center [299, 154] width 156 height 93
click at [279, 162] on link "Hotel Mas Sola" at bounding box center [271, 158] width 84 height 14
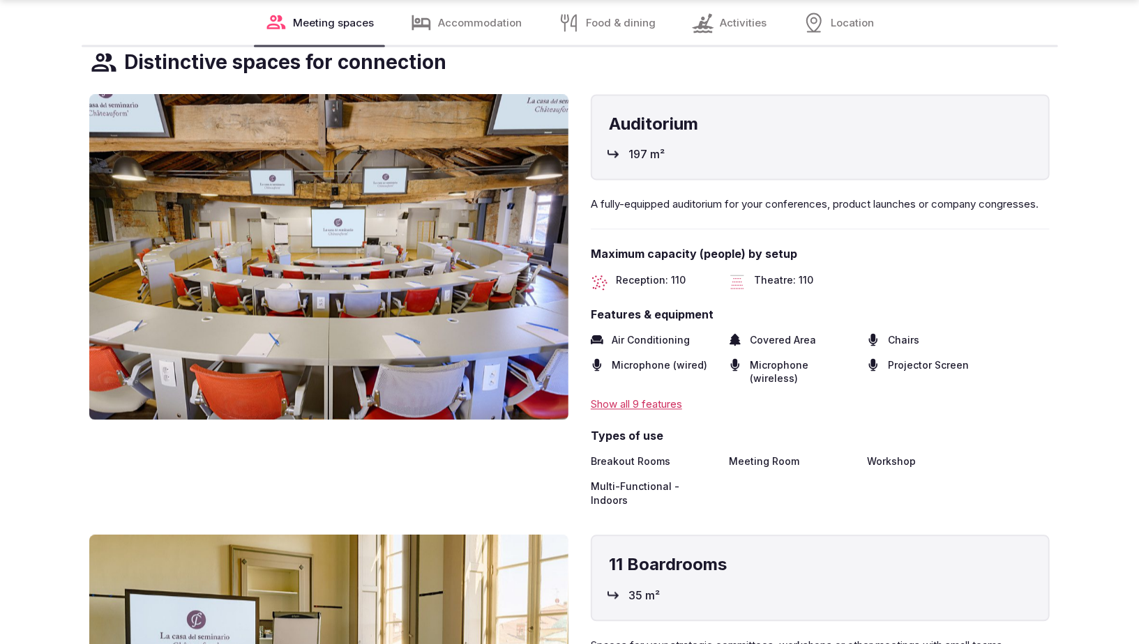
scroll to position [1908, 0]
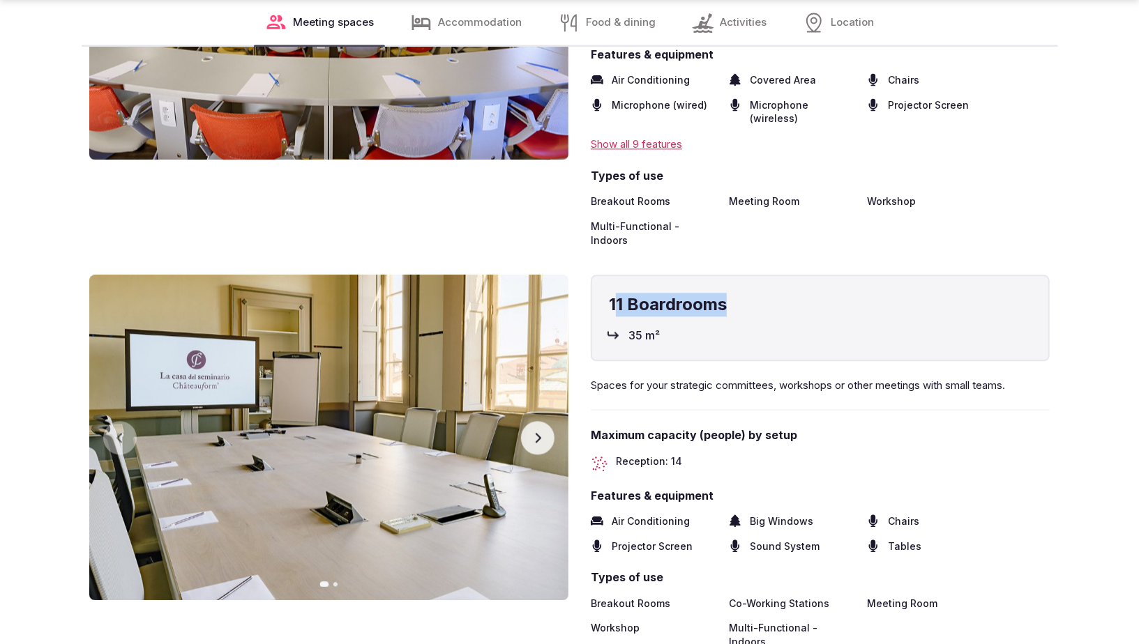
drag, startPoint x: 612, startPoint y: 248, endPoint x: 754, endPoint y: 243, distance: 141.7
click at [754, 293] on h4 "11 Boardrooms" at bounding box center [820, 305] width 423 height 24
click at [610, 293] on h4 "11 Boardrooms" at bounding box center [820, 305] width 423 height 24
drag, startPoint x: 609, startPoint y: 249, endPoint x: 796, endPoint y: 250, distance: 187.6
click at [796, 293] on h4 "11 Boardrooms" at bounding box center [820, 305] width 423 height 24
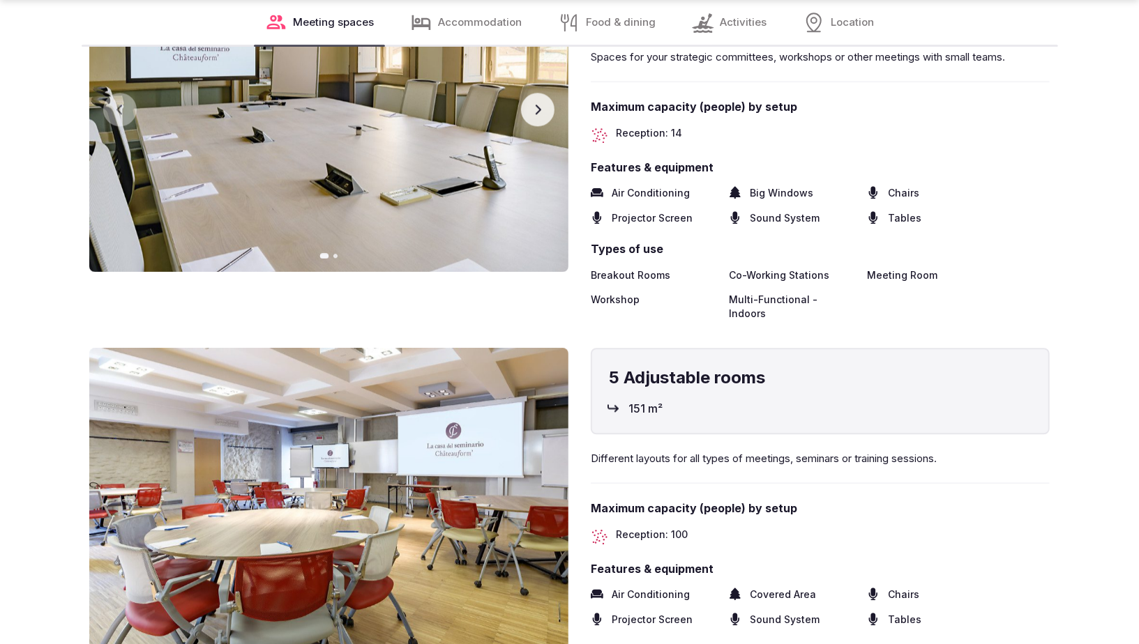
scroll to position [2253, 0]
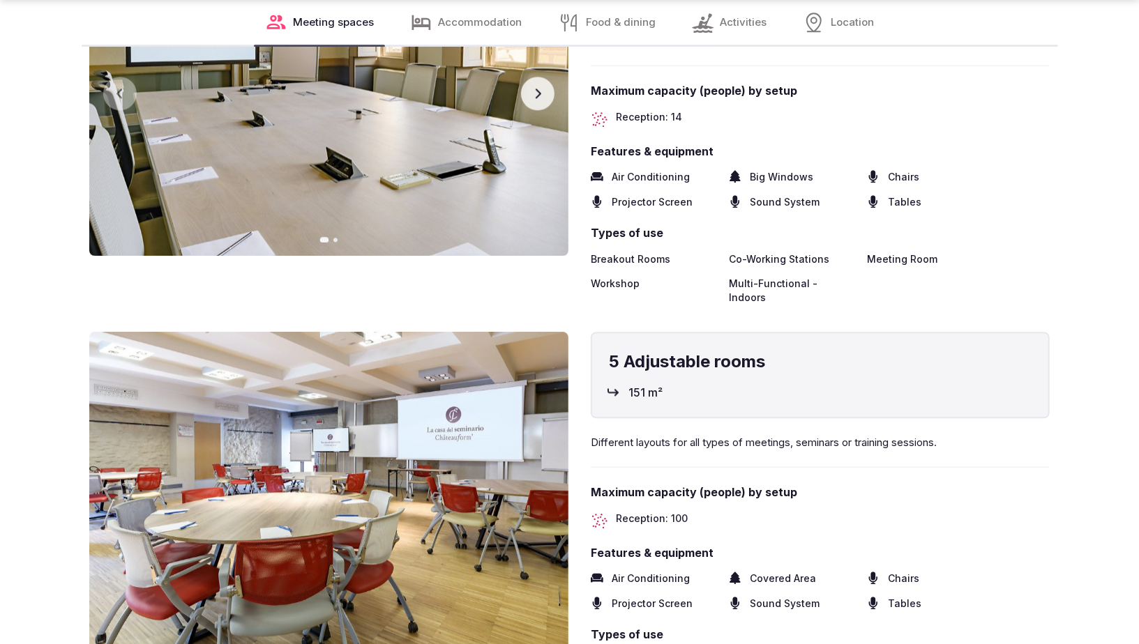
click at [793, 350] on h4 "5 Adjustable rooms" at bounding box center [820, 362] width 423 height 24
drag, startPoint x: 776, startPoint y: 292, endPoint x: 604, endPoint y: 299, distance: 172.4
click at [604, 332] on div "5 Adjustable rooms 151 m²" at bounding box center [820, 375] width 459 height 86
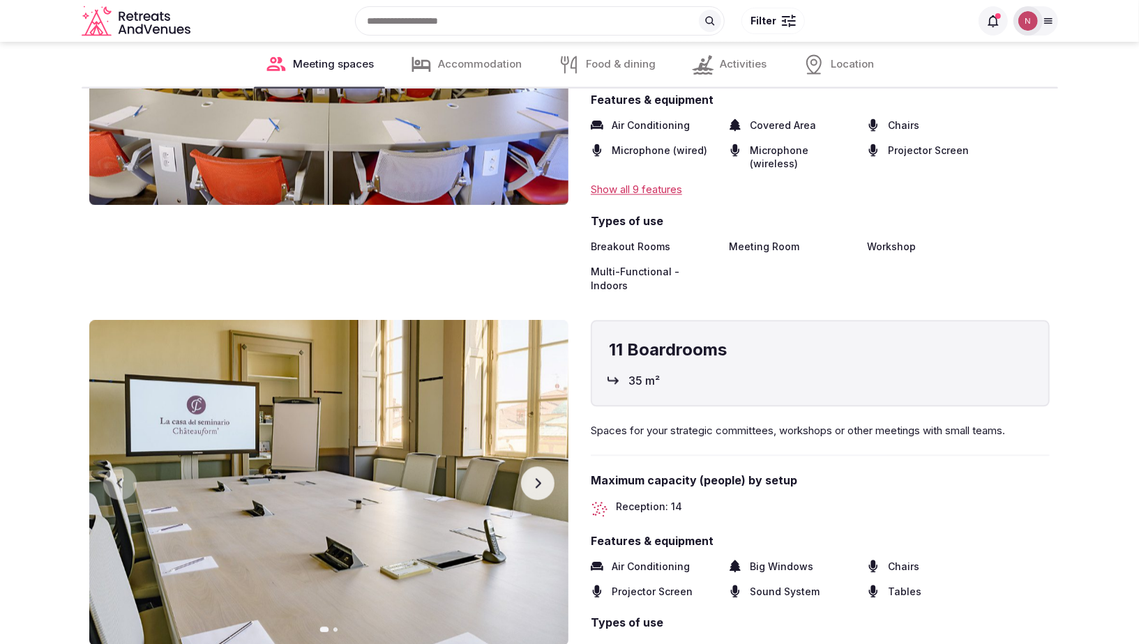
scroll to position [1471, 0]
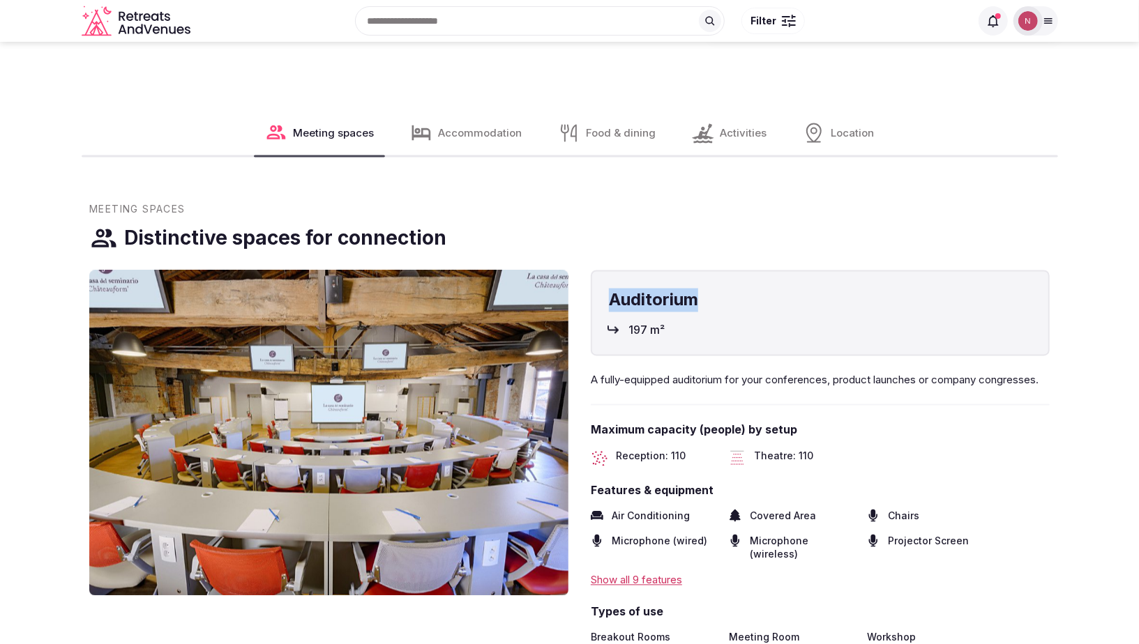
drag, startPoint x: 710, startPoint y: 264, endPoint x: 597, endPoint y: 263, distance: 113.0
click at [597, 271] on div "Auditorium 197 m²" at bounding box center [820, 314] width 459 height 86
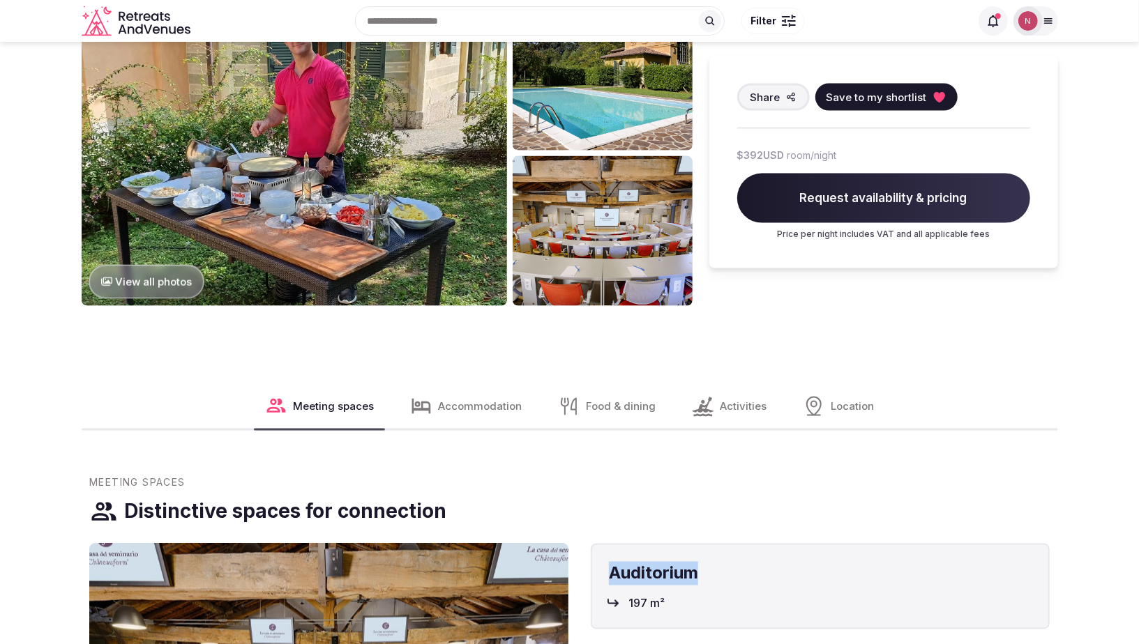
scroll to position [918, 0]
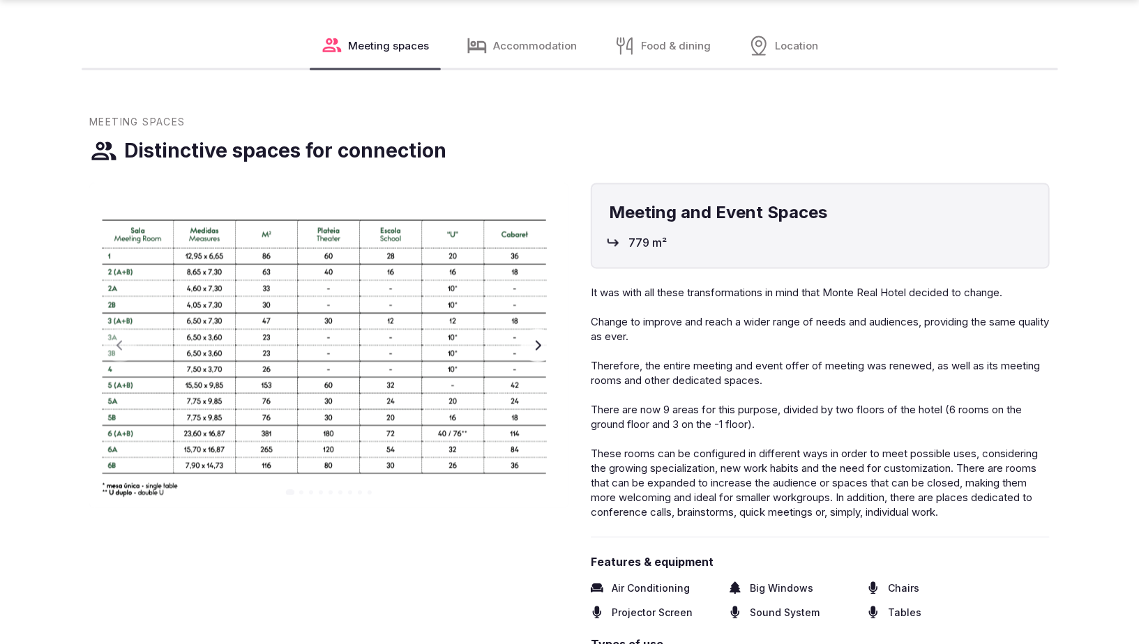
scroll to position [1574, 0]
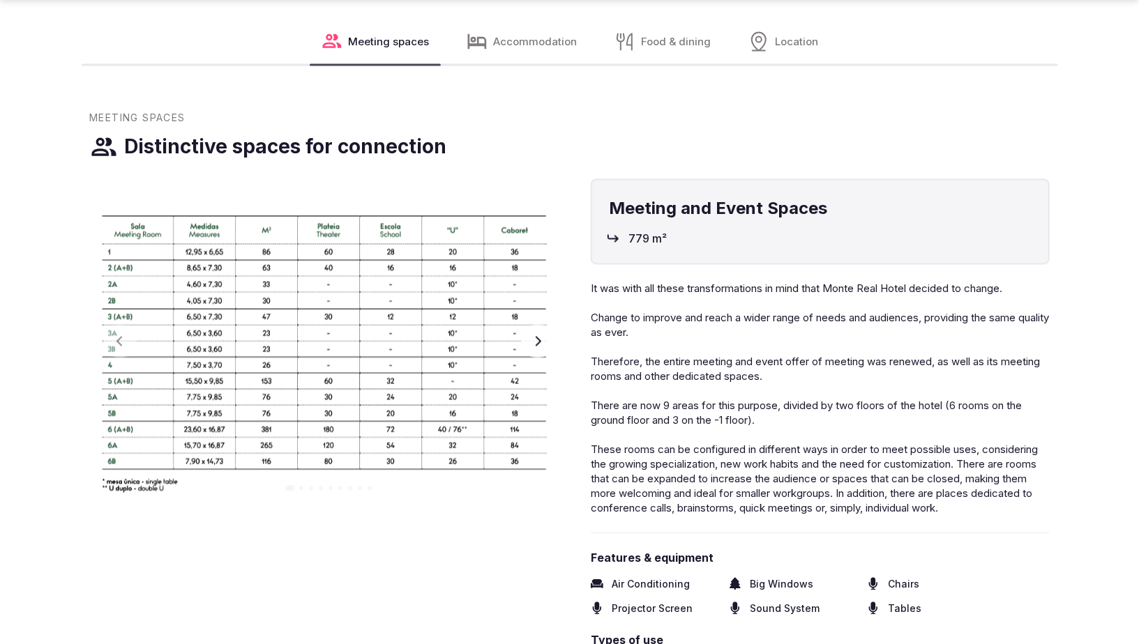
click at [532, 347] on icon "button" at bounding box center [537, 341] width 11 height 11
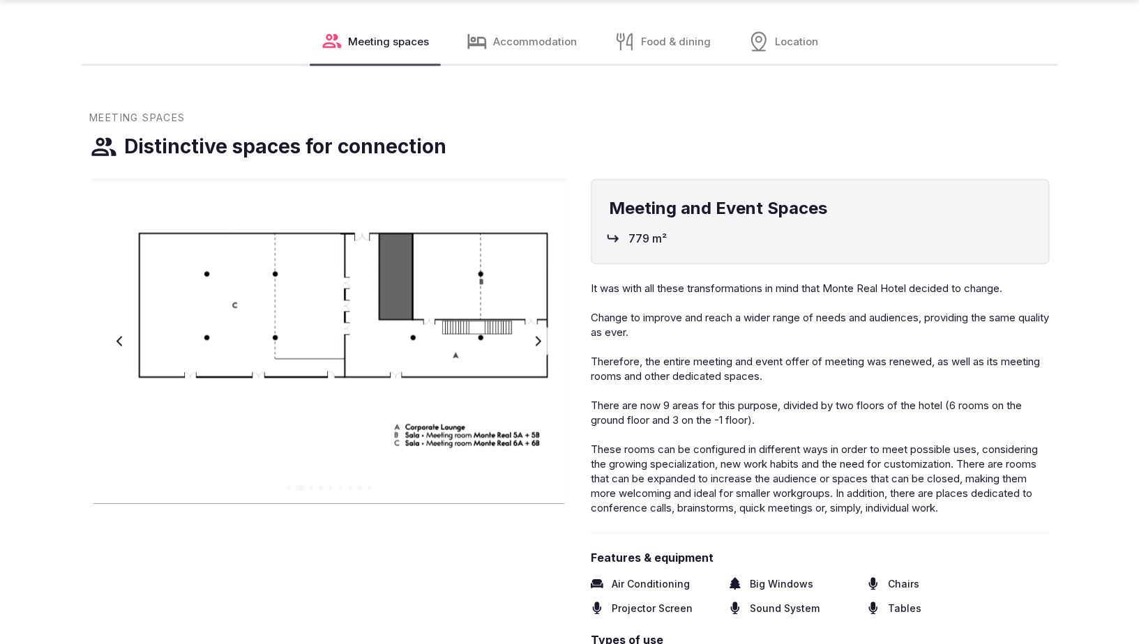
click at [529, 355] on button "Next slide" at bounding box center [537, 341] width 33 height 33
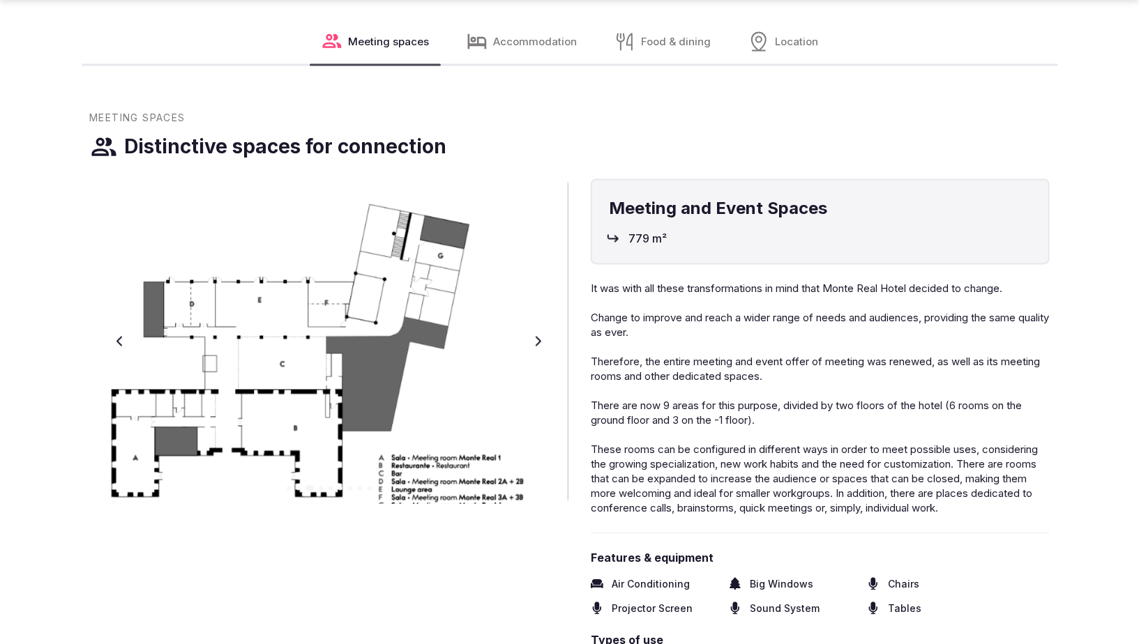
click at [529, 355] on button "Next slide" at bounding box center [537, 341] width 33 height 33
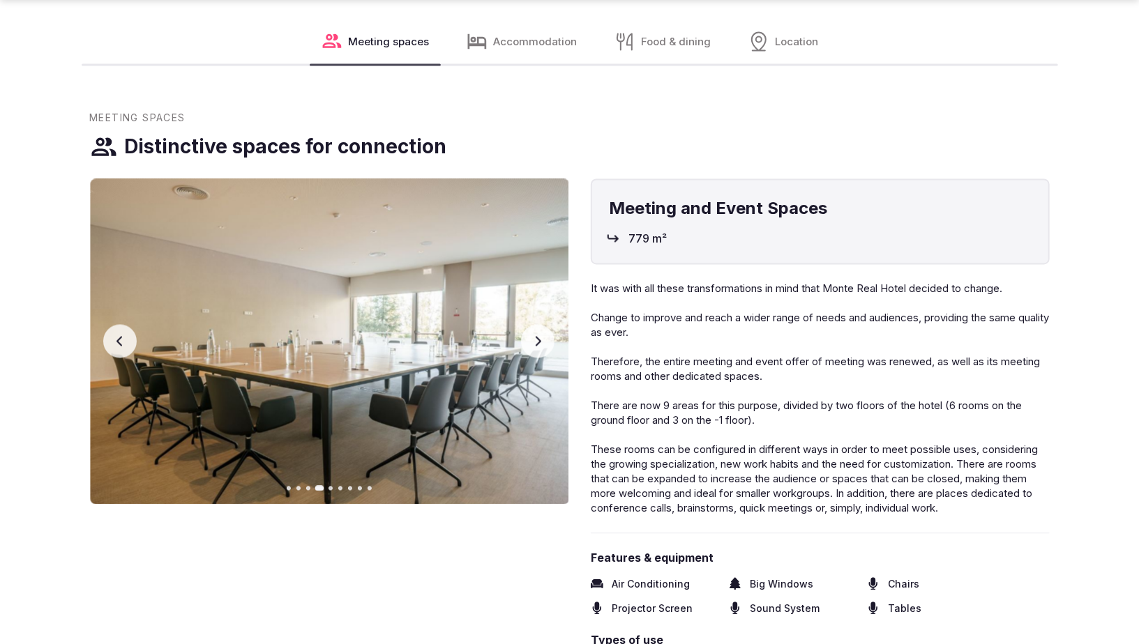
click at [529, 355] on button "Next slide" at bounding box center [537, 341] width 33 height 33
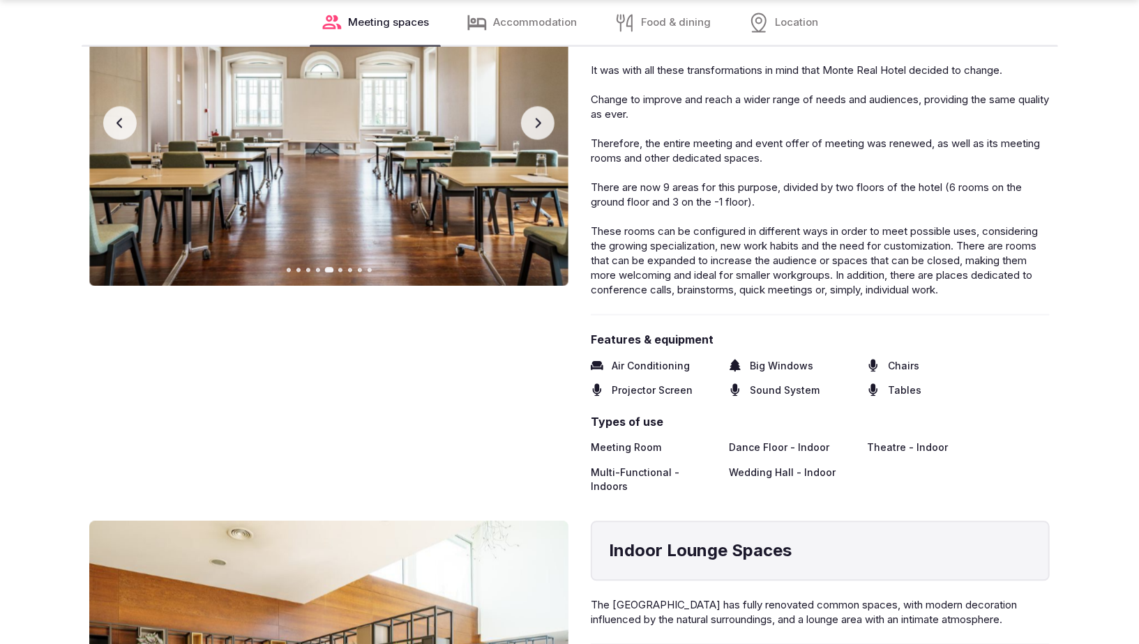
scroll to position [1796, 0]
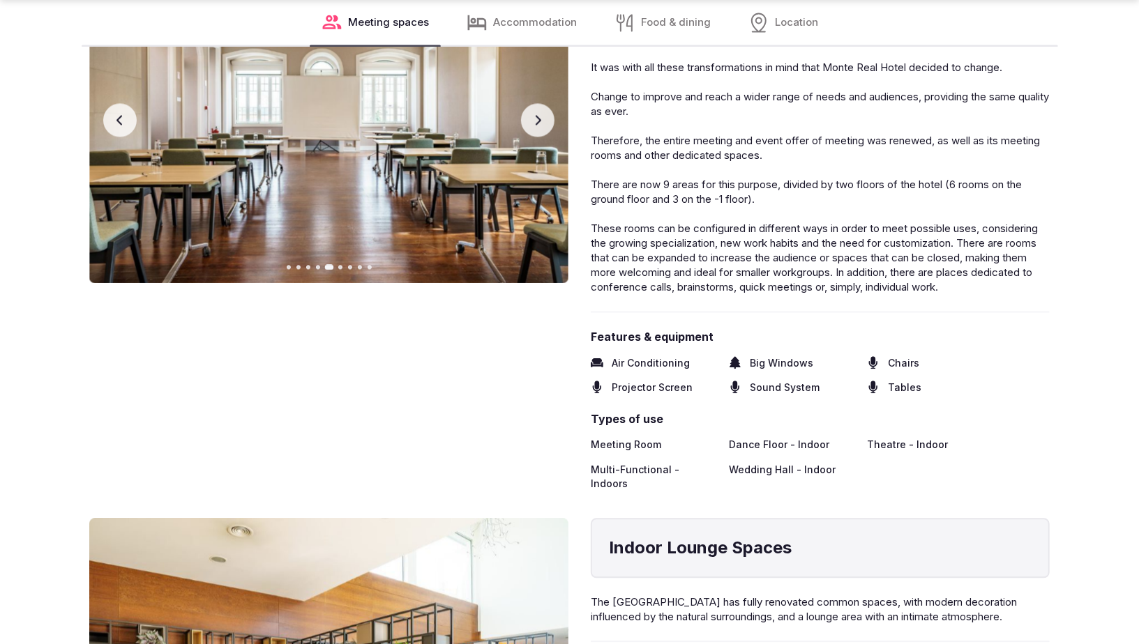
click at [540, 126] on icon "button" at bounding box center [537, 119] width 11 height 11
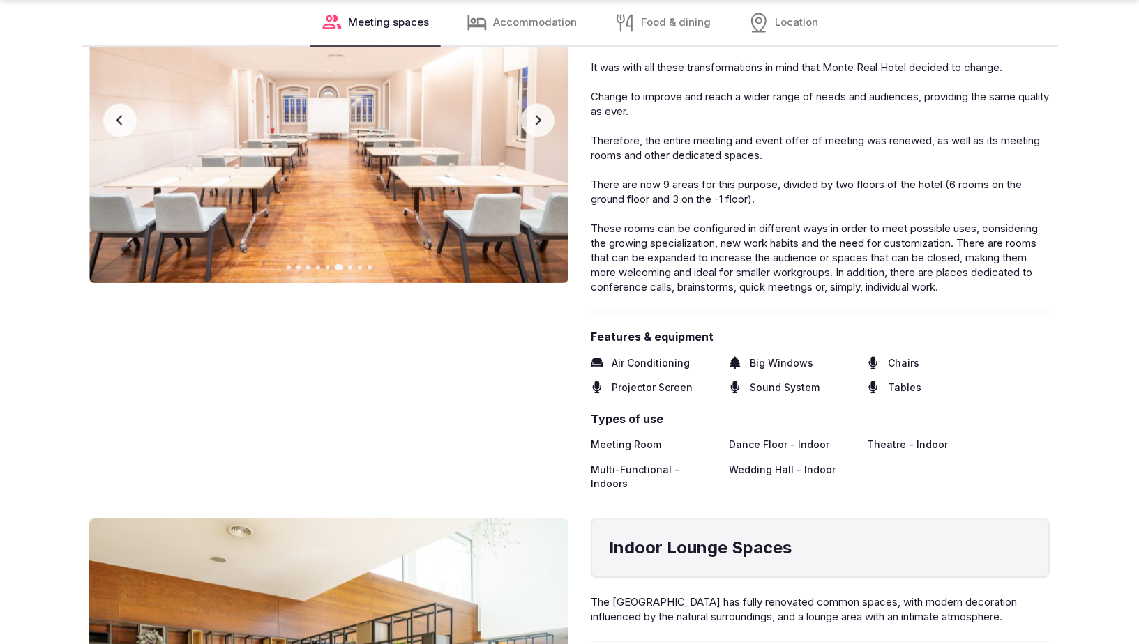
click at [542, 126] on icon "button" at bounding box center [537, 119] width 11 height 11
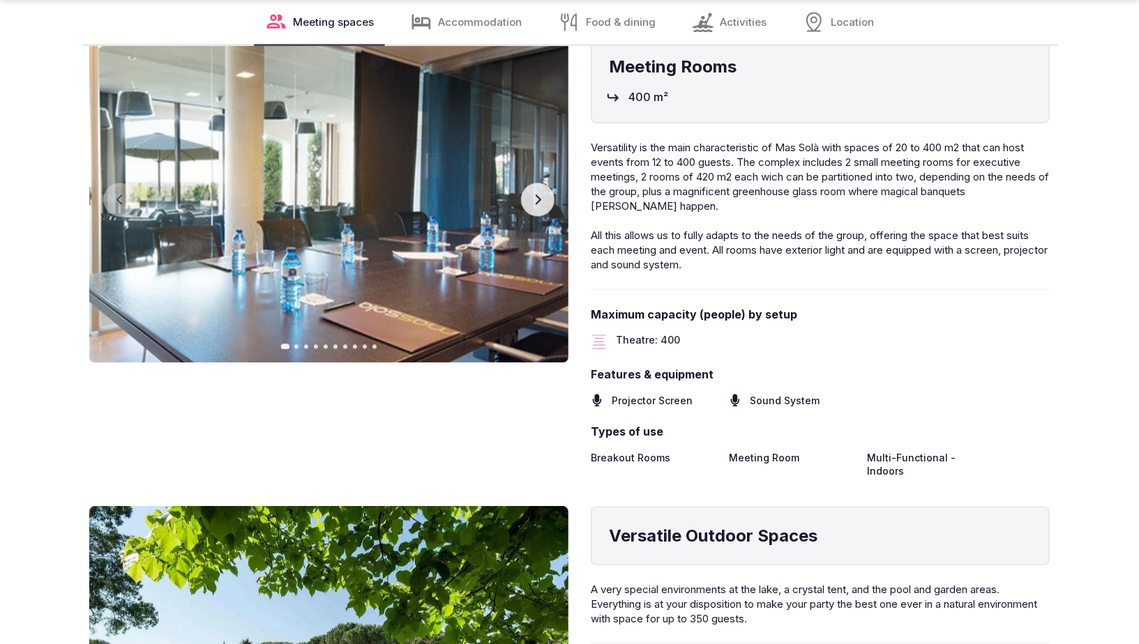
scroll to position [2076, 0]
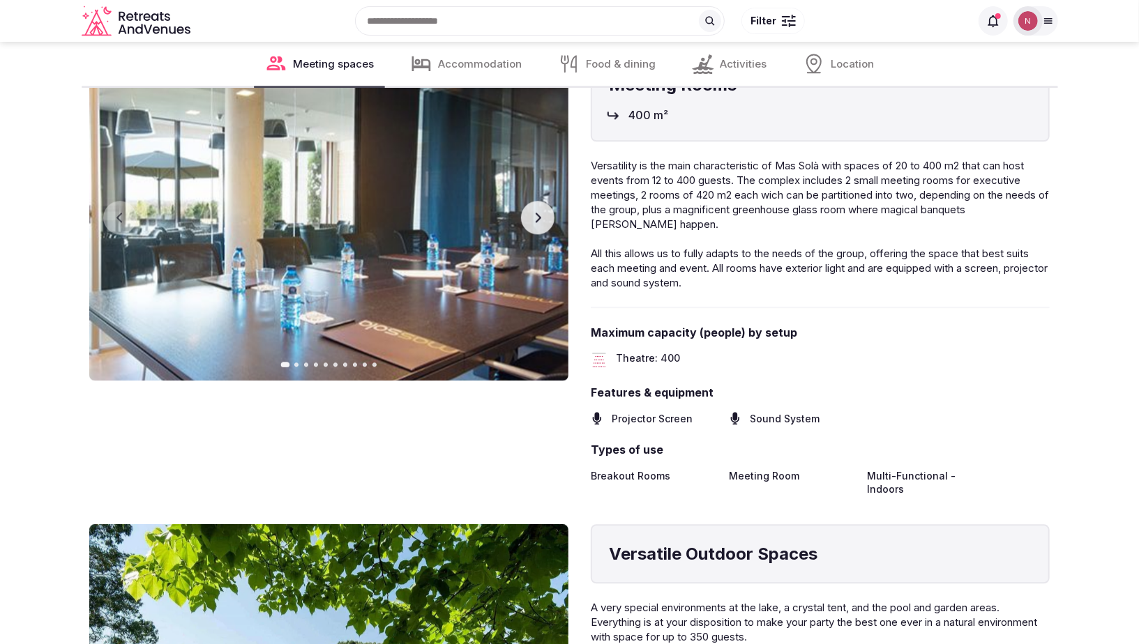
click at [542, 215] on icon "button" at bounding box center [537, 217] width 11 height 11
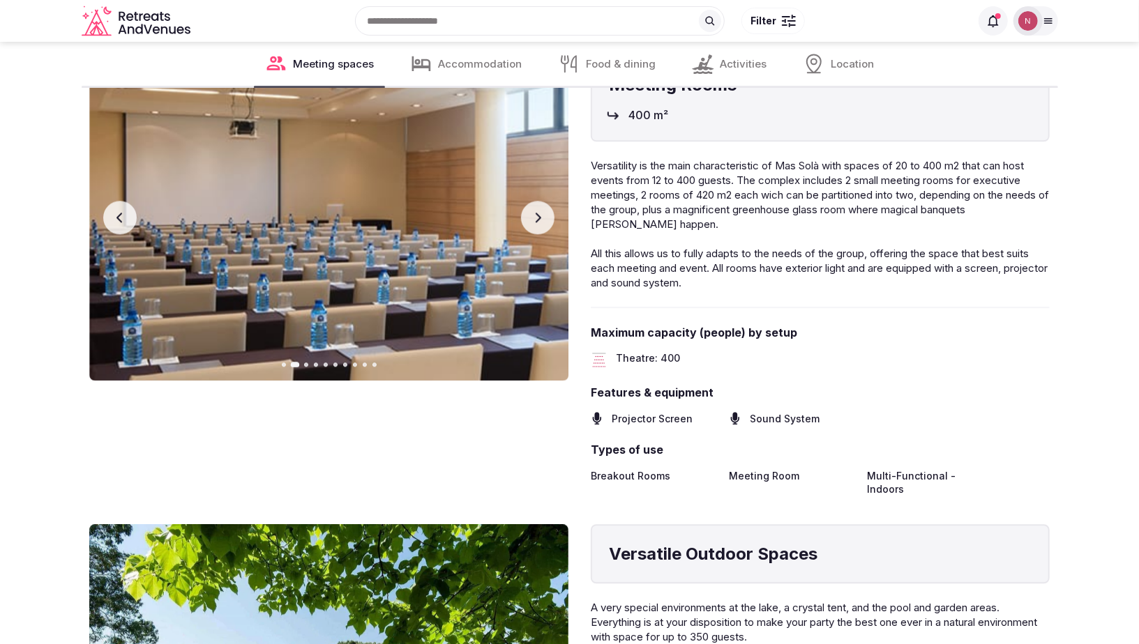
click at [539, 215] on icon "button" at bounding box center [539, 218] width 6 height 10
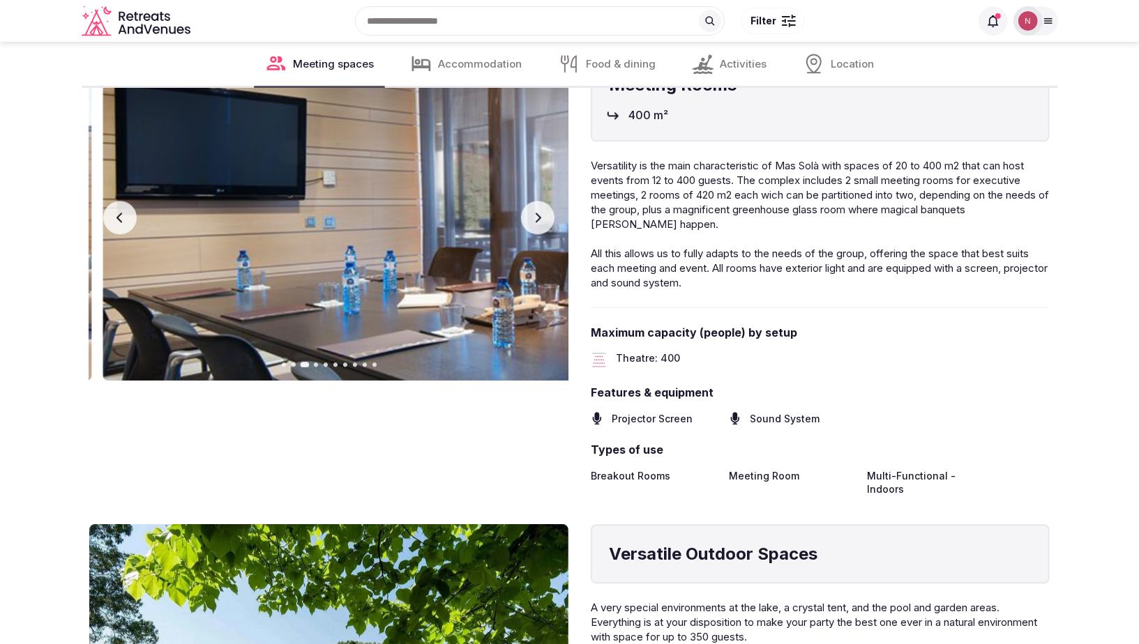
click at [539, 215] on icon "button" at bounding box center [539, 218] width 6 height 10
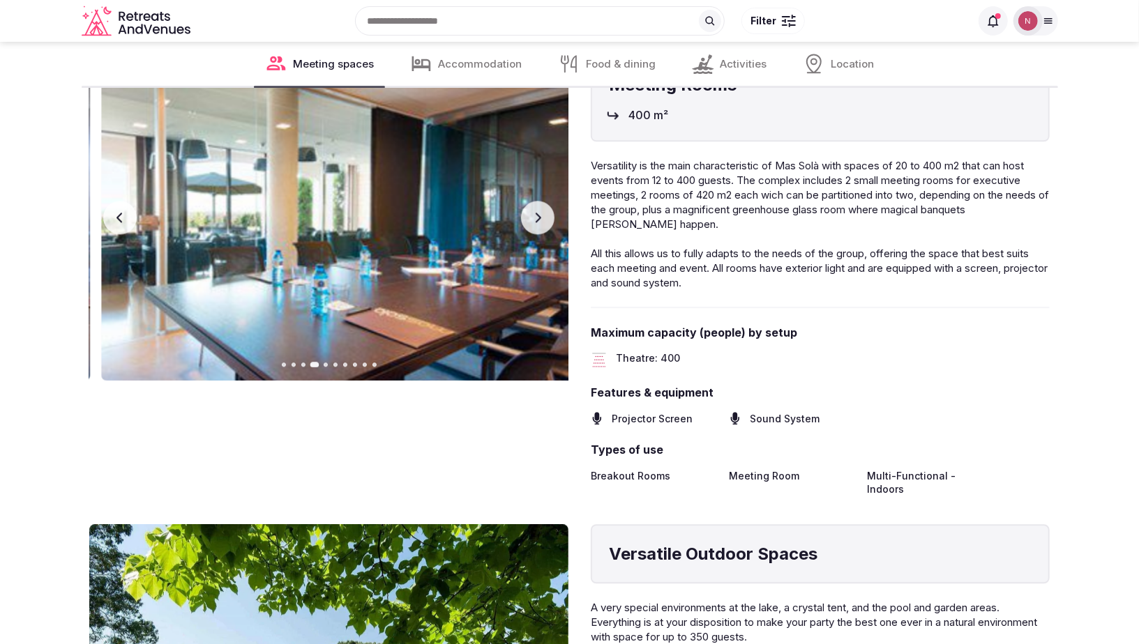
click at [539, 215] on icon "button" at bounding box center [539, 218] width 6 height 10
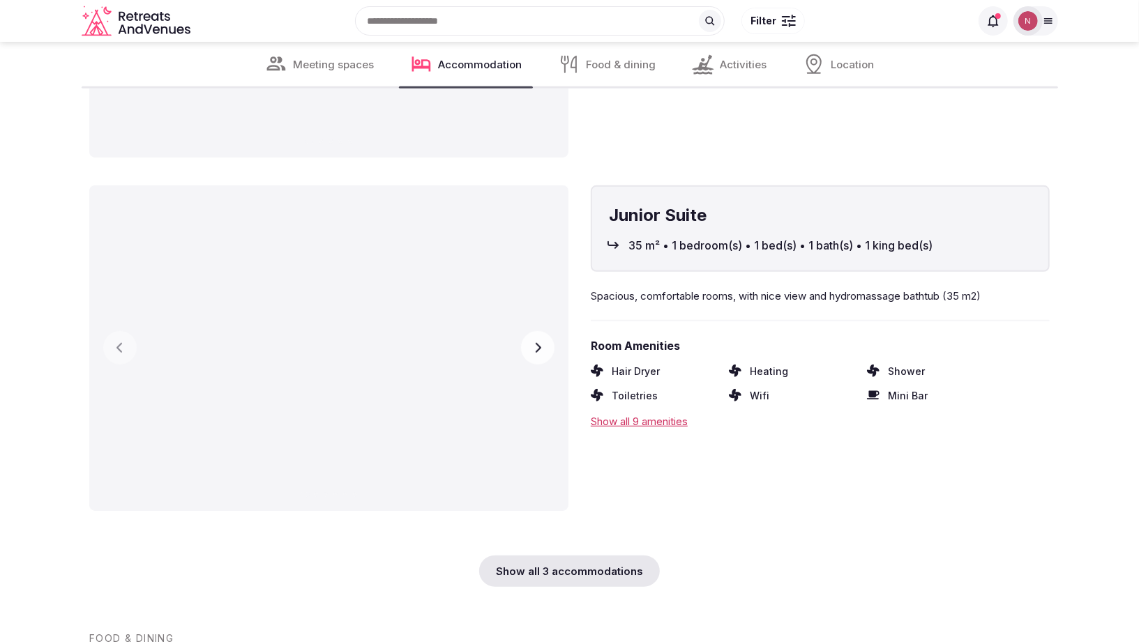
scroll to position [3651, 0]
